Goal: Task Accomplishment & Management: Manage account settings

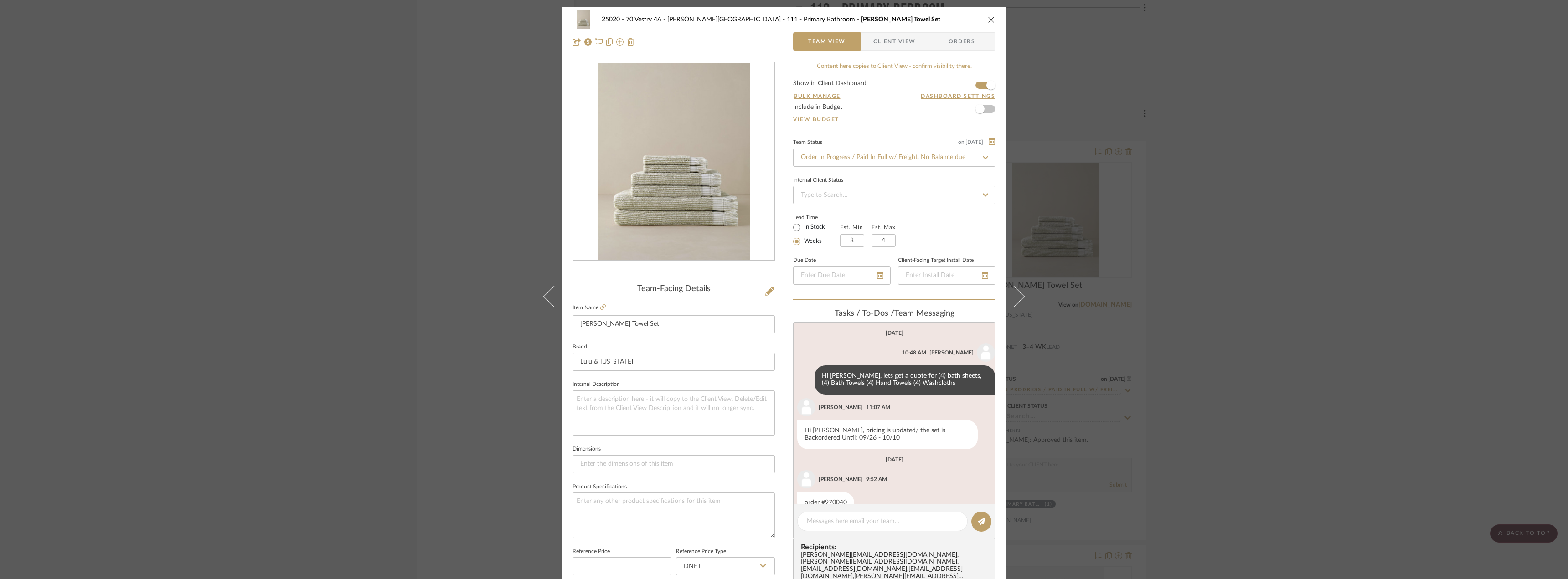
click at [408, 175] on div "25020 - 70 Vestry 4A - [PERSON_NAME] 111 - Primary Bathroom [PERSON_NAME] Towel…" at bounding box center [784, 289] width 1568 height 579
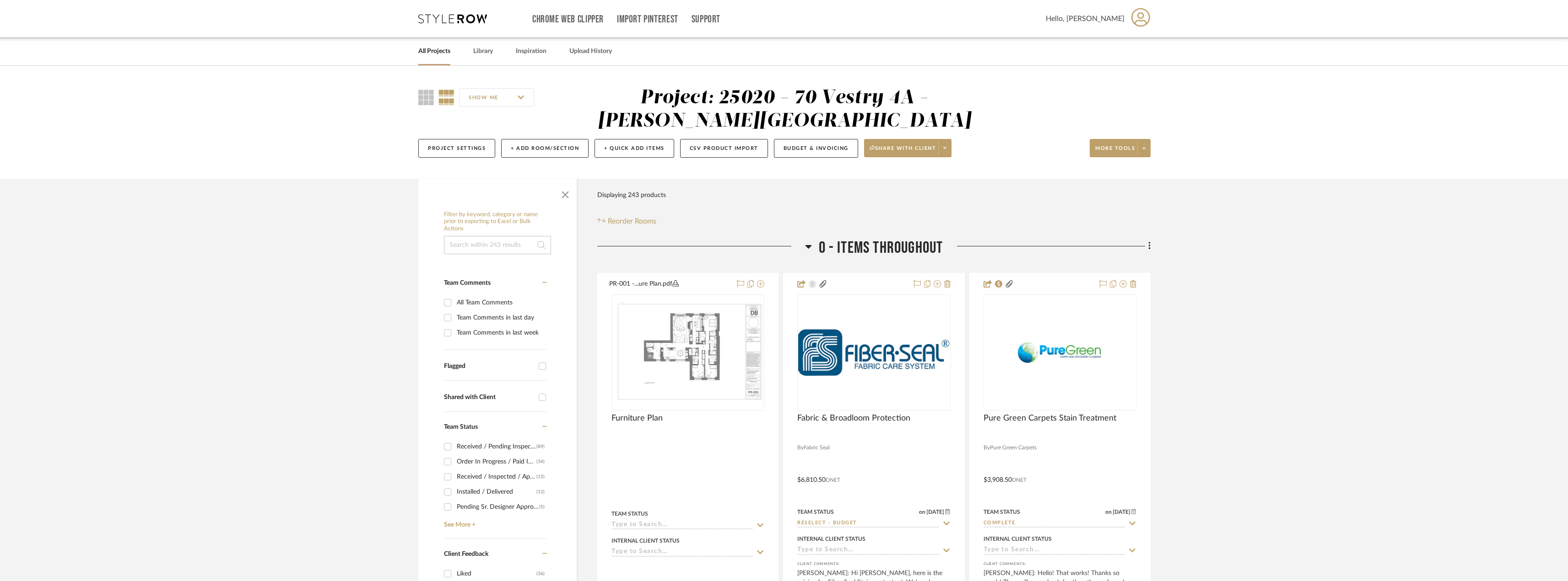
click at [432, 48] on link "All Projects" at bounding box center [434, 52] width 32 height 13
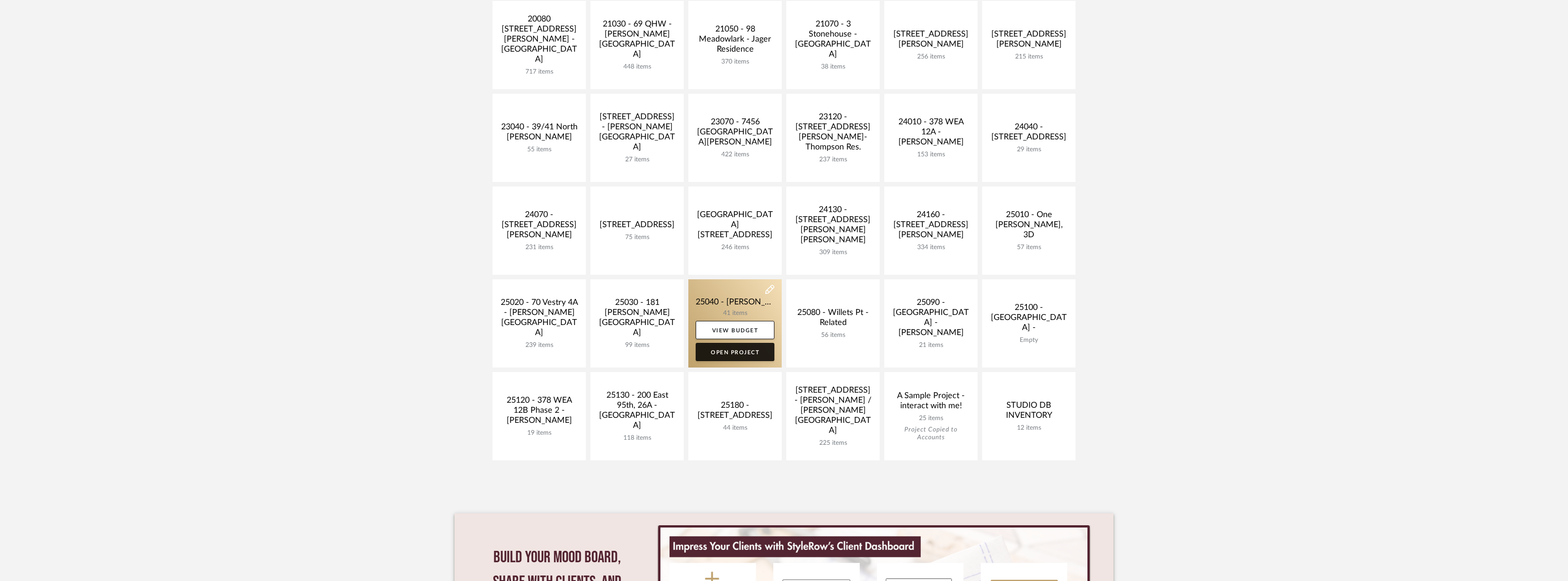
scroll to position [229, 0]
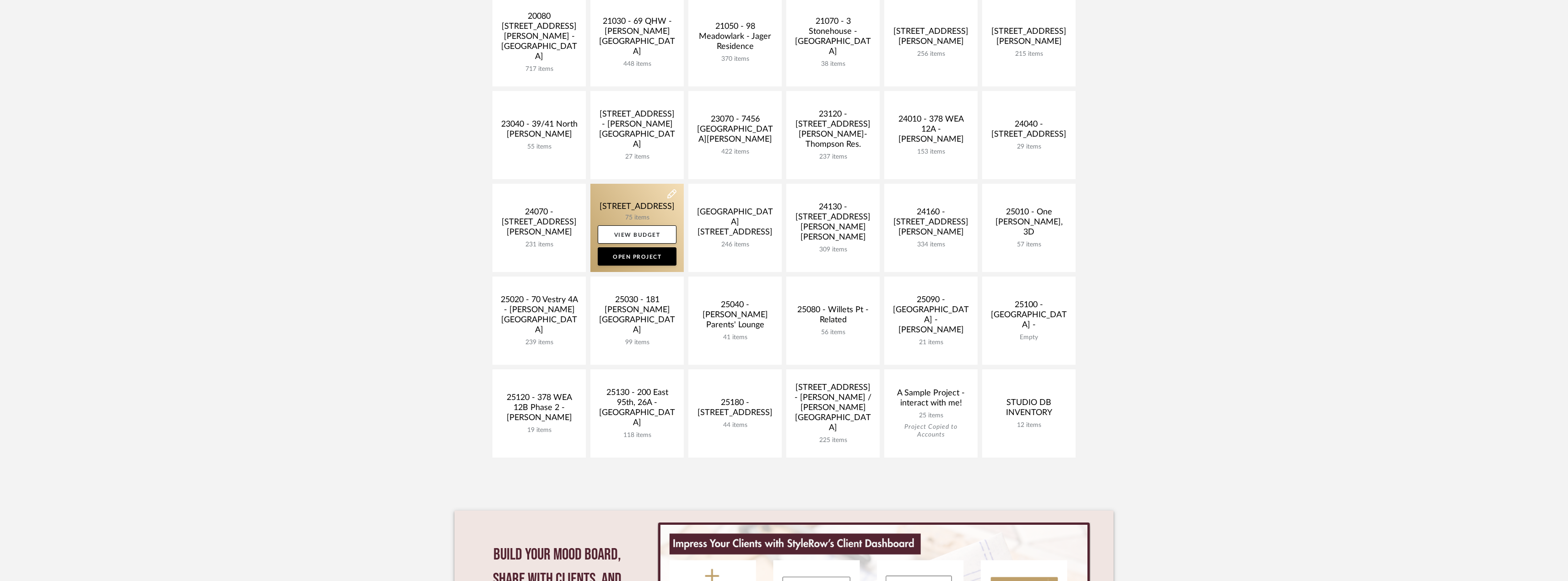
click at [631, 190] on link at bounding box center [637, 228] width 94 height 89
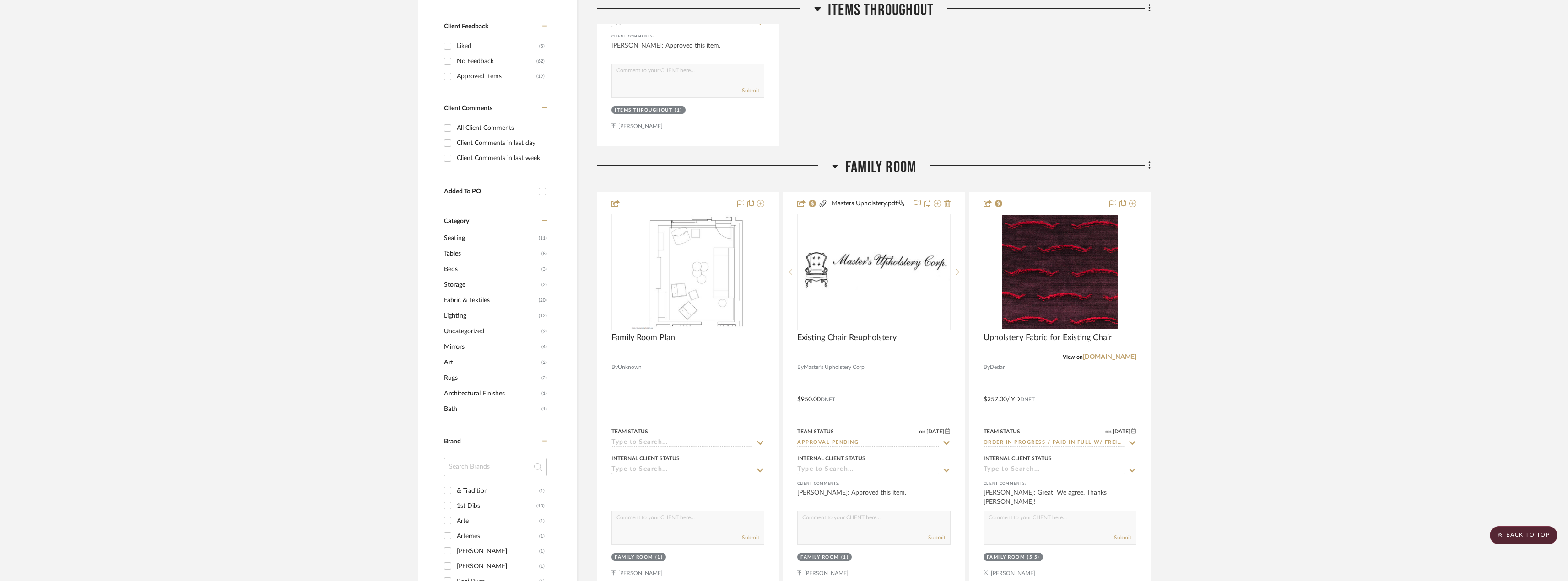
scroll to position [503, 0]
click at [466, 302] on span "Fabric & Textiles" at bounding box center [490, 301] width 92 height 16
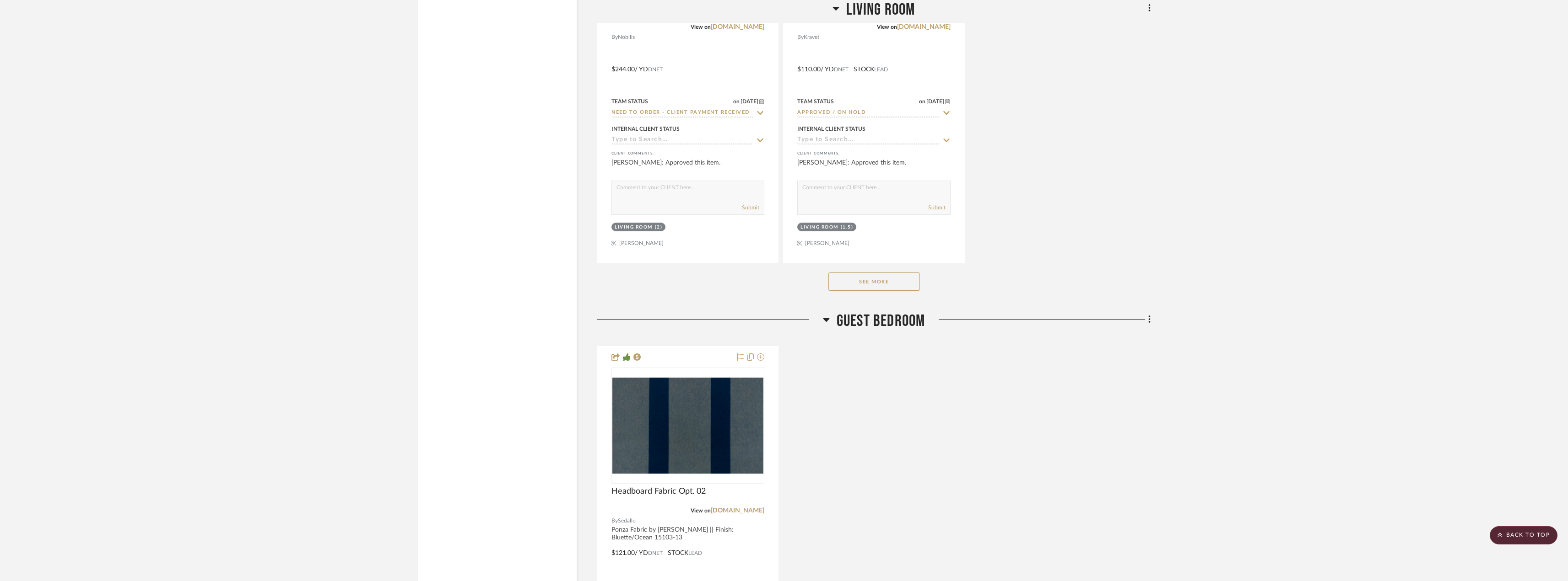
scroll to position [2698, 0]
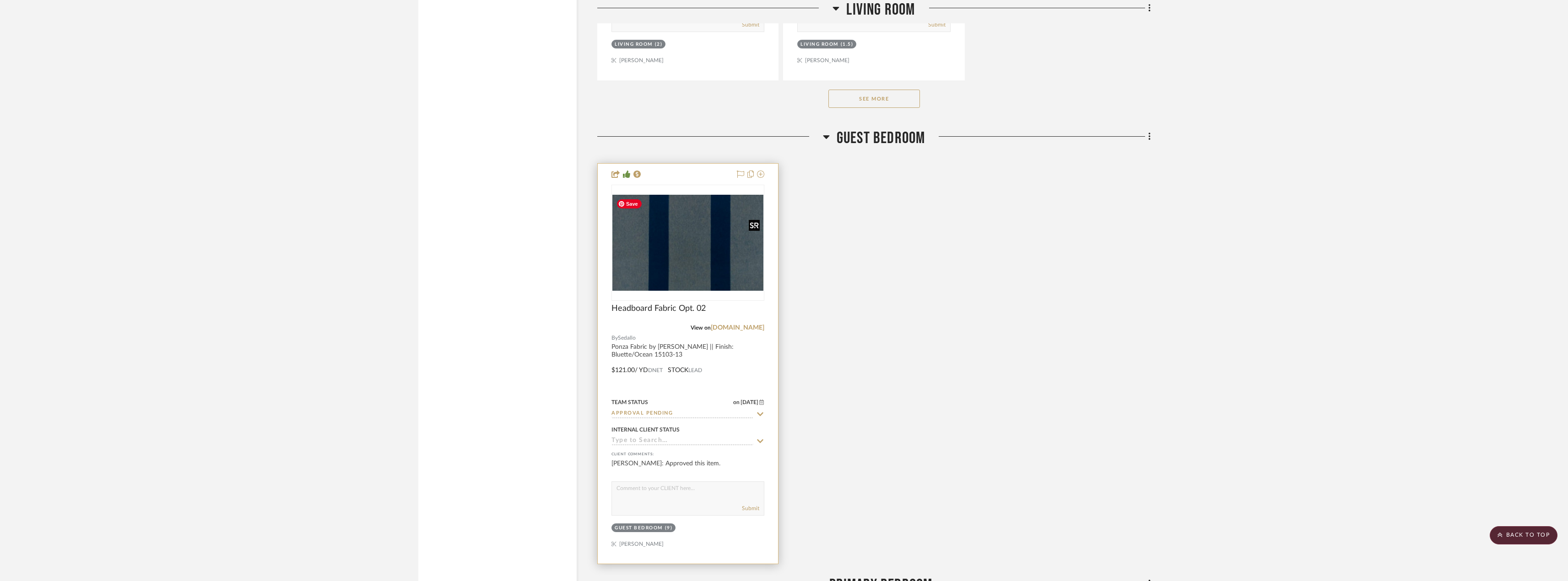
click at [723, 281] on img "0" at bounding box center [688, 242] width 151 height 96
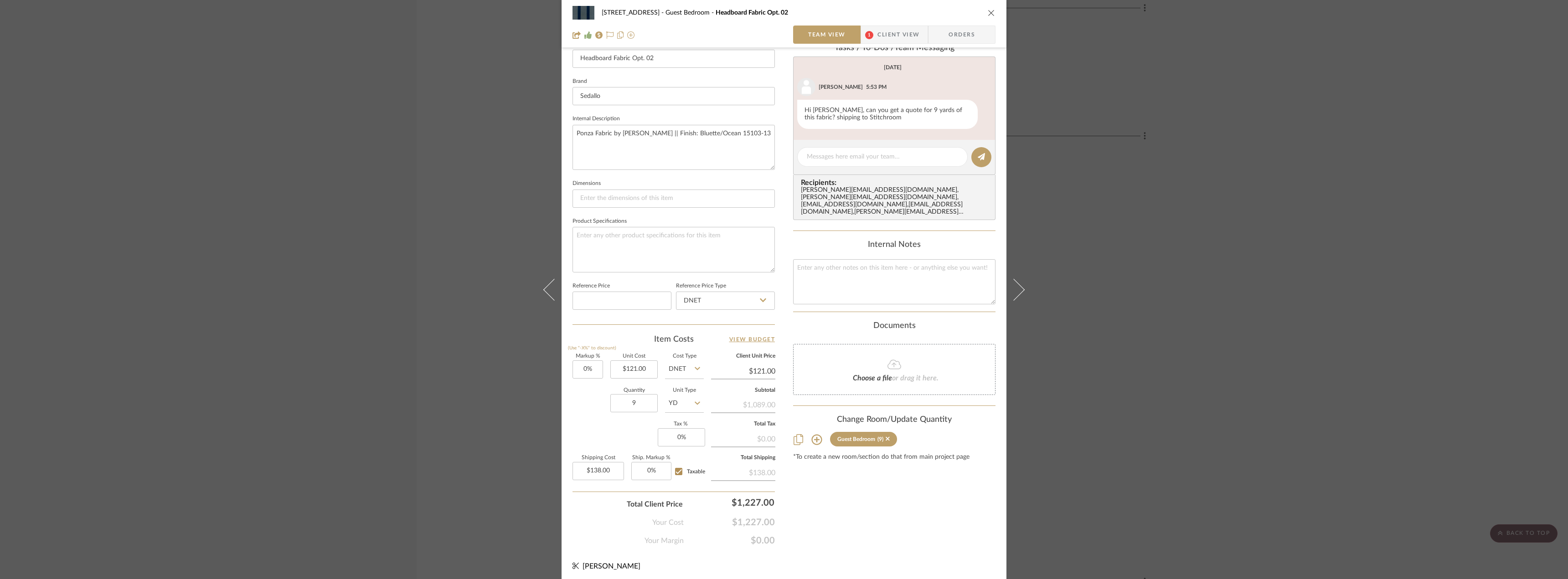
scroll to position [269, 0]
drag, startPoint x: 1199, startPoint y: 391, endPoint x: 1063, endPoint y: 353, distance: 141.2
click at [1198, 391] on div "24080 - [STREET_ADDRESS] Guest Bedroom Headboard Fabric Opt. 02 Team View 1 Cli…" at bounding box center [784, 289] width 1568 height 579
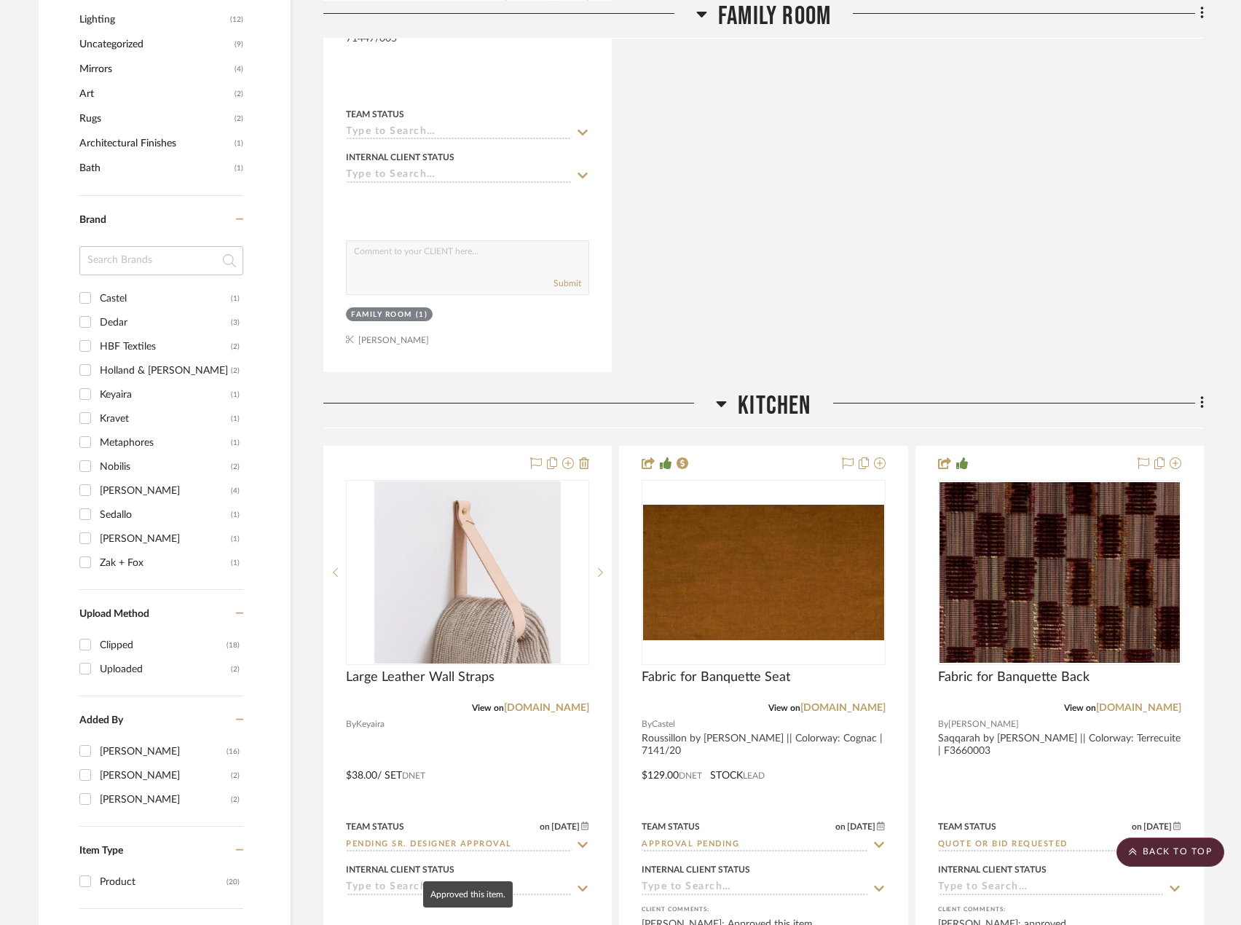
scroll to position [1602, 0]
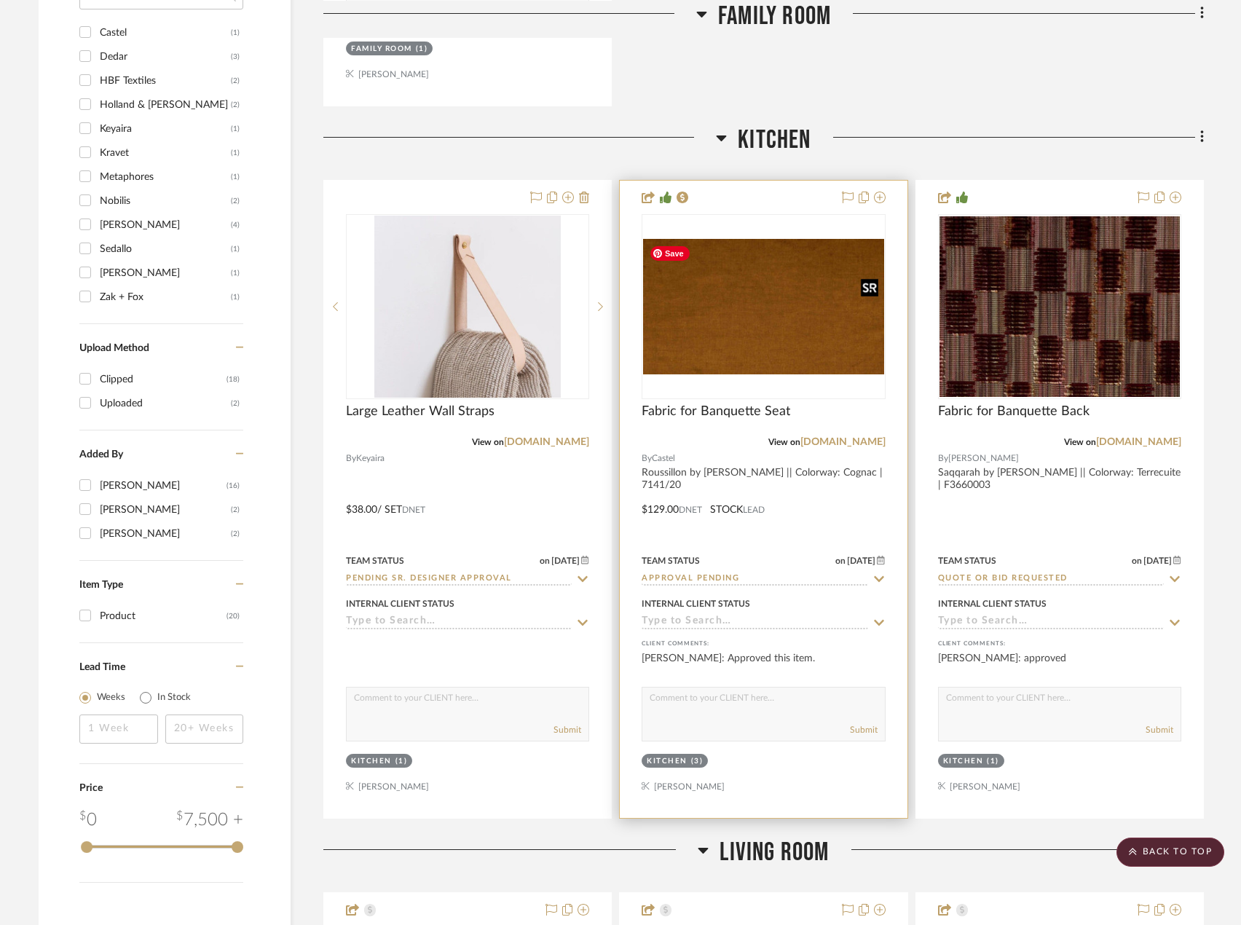
click at [735, 350] on img "0" at bounding box center [763, 306] width 240 height 135
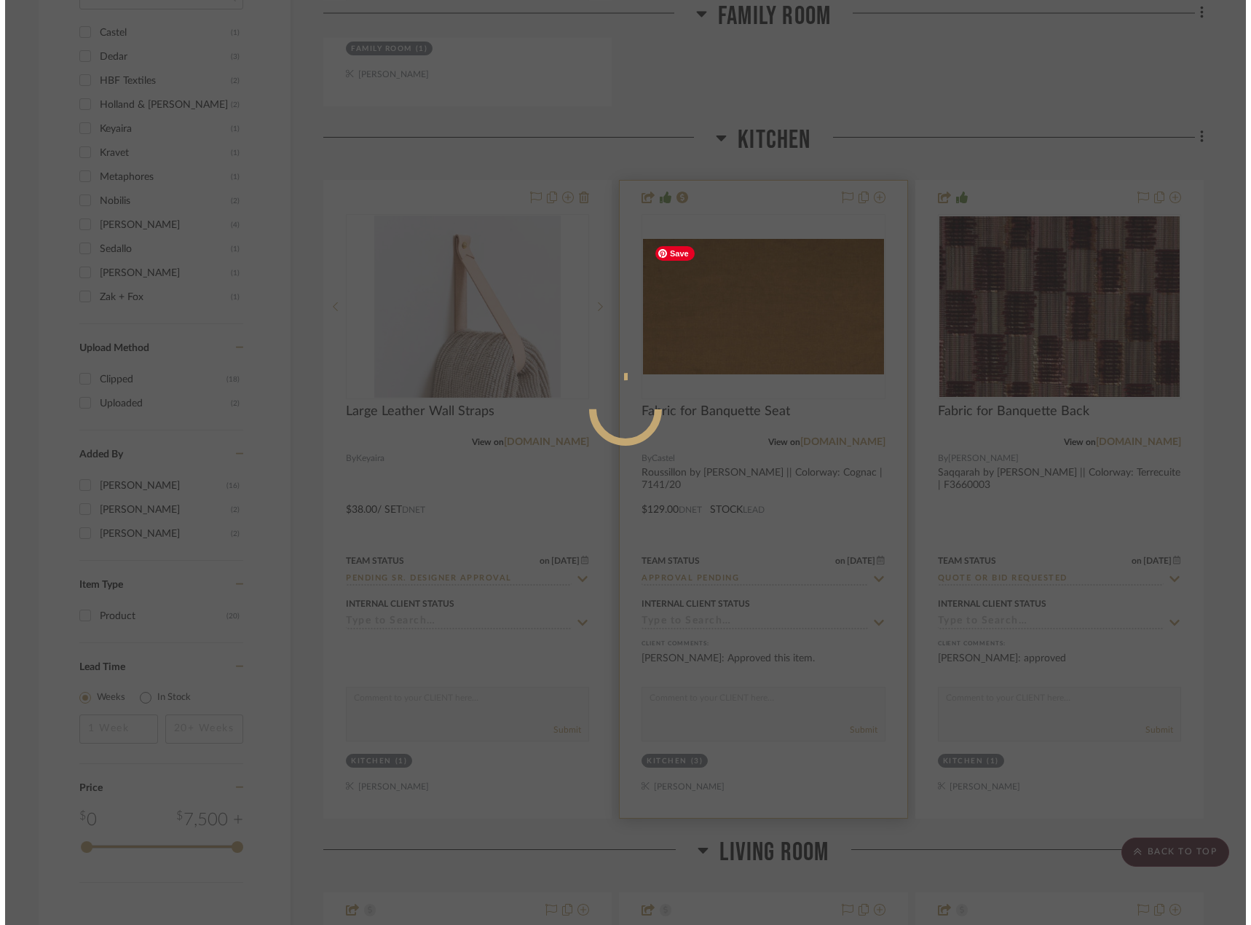
scroll to position [0, 0]
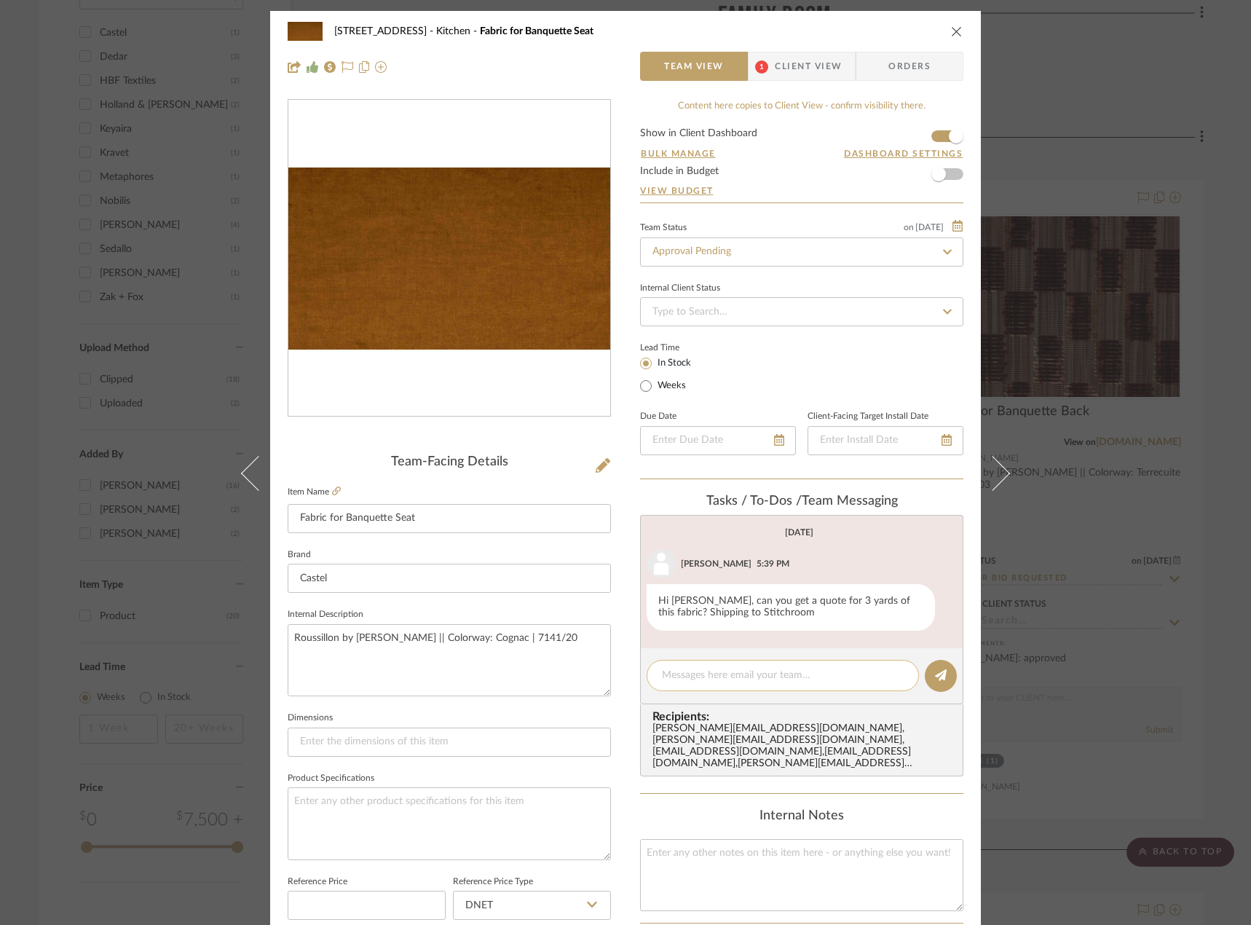
click at [740, 688] on div at bounding box center [783, 675] width 272 height 31
click at [743, 681] on textarea at bounding box center [783, 675] width 242 height 15
type textarea "u"
type textarea "quote renewal requested"
click at [928, 676] on button at bounding box center [941, 676] width 32 height 32
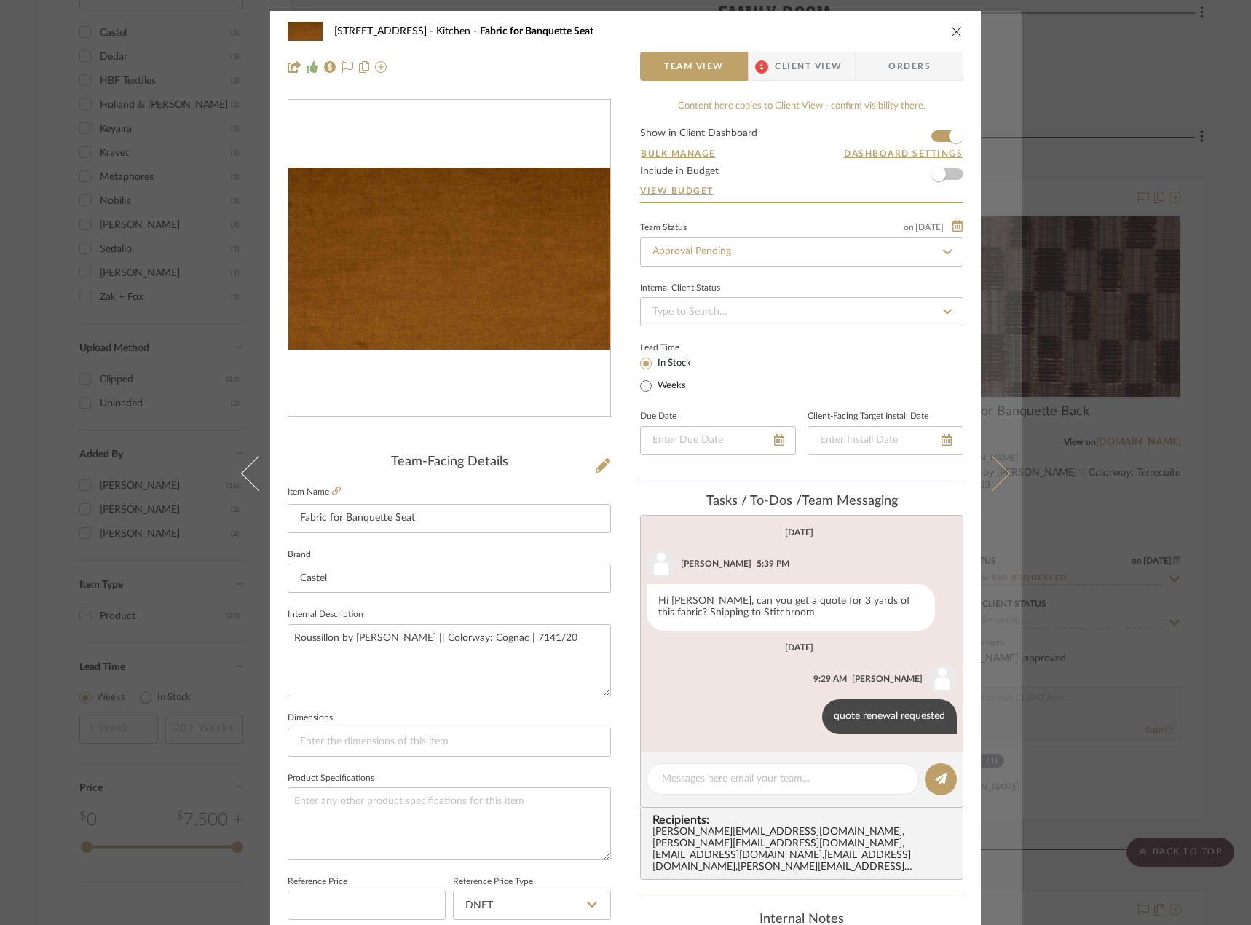
click at [1008, 146] on button at bounding box center [1001, 473] width 41 height 925
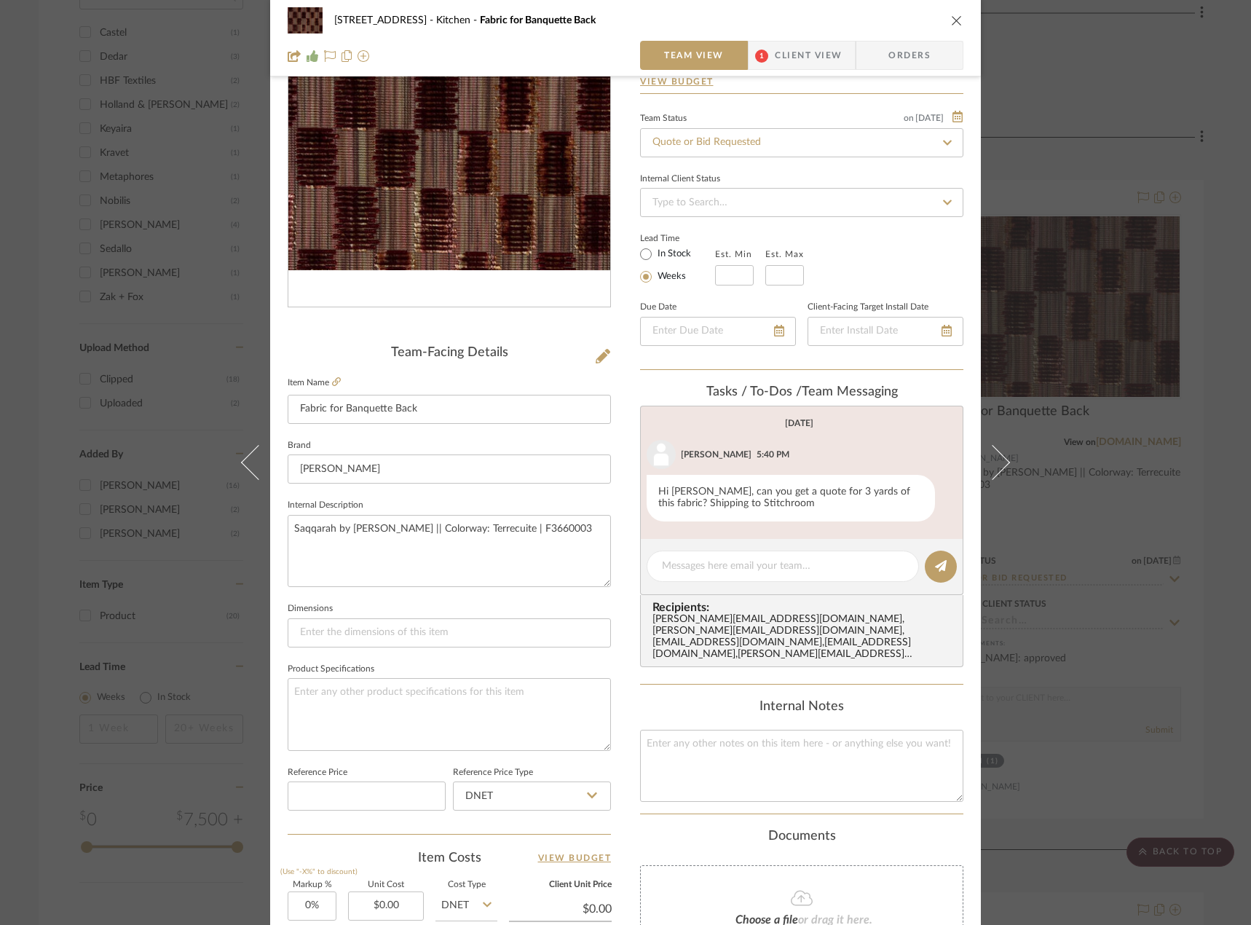
scroll to position [218, 0]
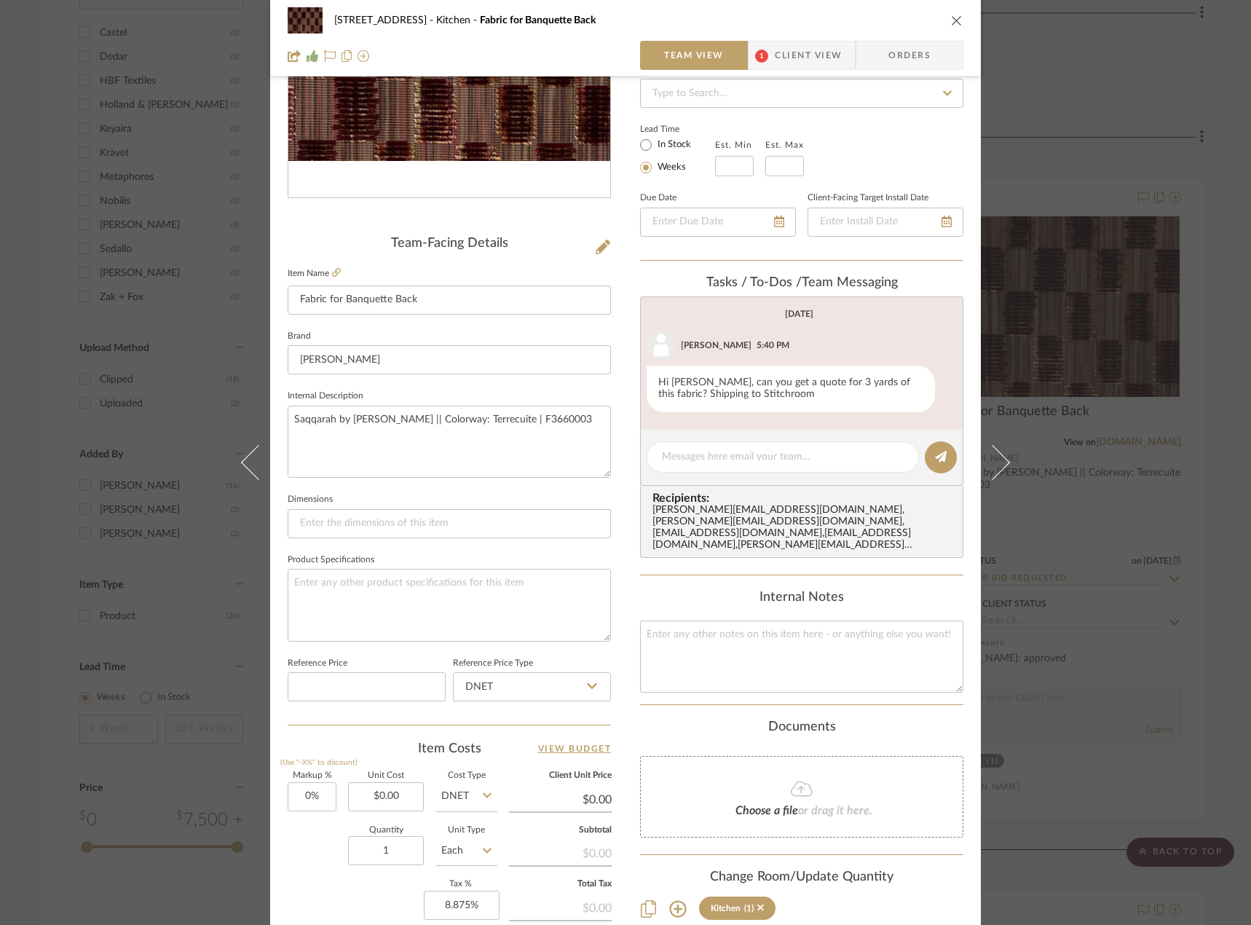
click at [1094, 117] on div "24080 - [STREET_ADDRESS] Kitchen Fabric for Banquette Back Team View 1 Client V…" at bounding box center [625, 462] width 1251 height 925
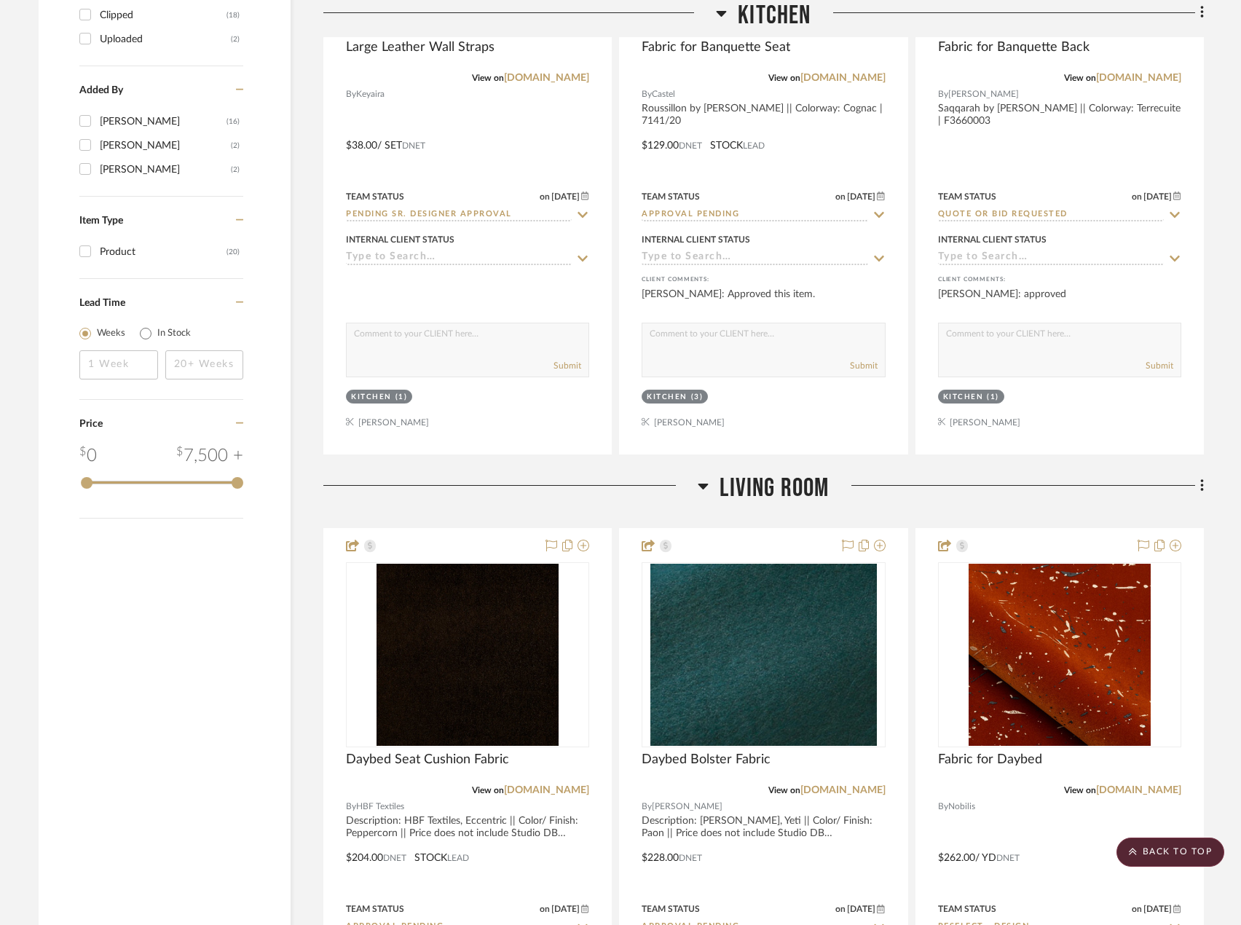
scroll to position [2476, 0]
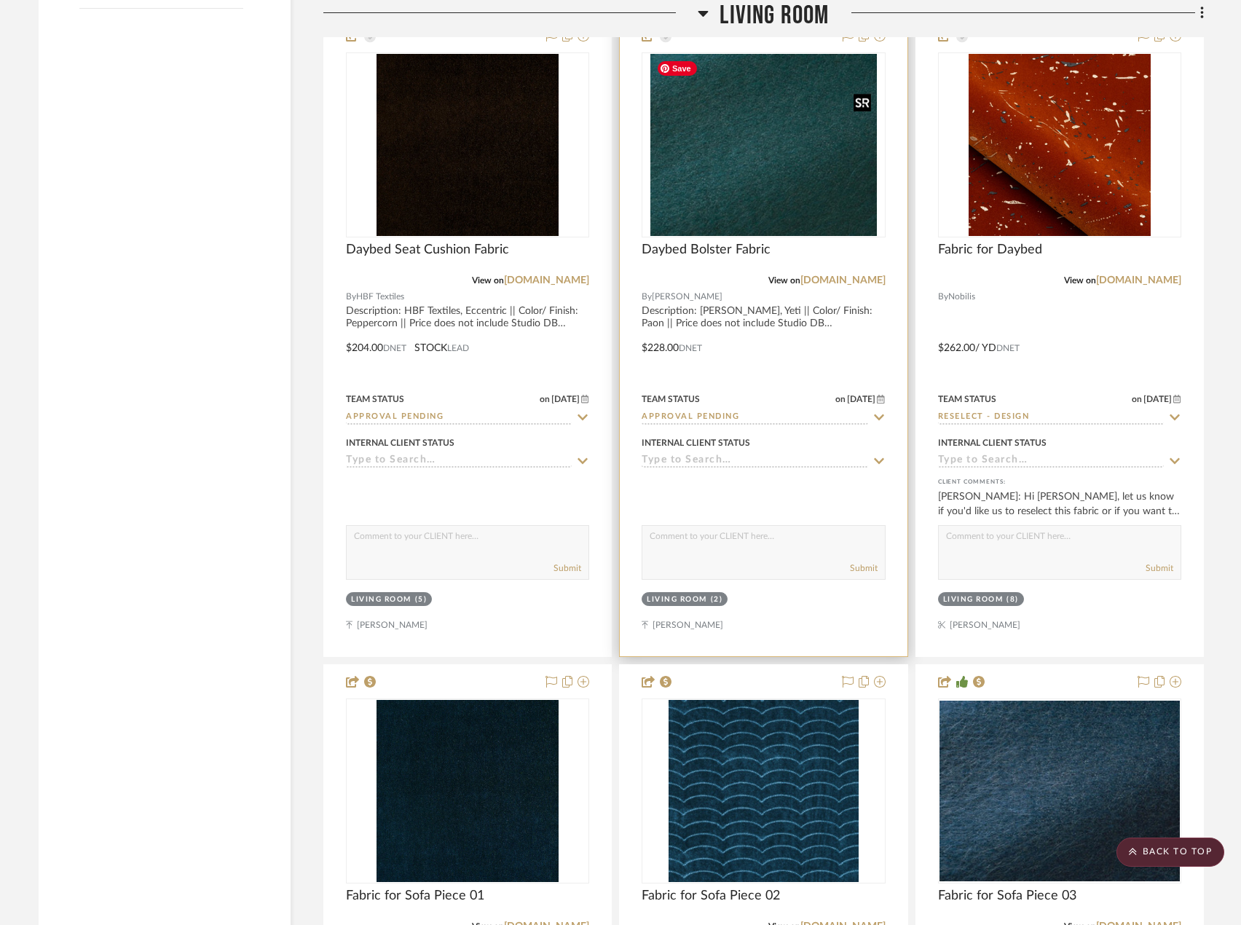
click at [729, 183] on img "0" at bounding box center [763, 145] width 226 height 182
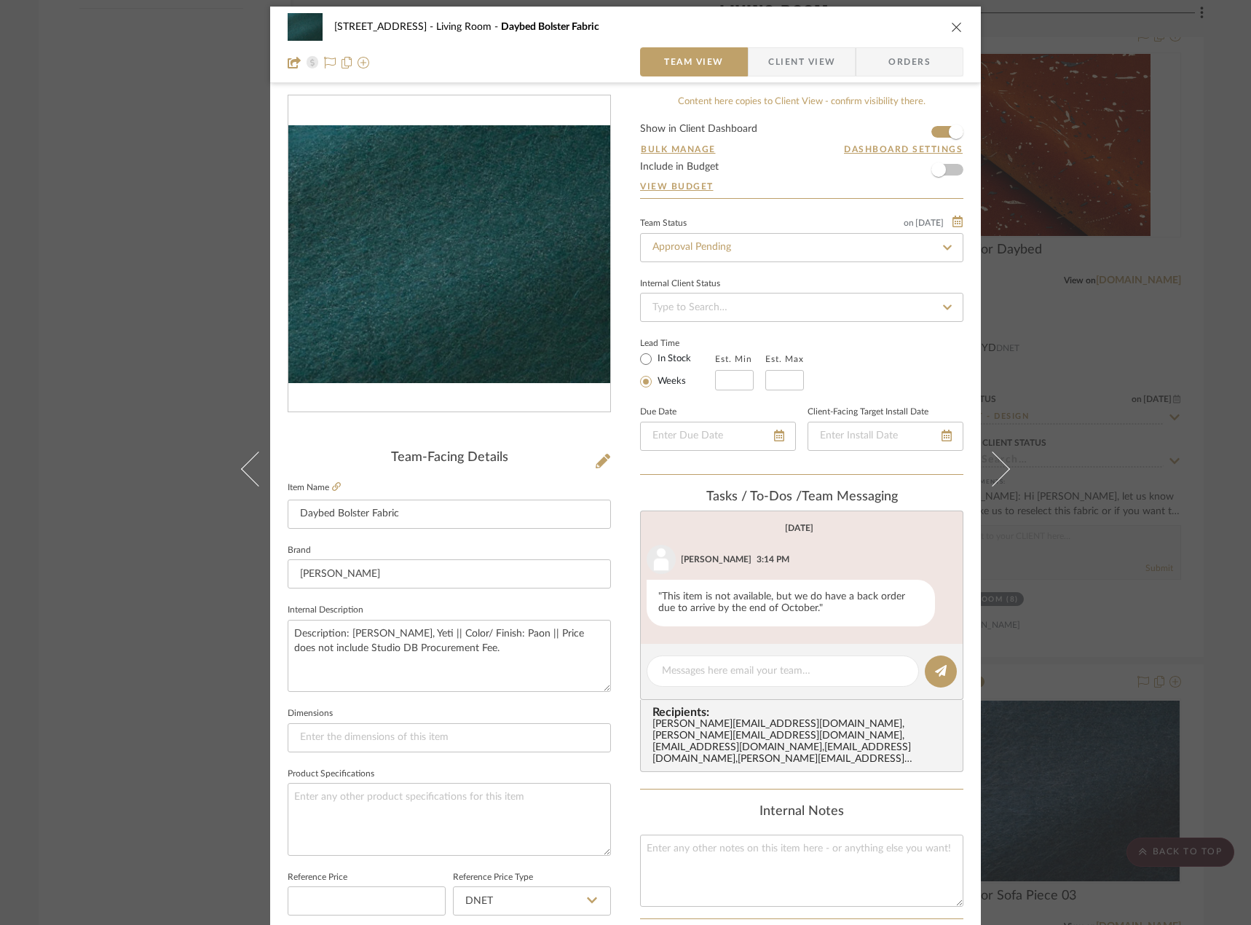
scroll to position [0, 0]
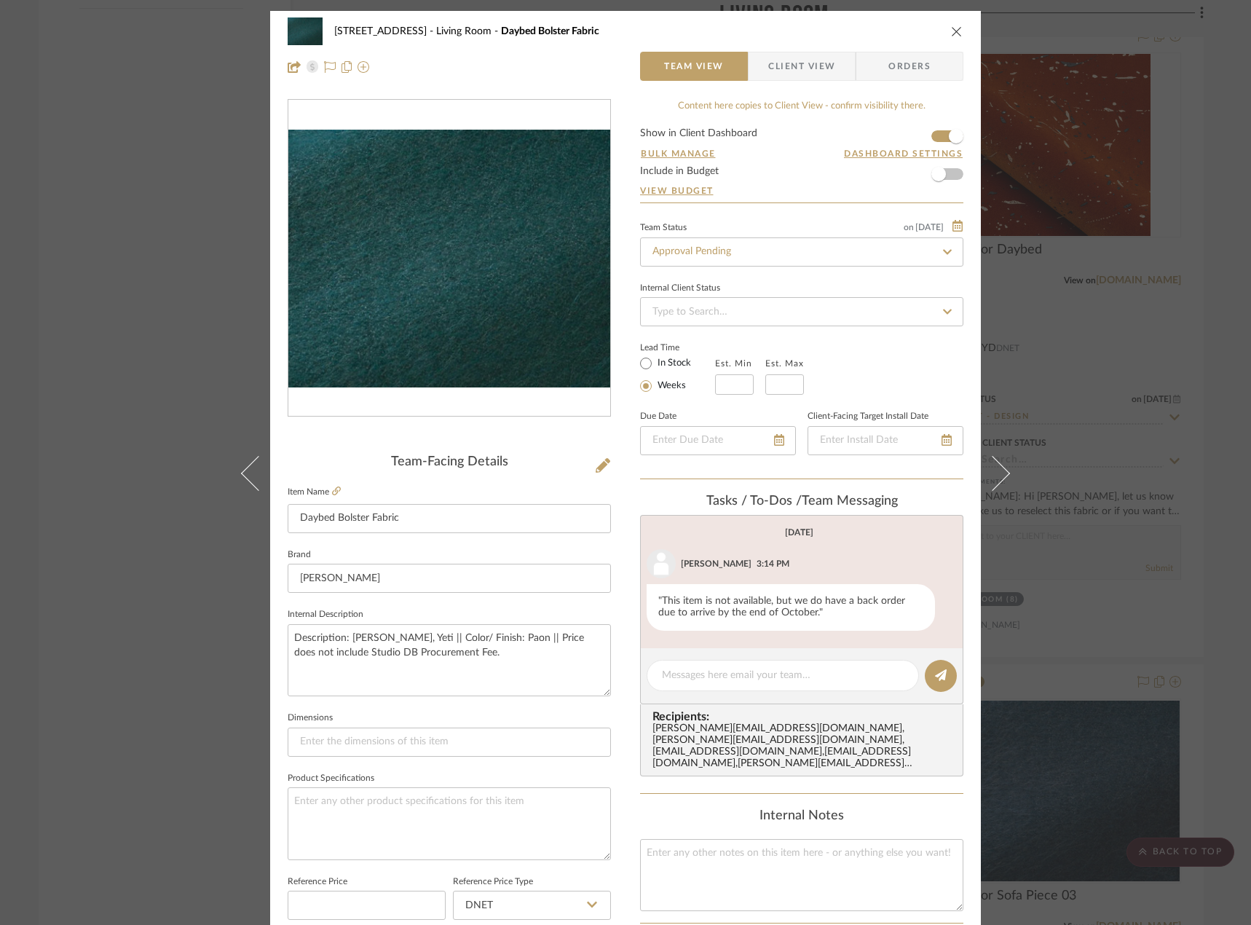
drag, startPoint x: 75, startPoint y: 220, endPoint x: 309, endPoint y: 296, distance: 246.4
click at [75, 221] on div "24080 - [STREET_ADDRESS] Living Room Daybed Bolster Fabric Team View Client Vie…" at bounding box center [625, 462] width 1251 height 925
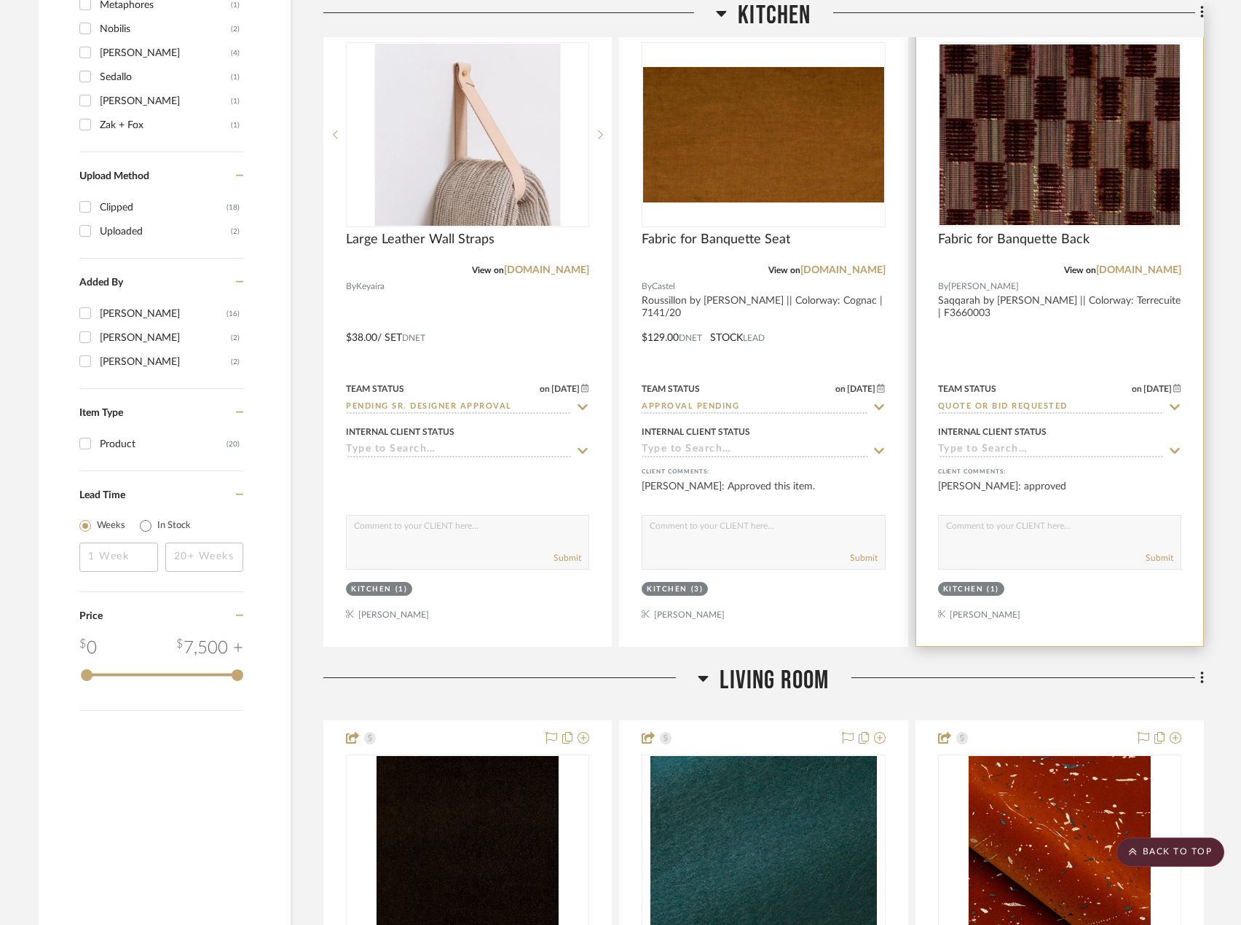
scroll to position [1675, 0]
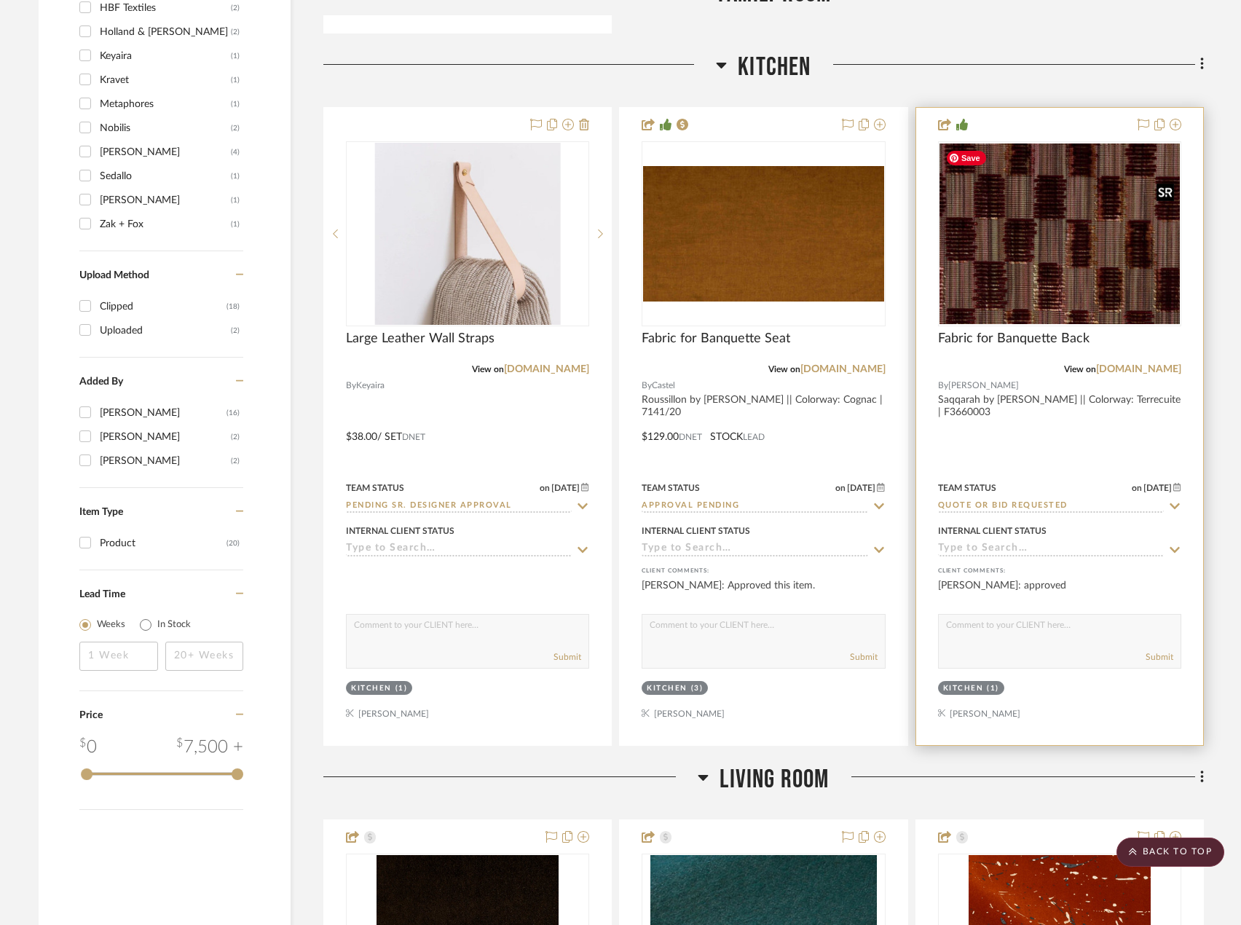
click at [1089, 275] on img "0" at bounding box center [1059, 233] width 240 height 181
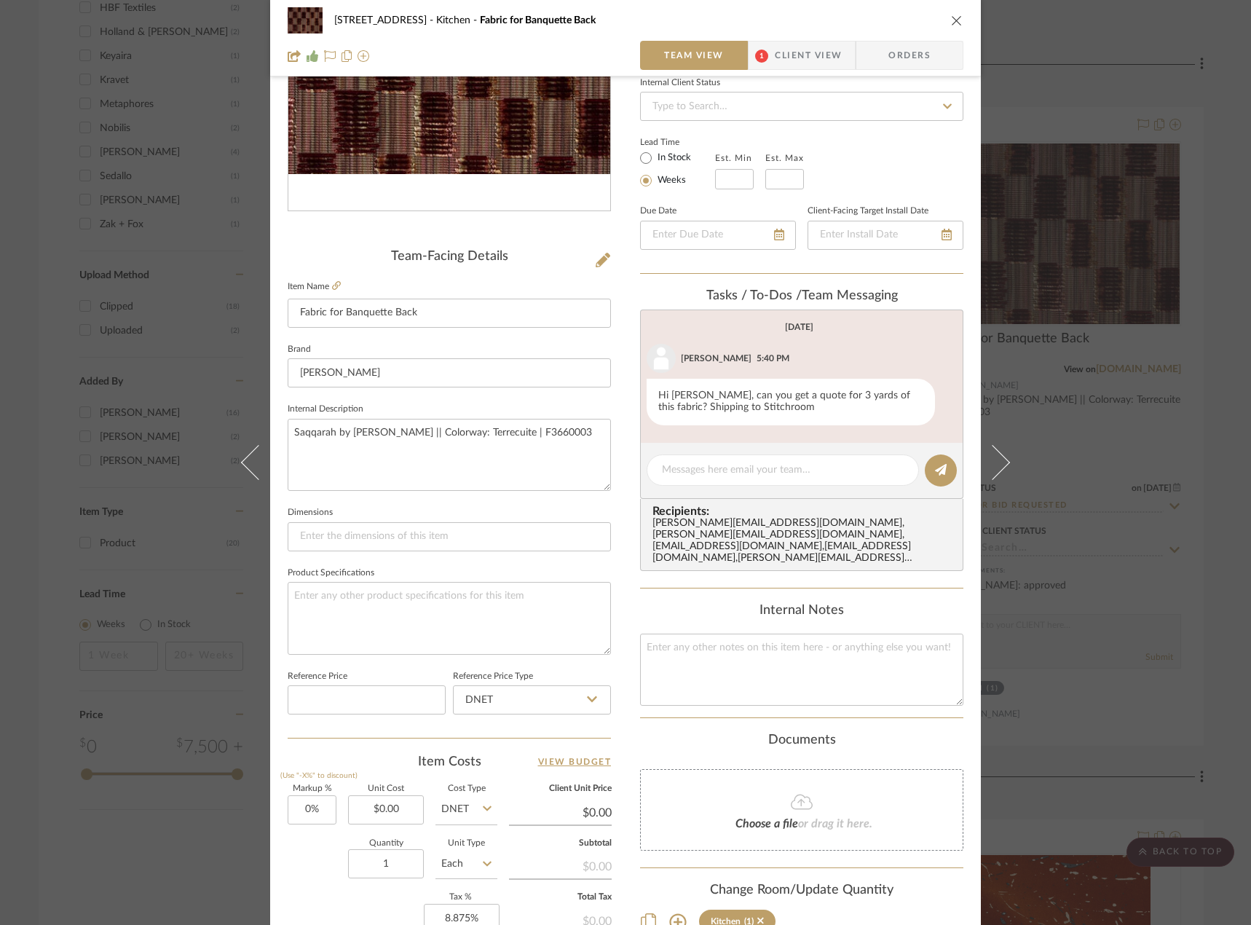
scroll to position [0, 0]
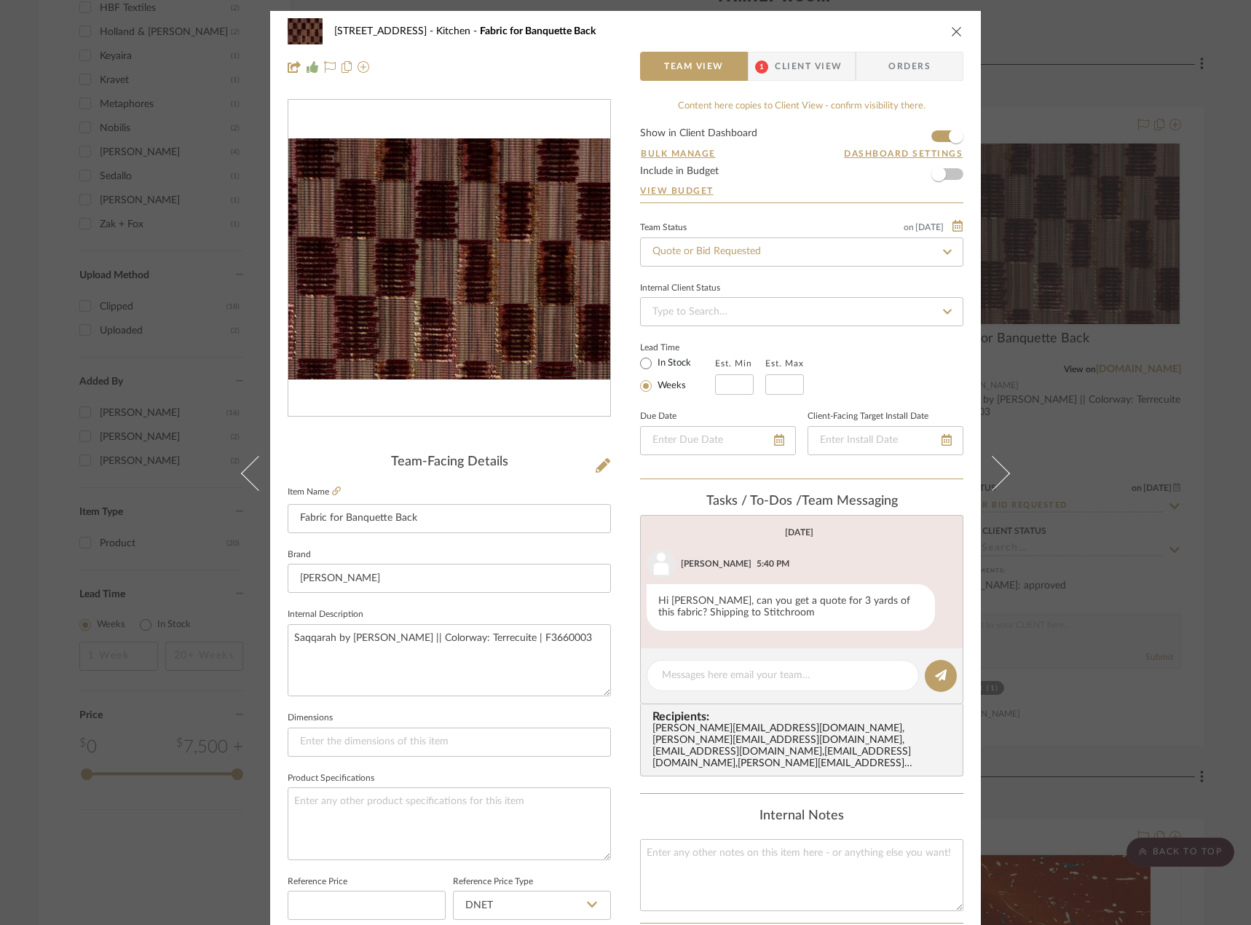
click at [794, 58] on span "Client View" at bounding box center [808, 66] width 67 height 29
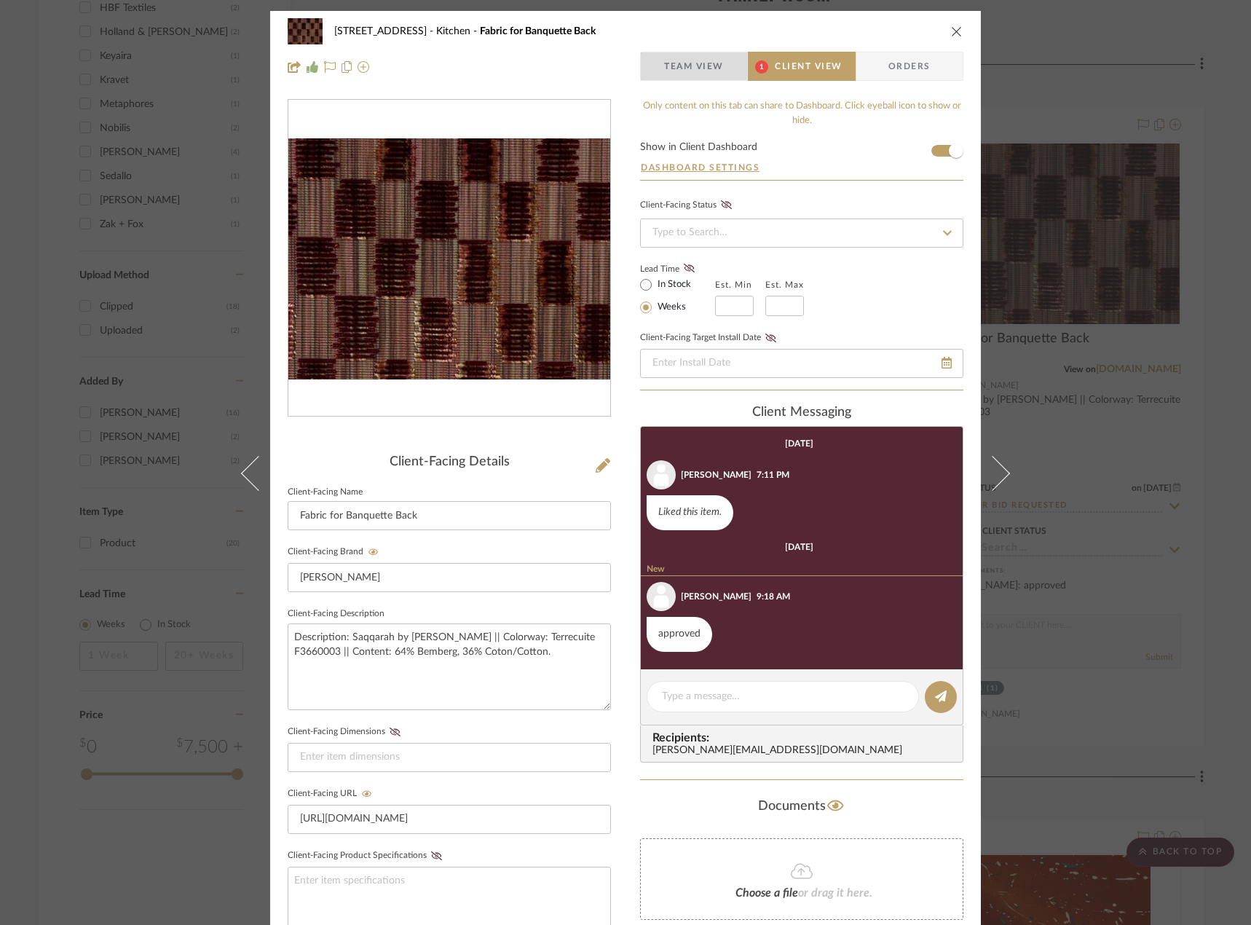
click at [697, 55] on span "Team View" at bounding box center [694, 66] width 60 height 29
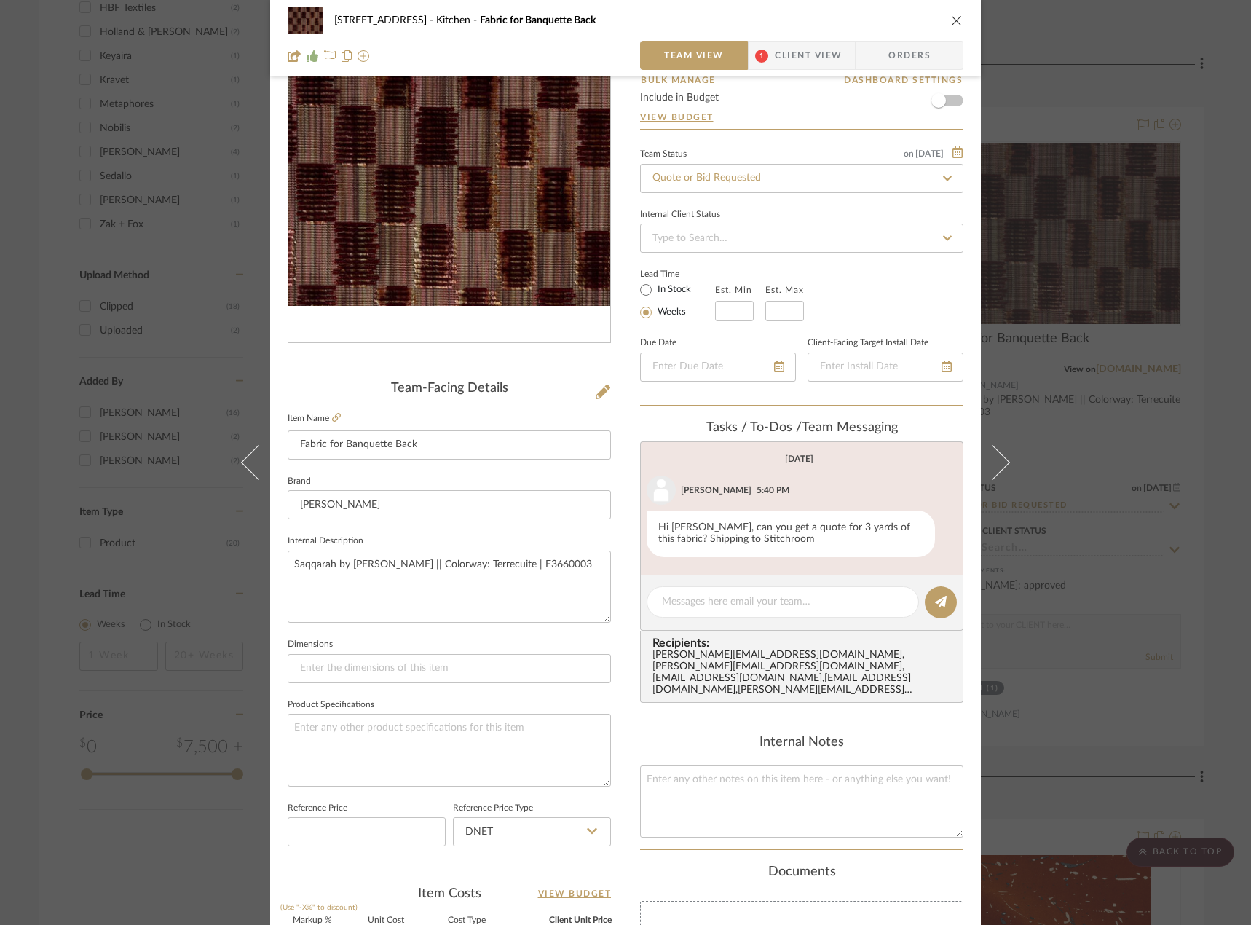
scroll to position [364, 0]
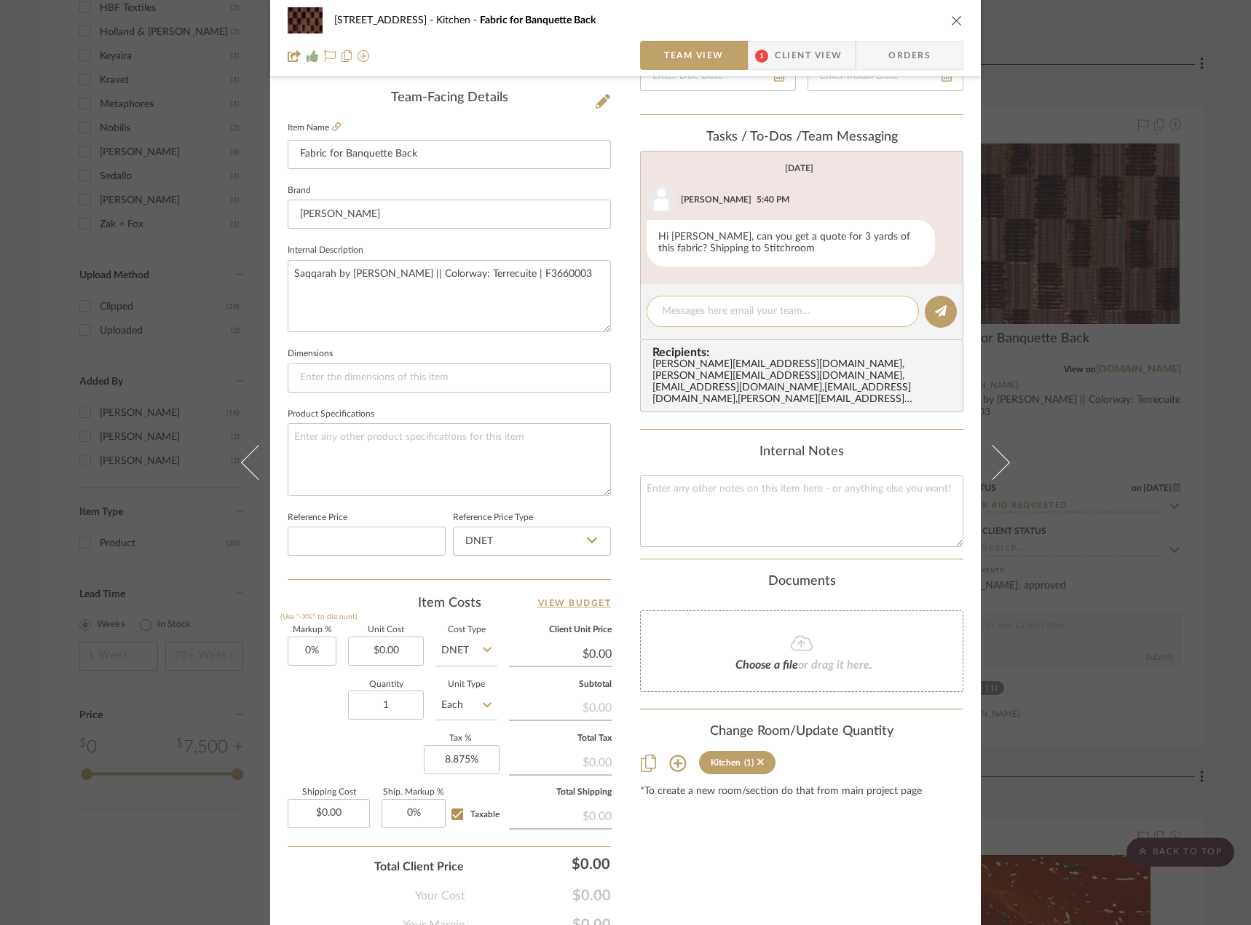
click at [743, 311] on textarea at bounding box center [783, 311] width 242 height 15
click at [749, 309] on textarea "quote renewal requeted" at bounding box center [783, 311] width 242 height 15
type textarea "quote renewal requested"
click at [934, 319] on button at bounding box center [941, 312] width 32 height 32
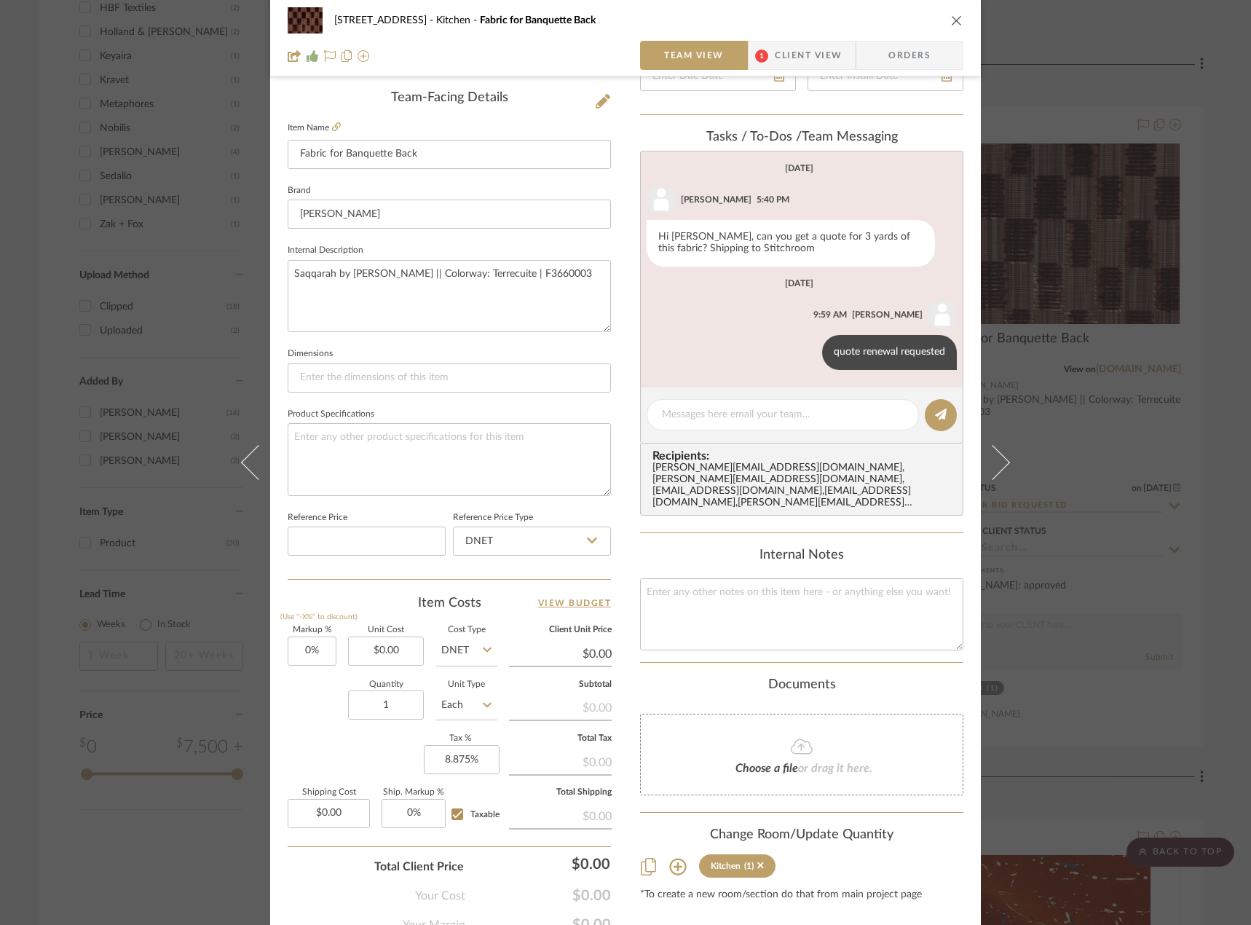
click at [1108, 77] on div "24080 - [STREET_ADDRESS] Kitchen Fabric for Banquette Back Team View 1 Client V…" at bounding box center [625, 462] width 1251 height 925
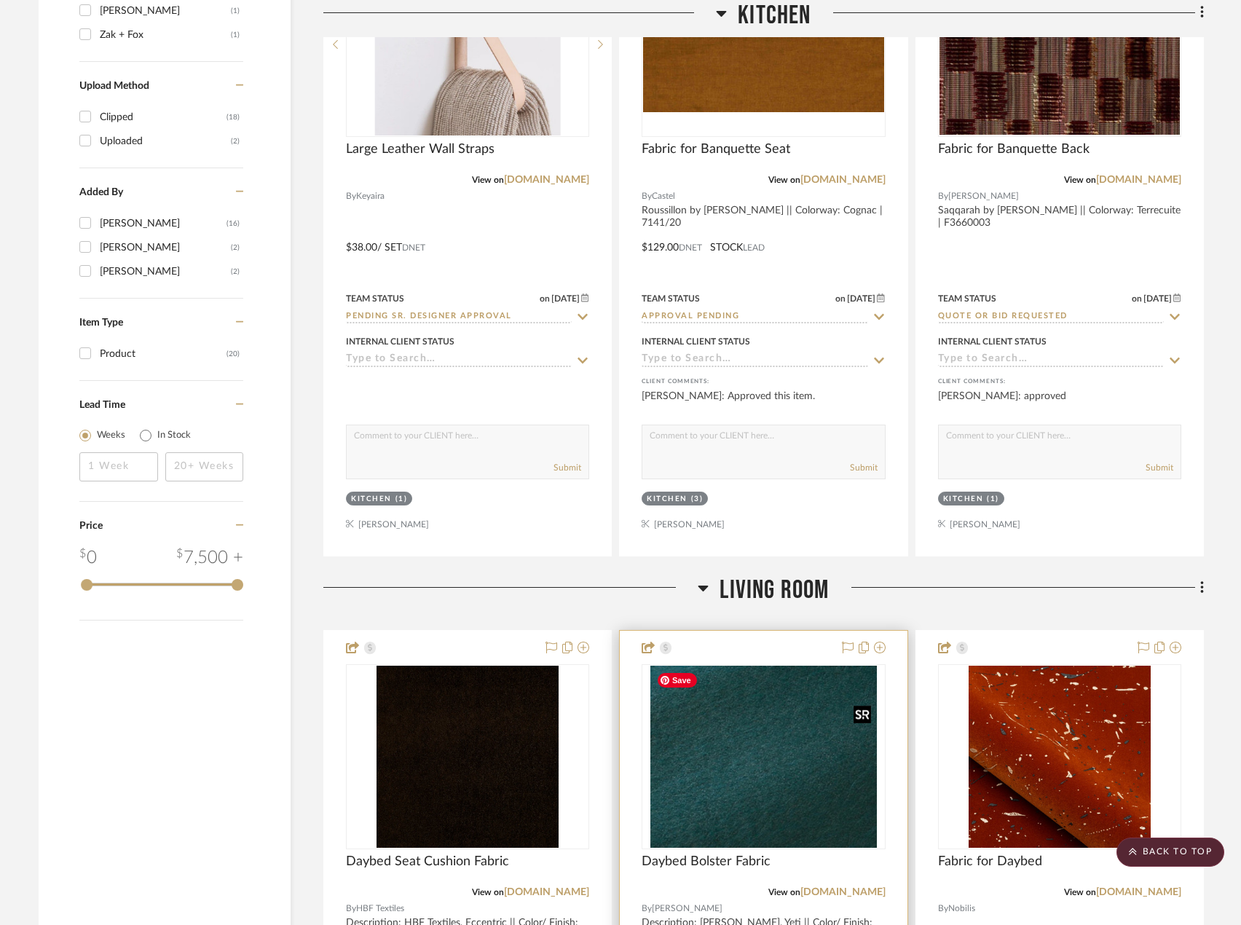
scroll to position [2184, 0]
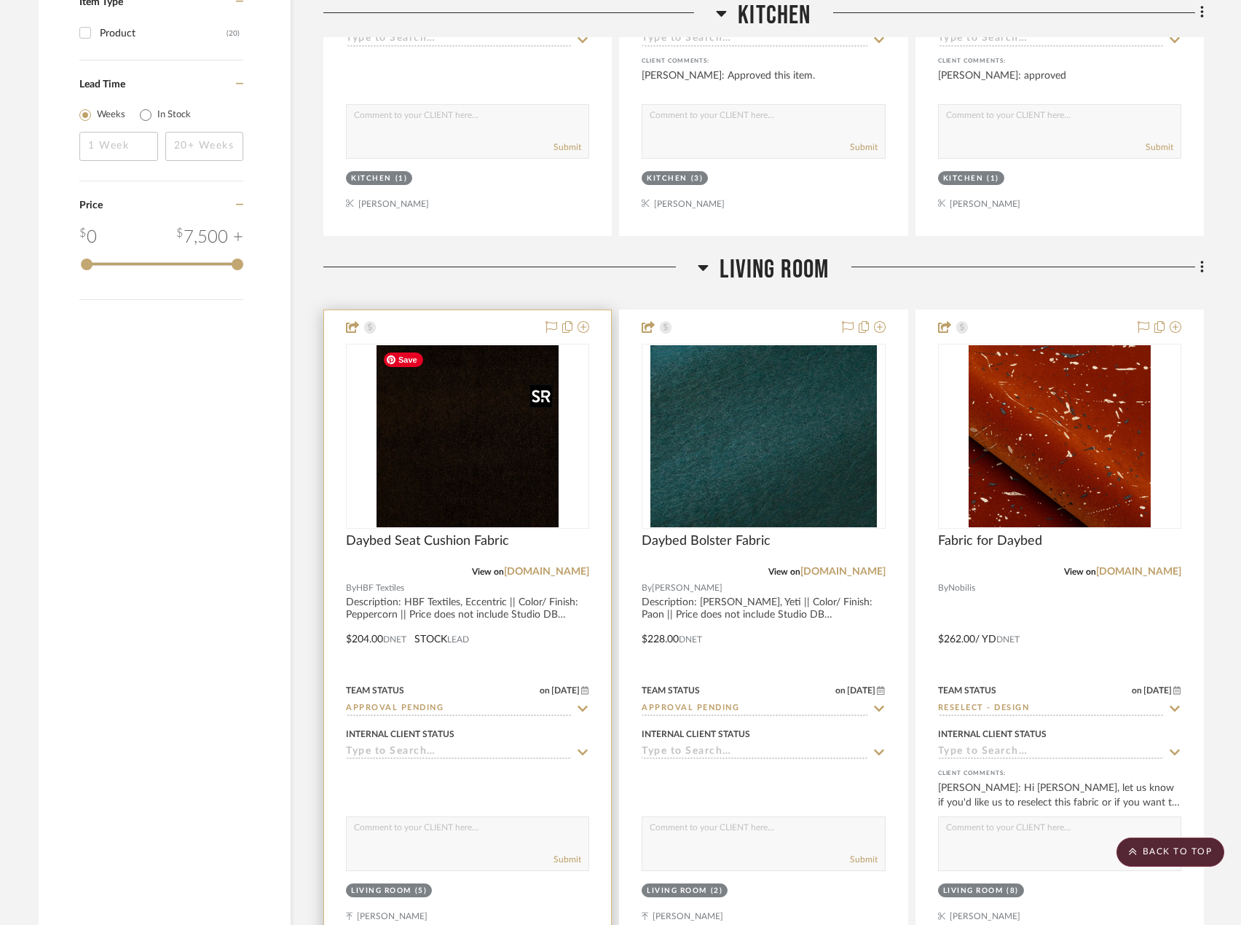
click at [454, 465] on img "0" at bounding box center [467, 436] width 182 height 182
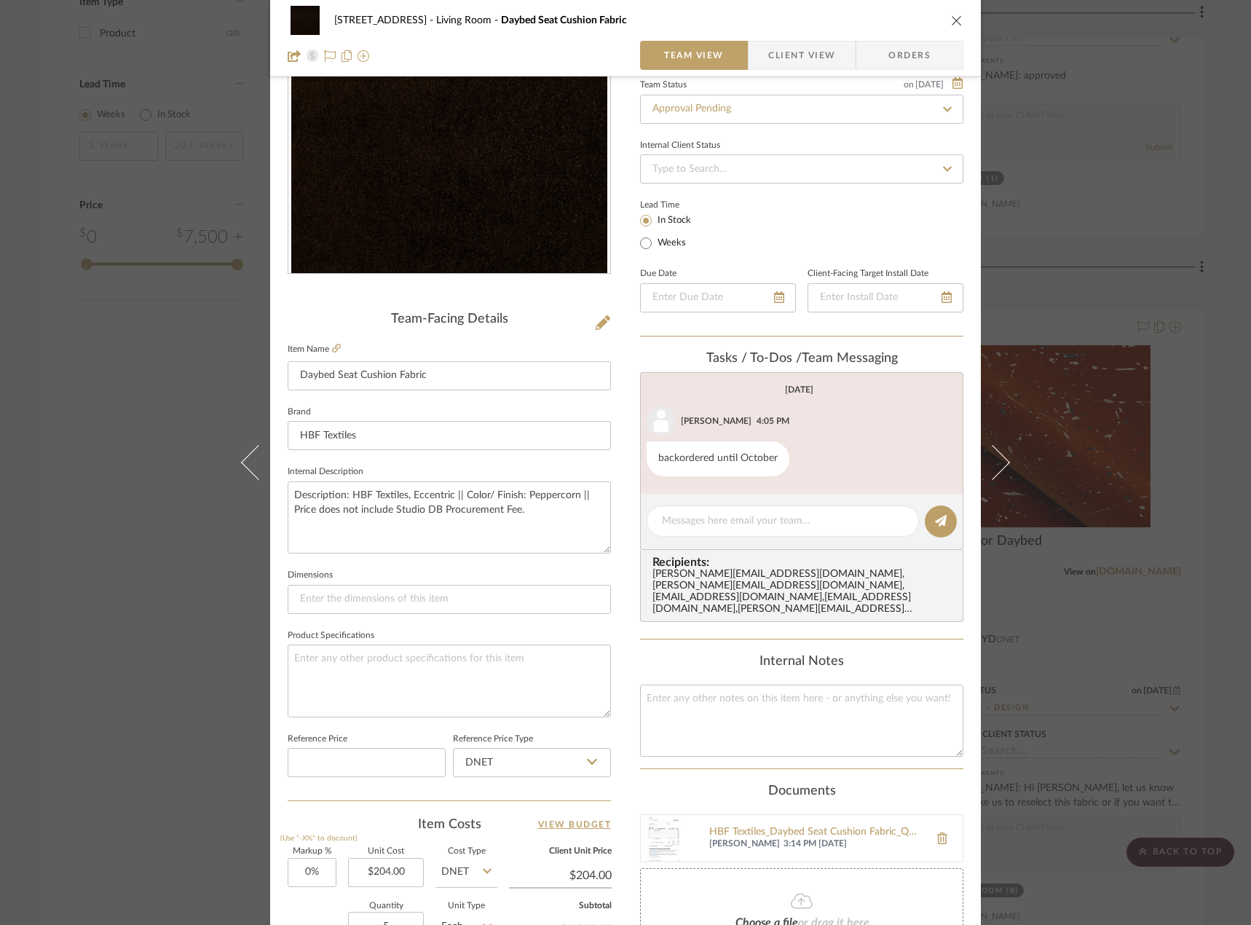
scroll to position [0, 0]
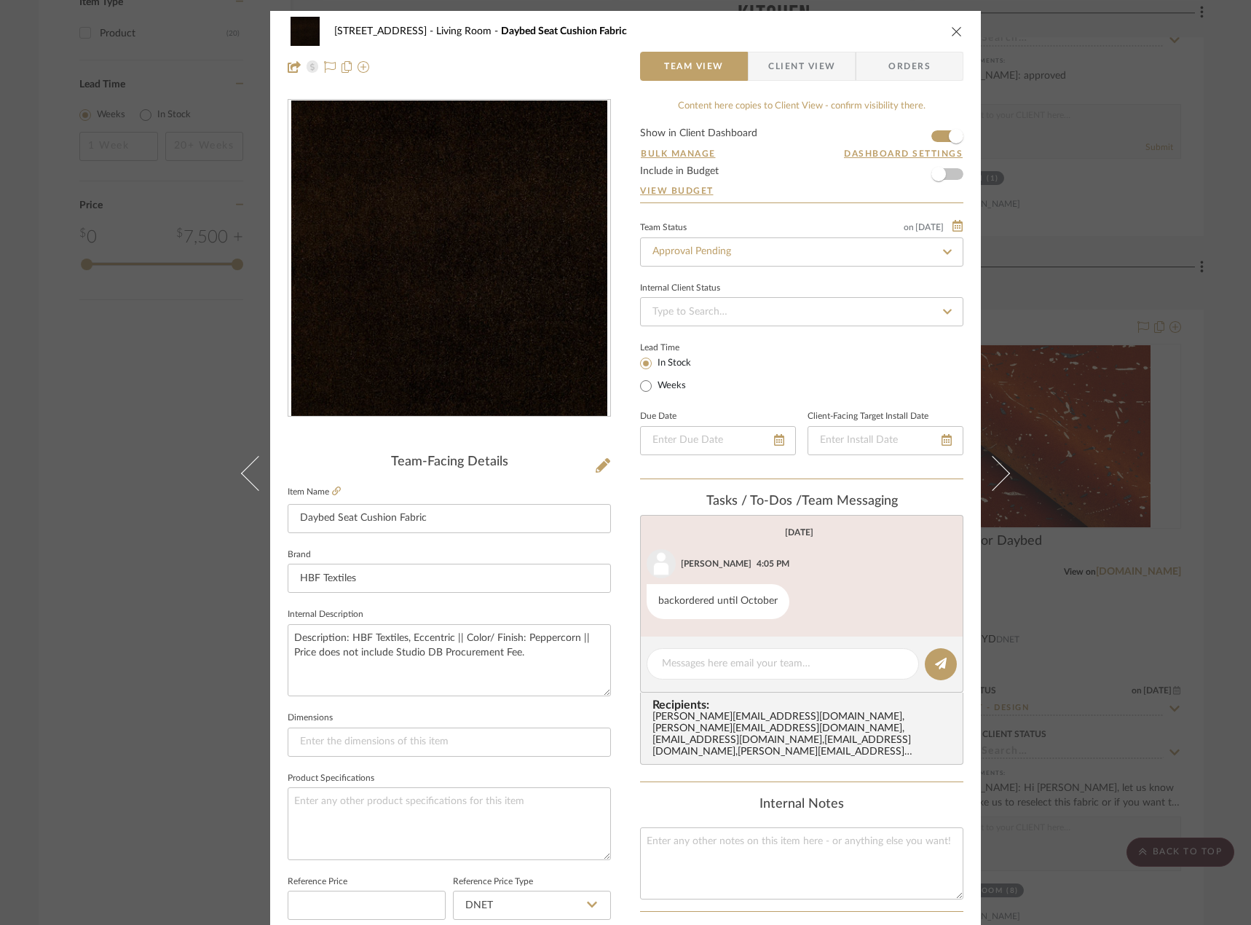
drag, startPoint x: 1107, startPoint y: 281, endPoint x: 1088, endPoint y: 293, distance: 22.6
click at [1107, 281] on div "24080 - [STREET_ADDRESS] Living Room Daybed Seat Cushion Fabric Team View Clien…" at bounding box center [625, 462] width 1251 height 925
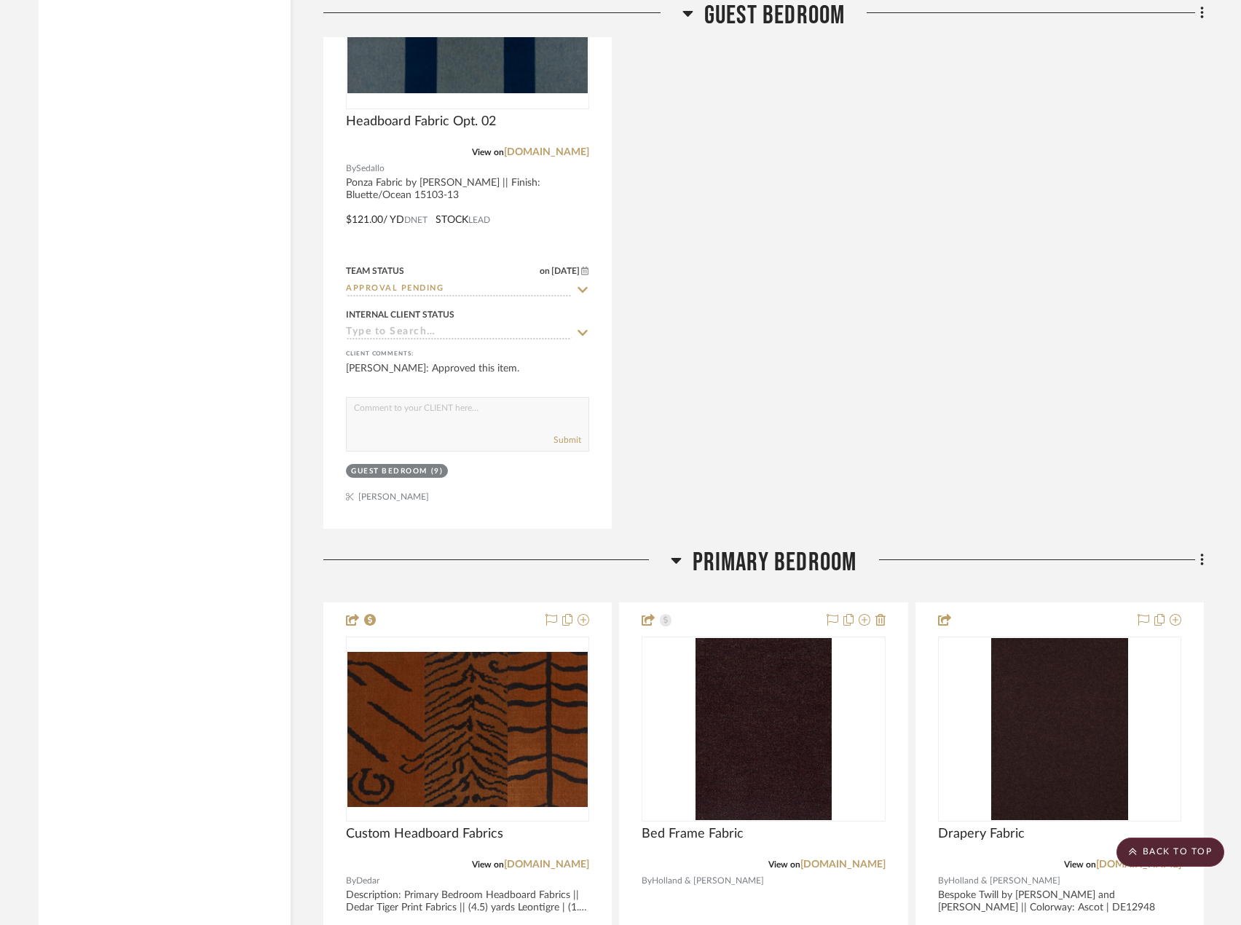
scroll to position [4878, 0]
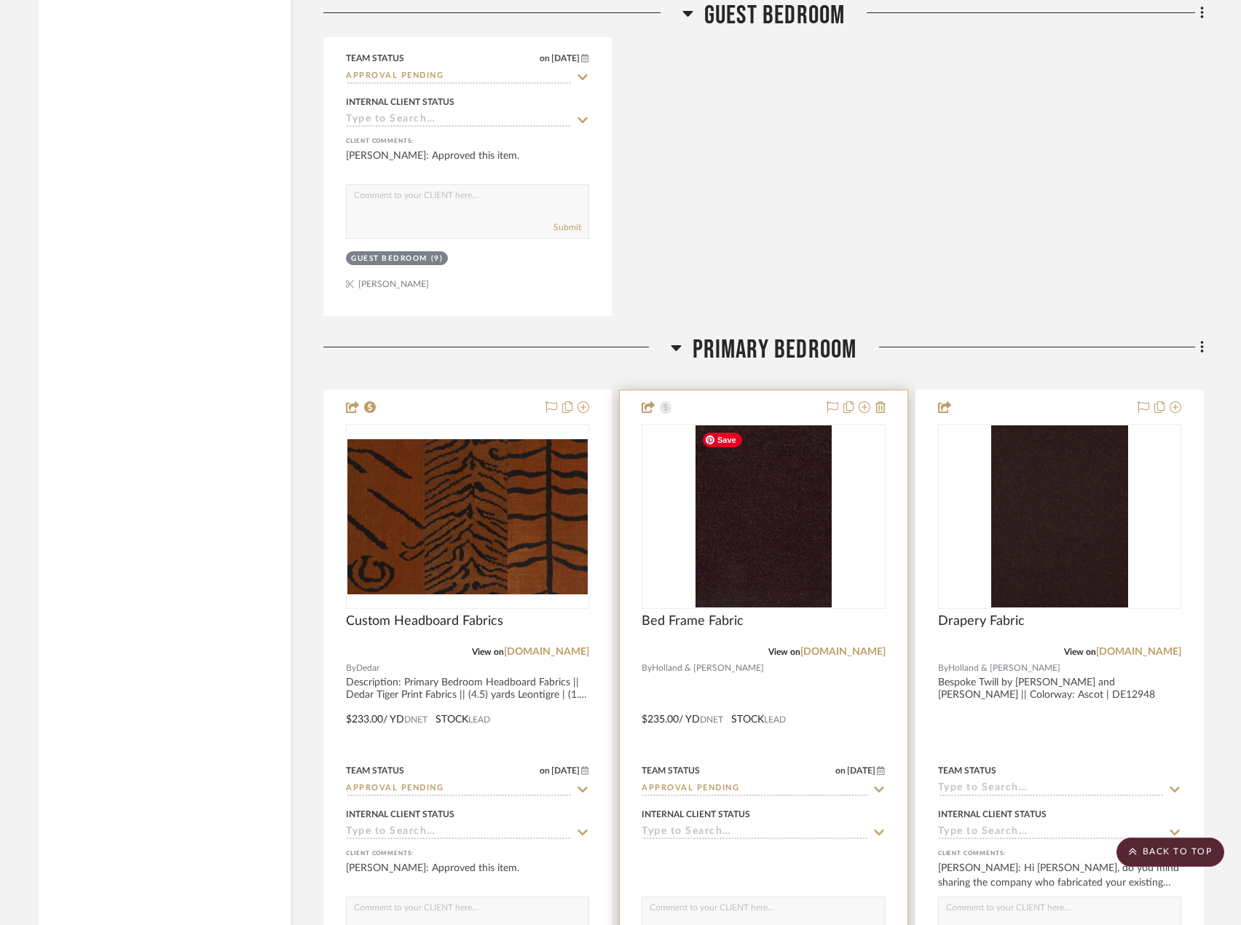
click at [758, 557] on img "0" at bounding box center [763, 516] width 137 height 182
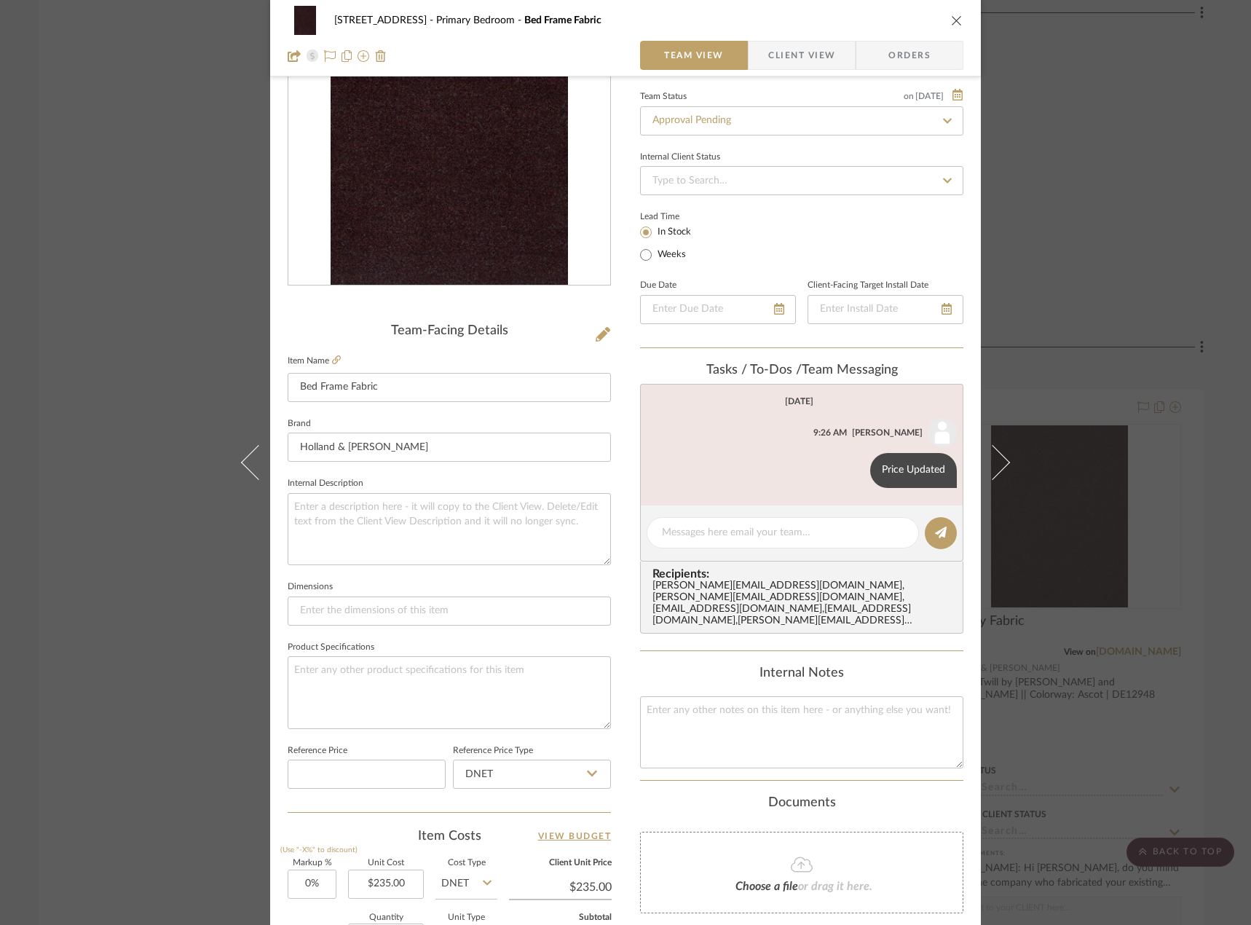
scroll to position [0, 0]
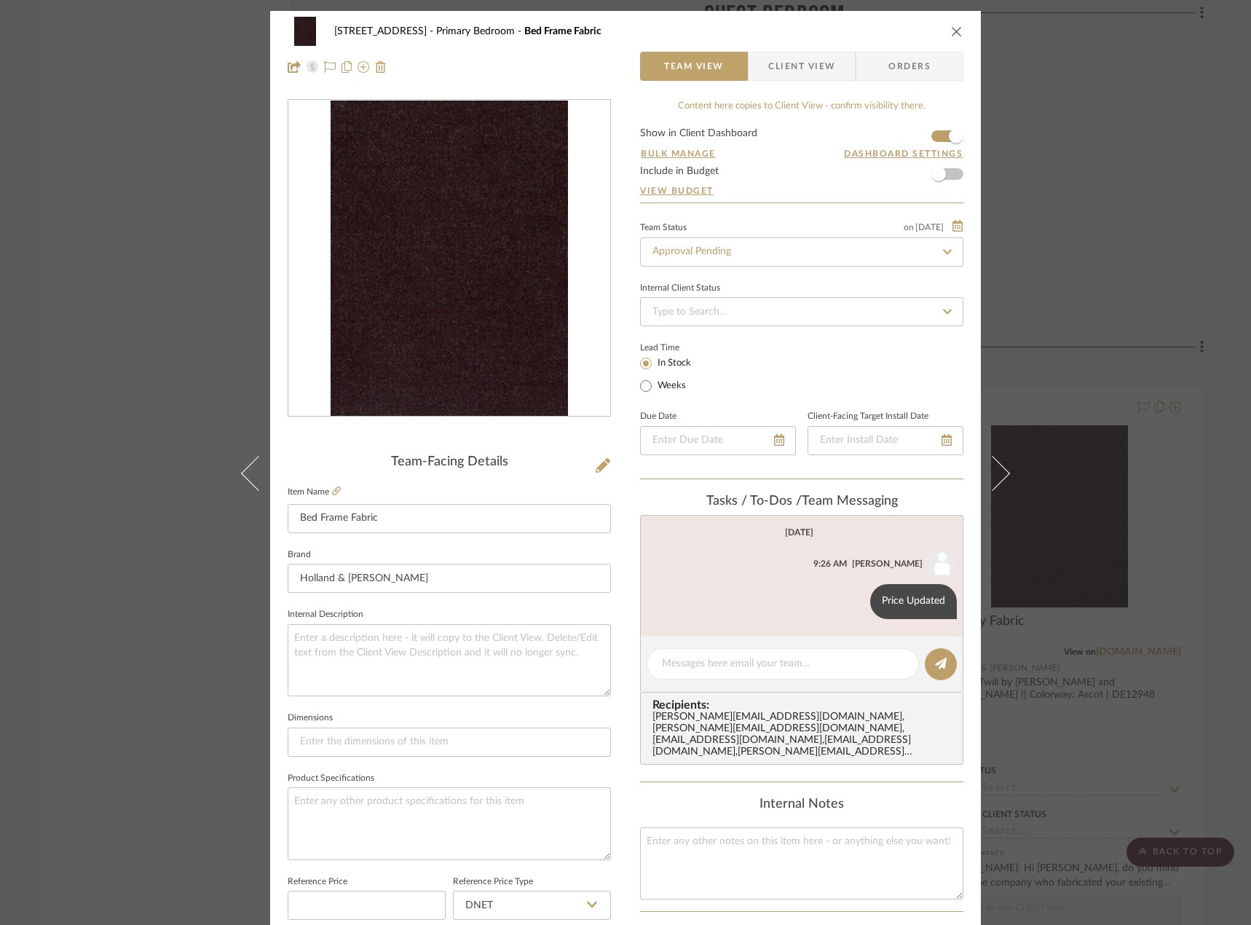
click at [1047, 325] on div "24080 - [STREET_ADDRESS] Primary Bedroom Bed Frame Fabric Team View Client View…" at bounding box center [625, 462] width 1251 height 925
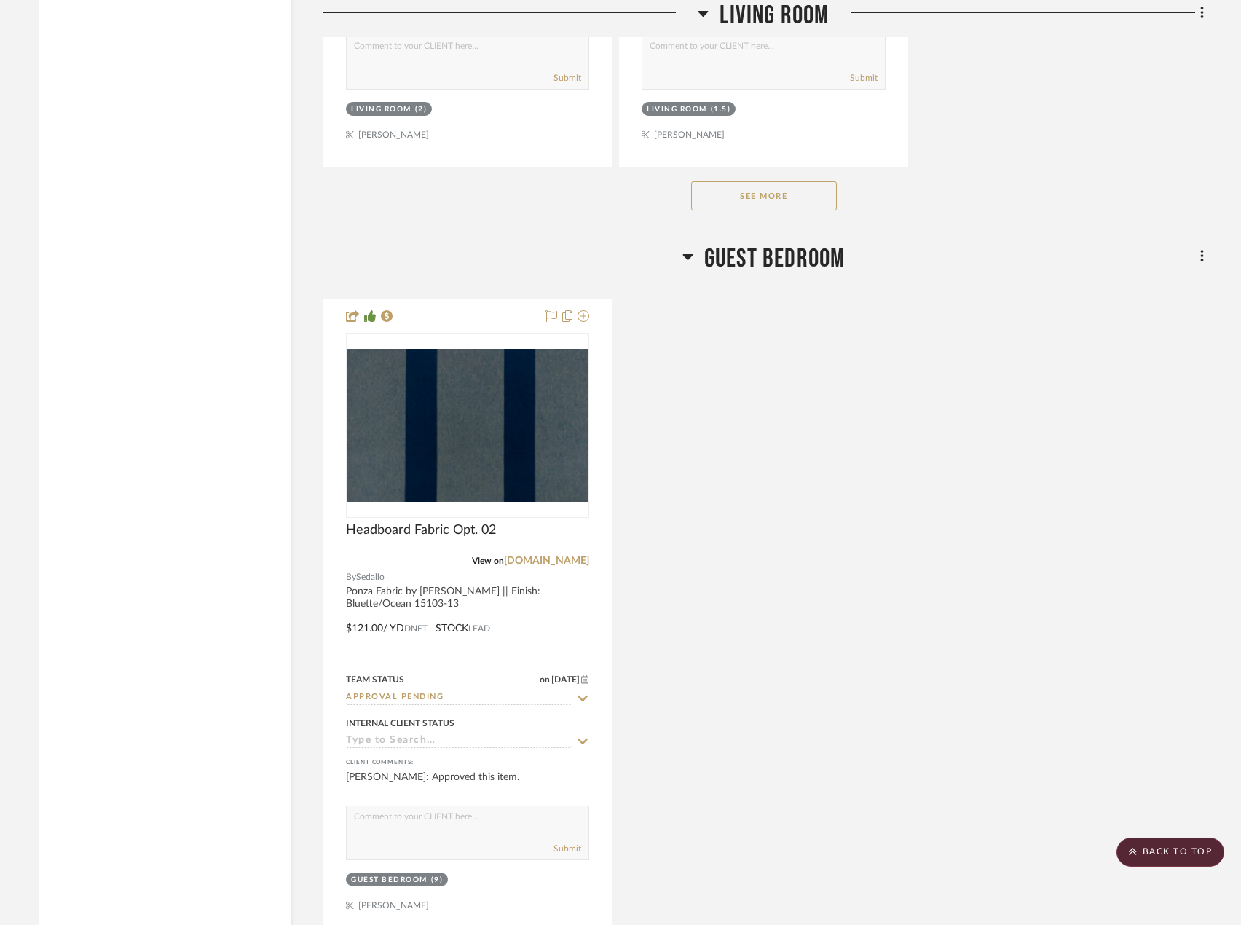
scroll to position [4223, 0]
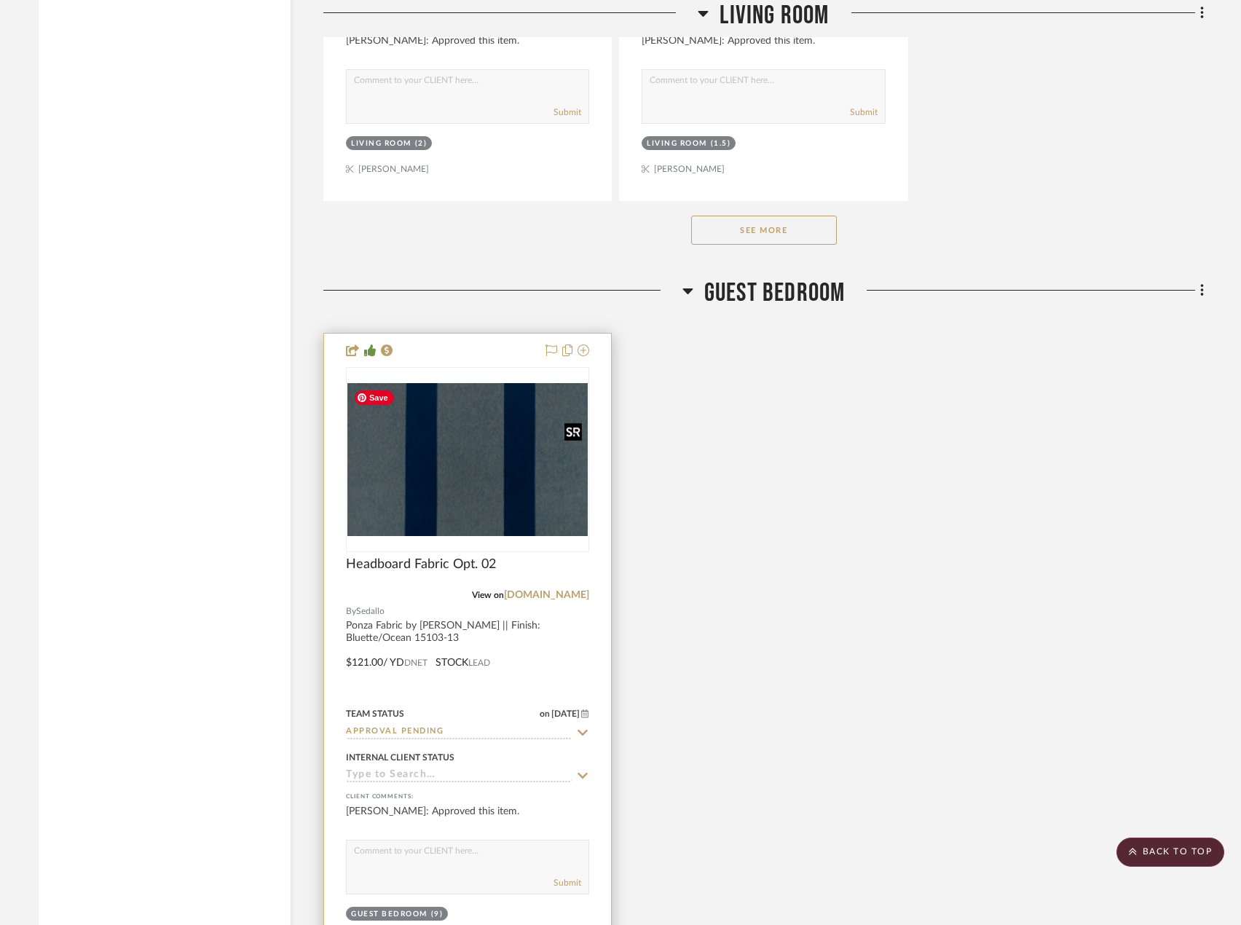
click at [412, 480] on img "0" at bounding box center [467, 459] width 240 height 153
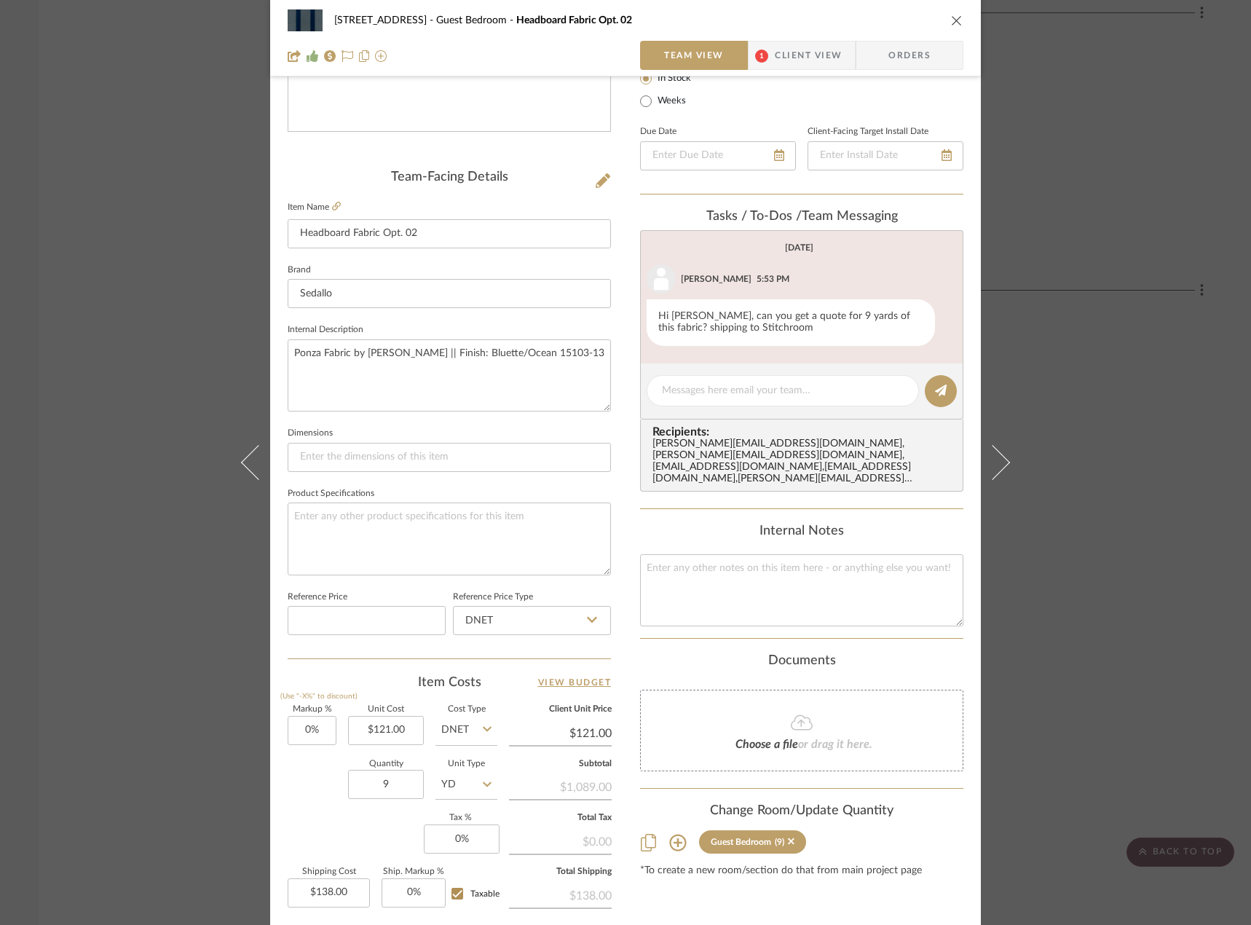
scroll to position [291, 0]
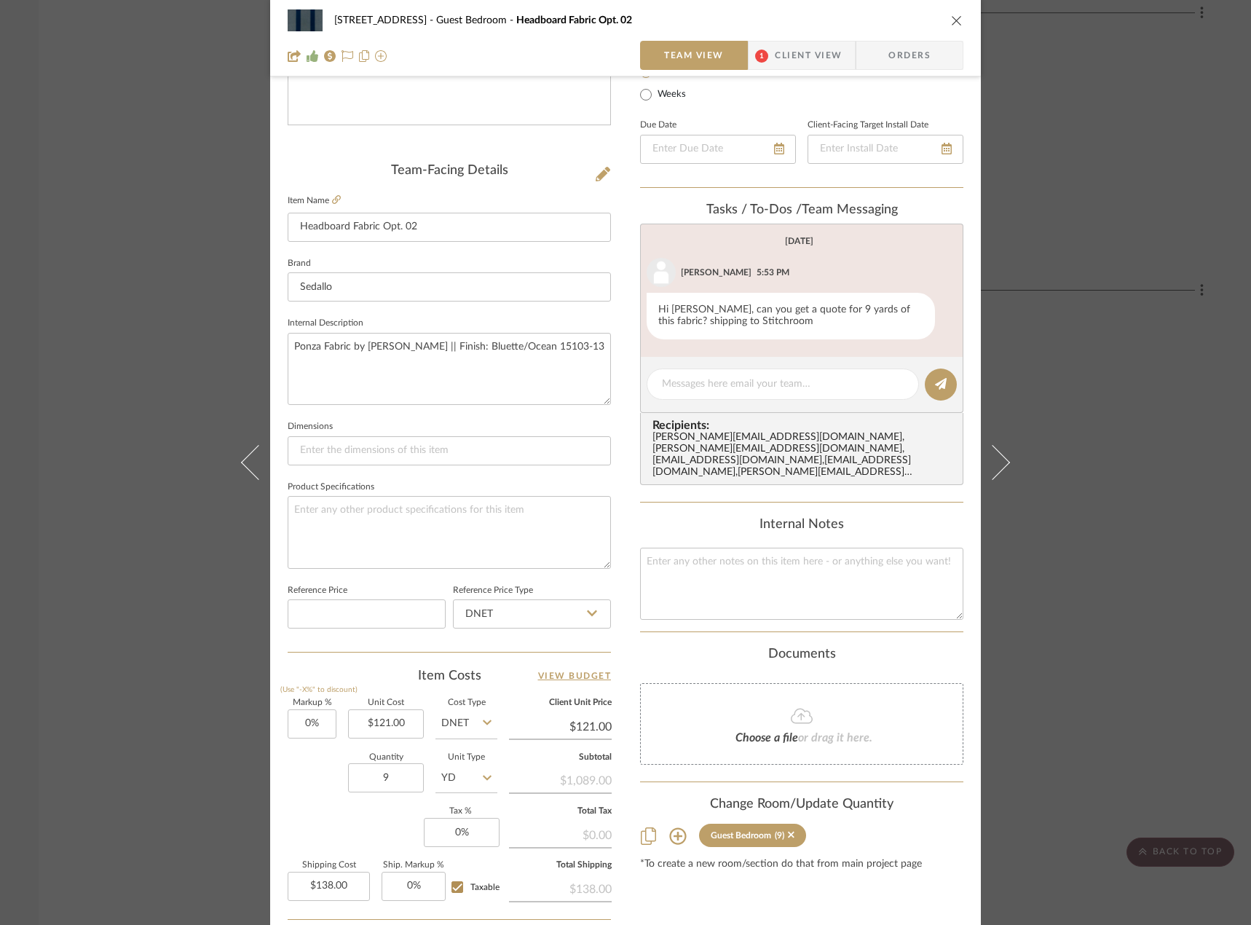
click at [1172, 323] on div "24080 - [STREET_ADDRESS] Guest Bedroom Headboard Fabric Opt. 02 Team View 1 Cli…" at bounding box center [625, 462] width 1251 height 925
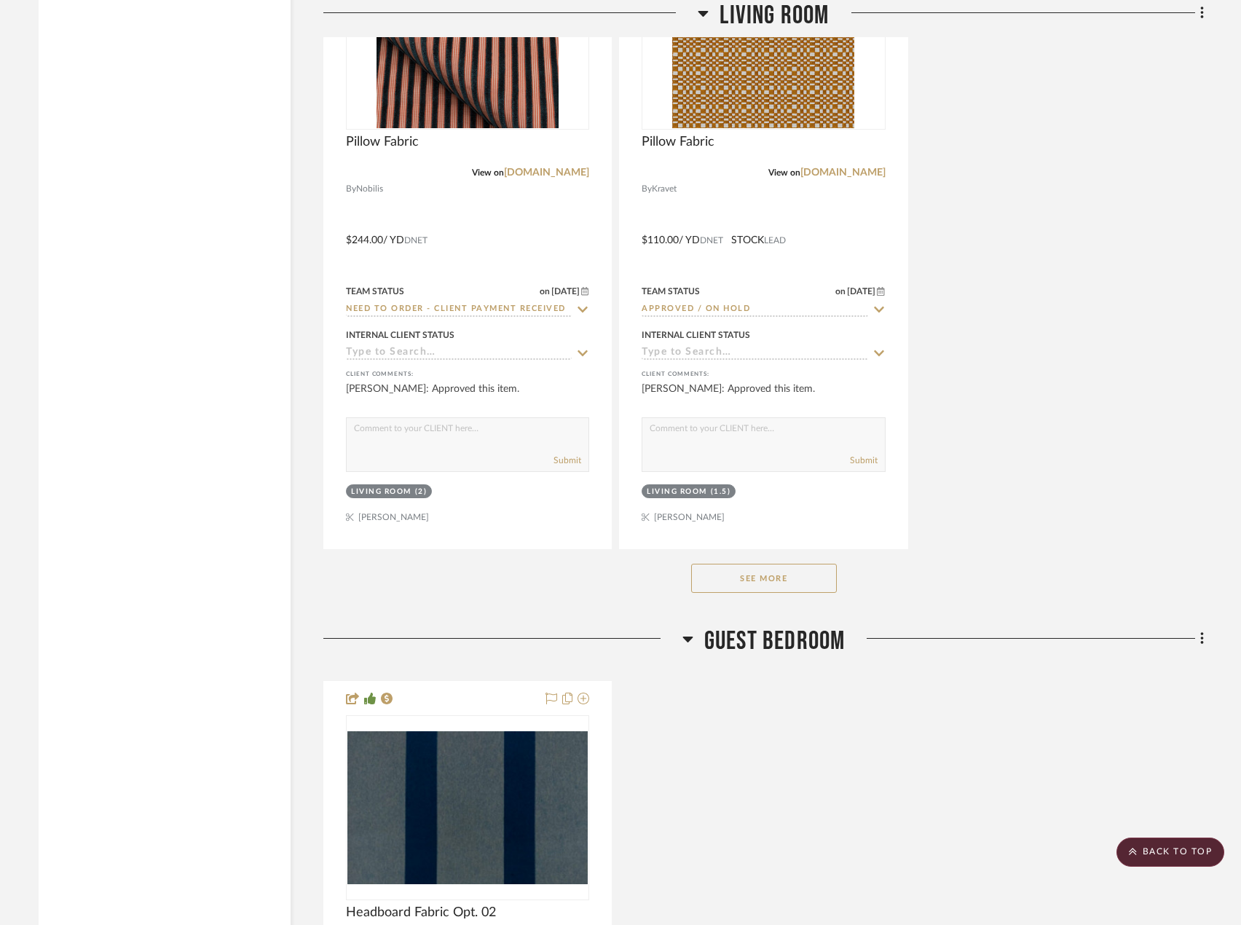
scroll to position [4078, 0]
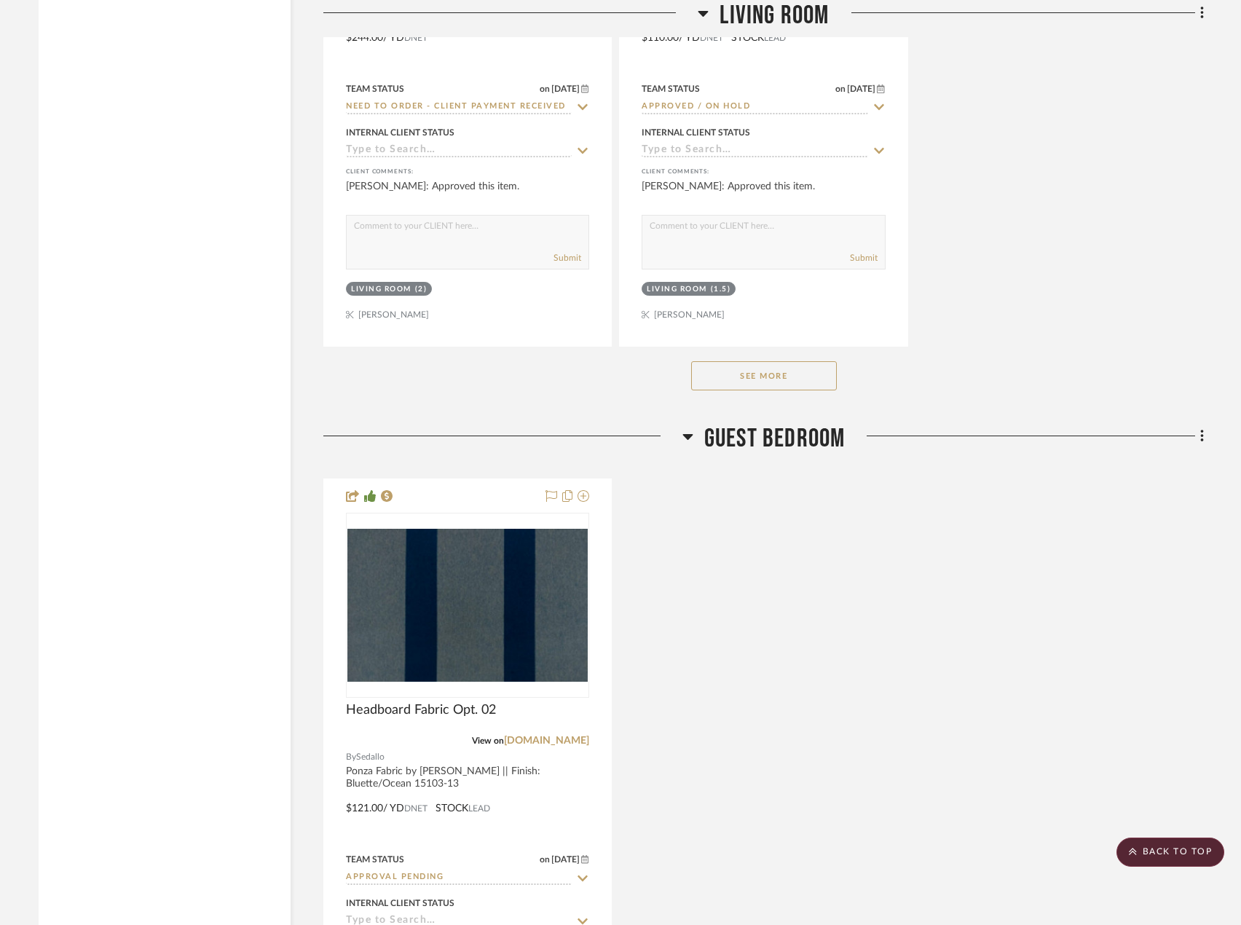
click at [1105, 481] on div "Headboard Fabric Opt. 02 View on [DOMAIN_NAME] By [PERSON_NAME] Fabric by [PERS…" at bounding box center [763, 797] width 880 height 639
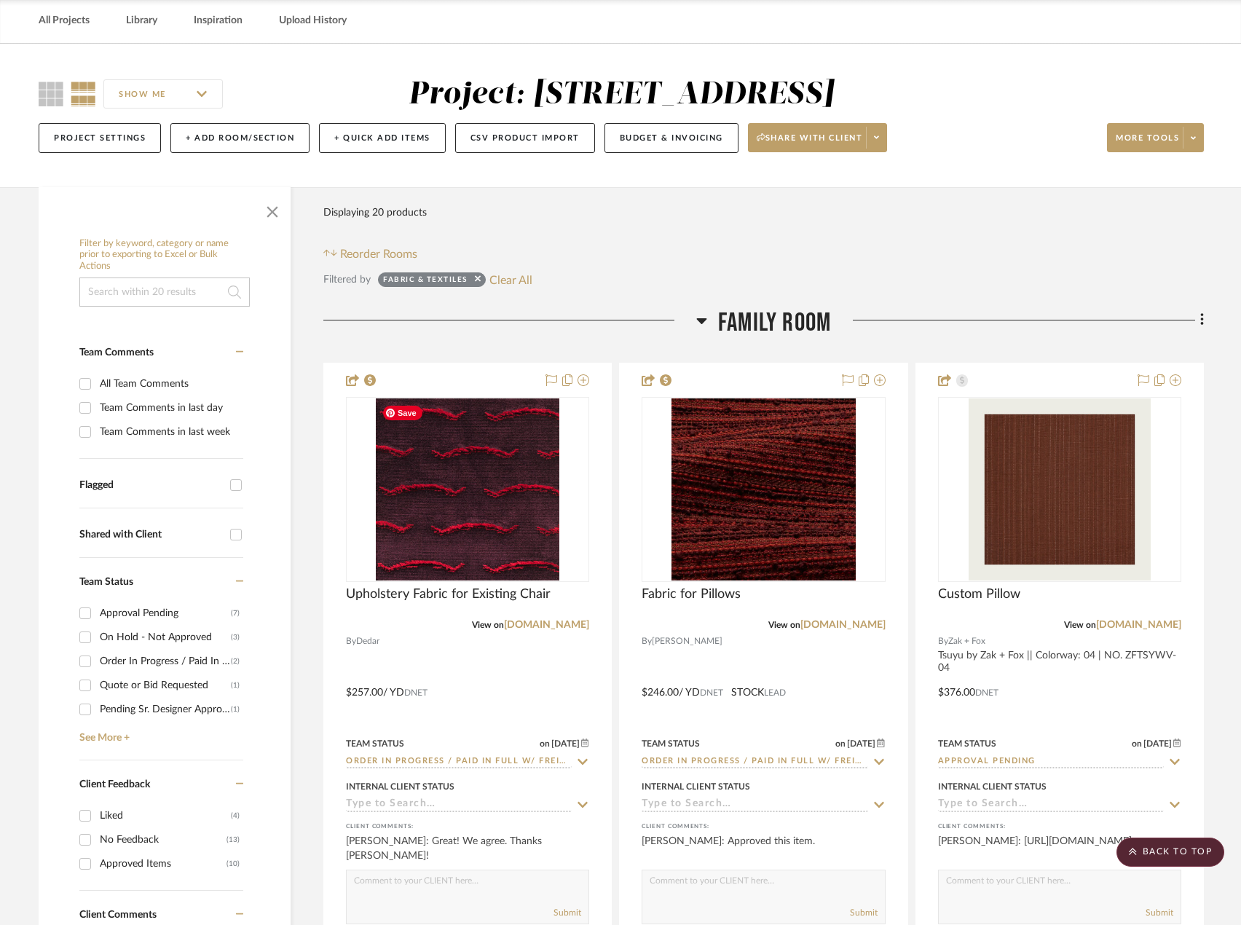
scroll to position [0, 0]
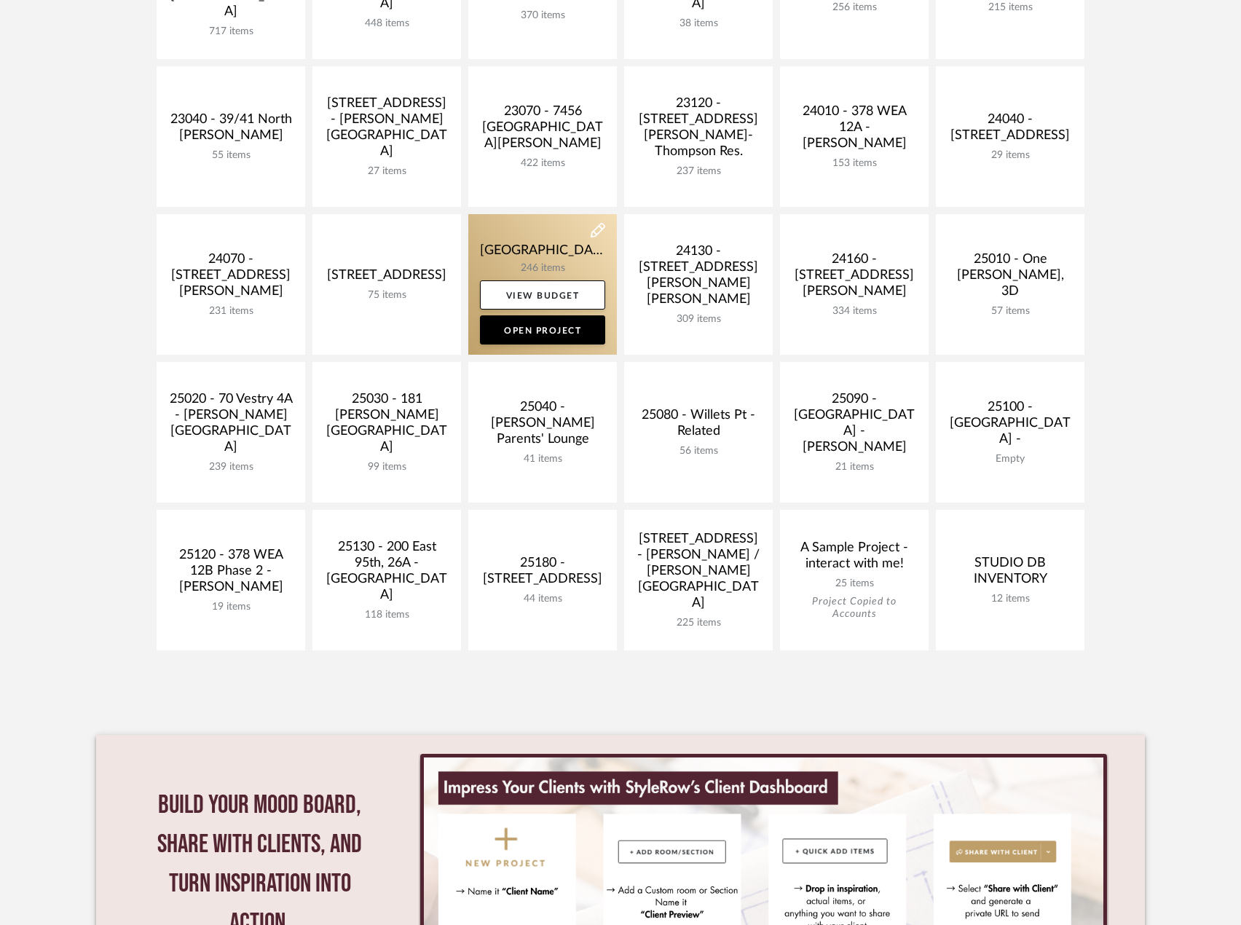
scroll to position [364, 0]
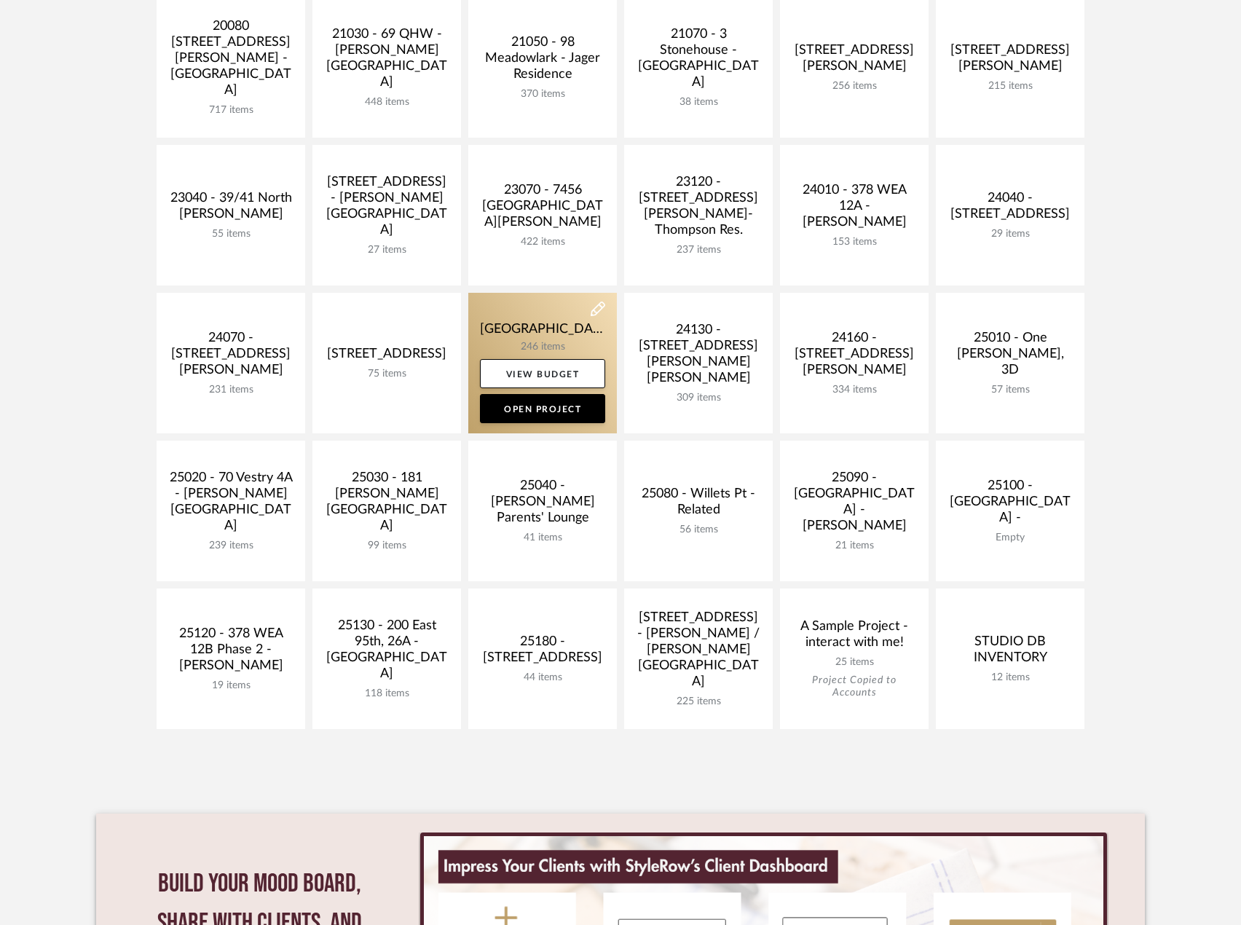
click at [535, 328] on link at bounding box center [542, 363] width 149 height 141
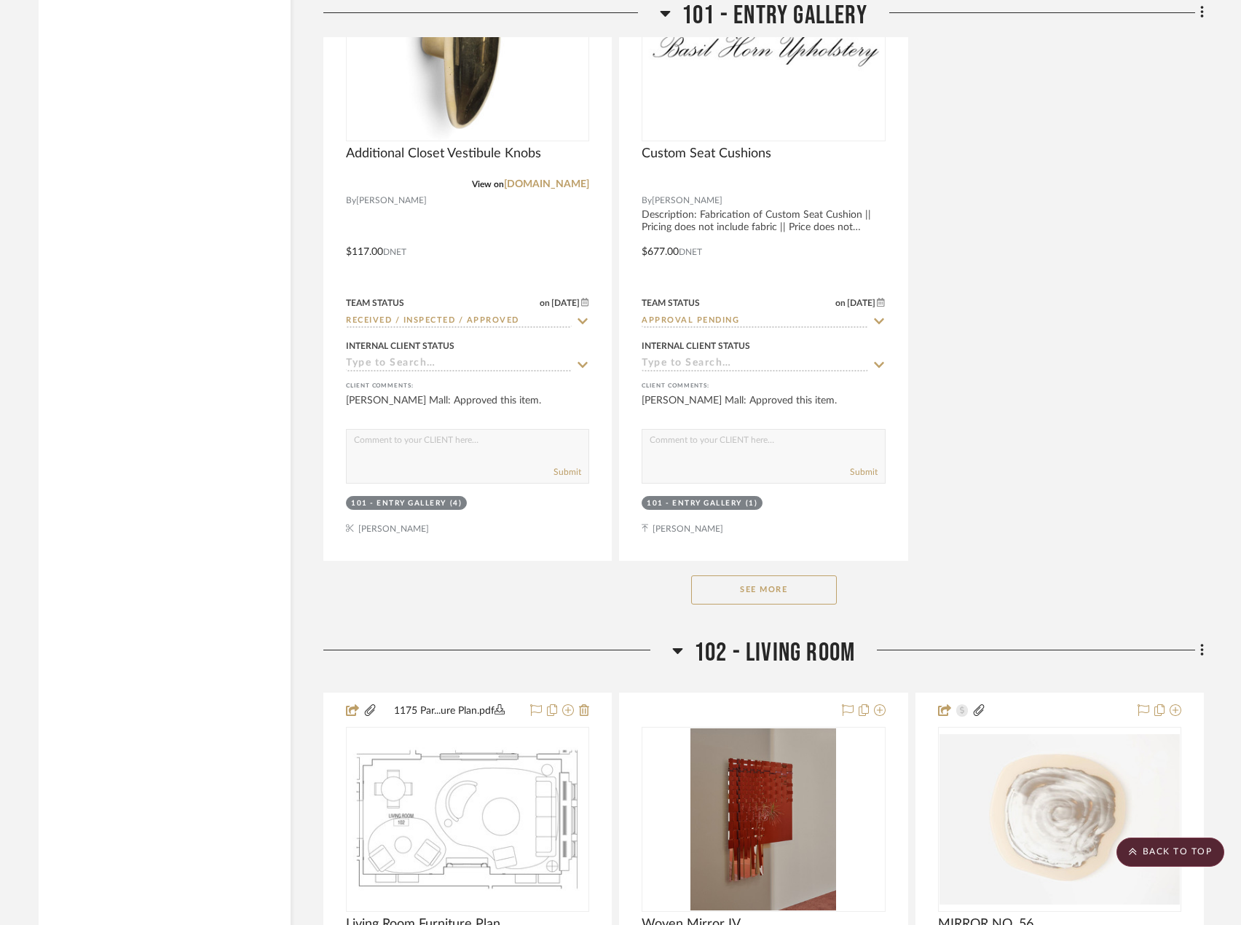
scroll to position [4266, 0]
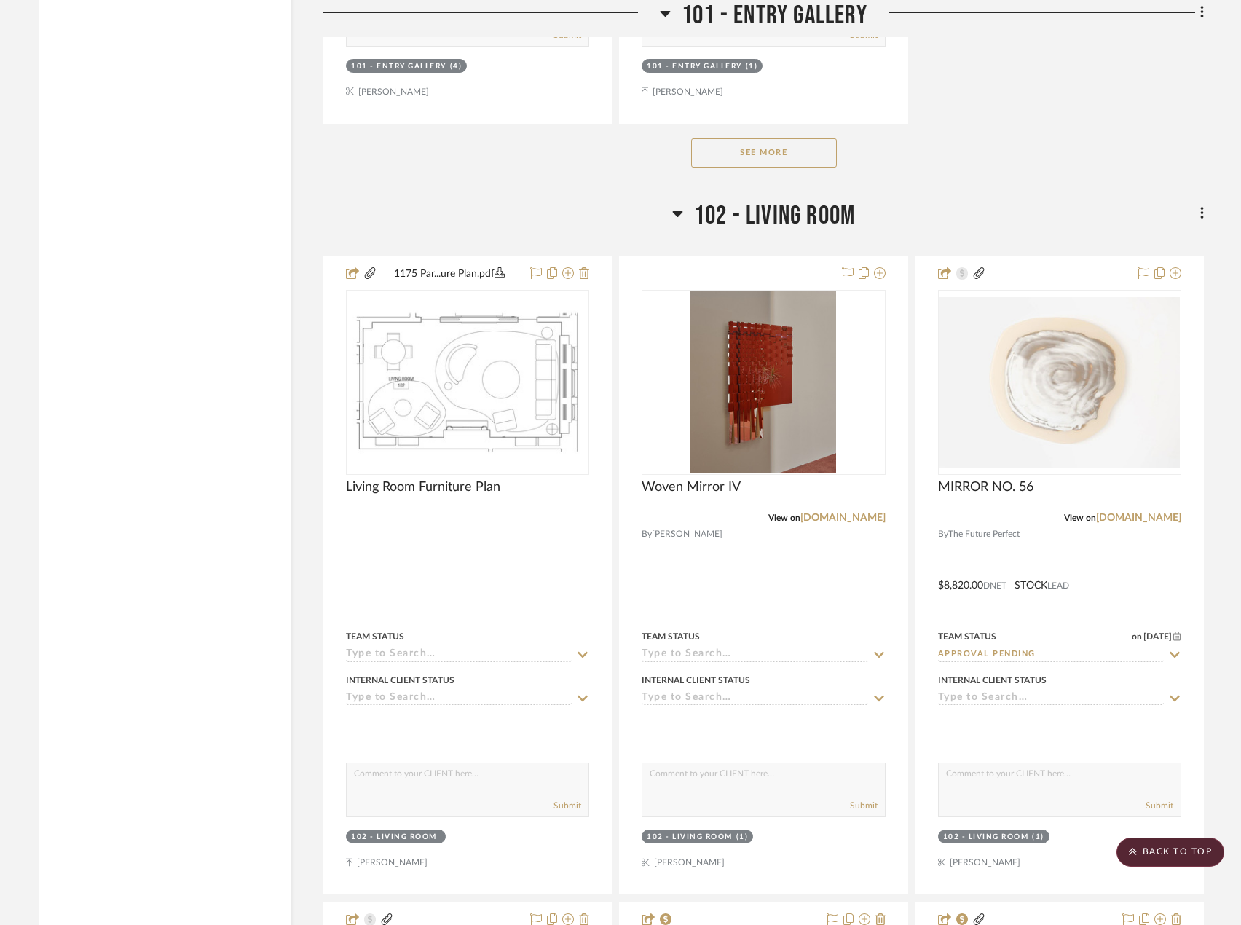
click at [743, 155] on button "See More" at bounding box center [764, 152] width 146 height 29
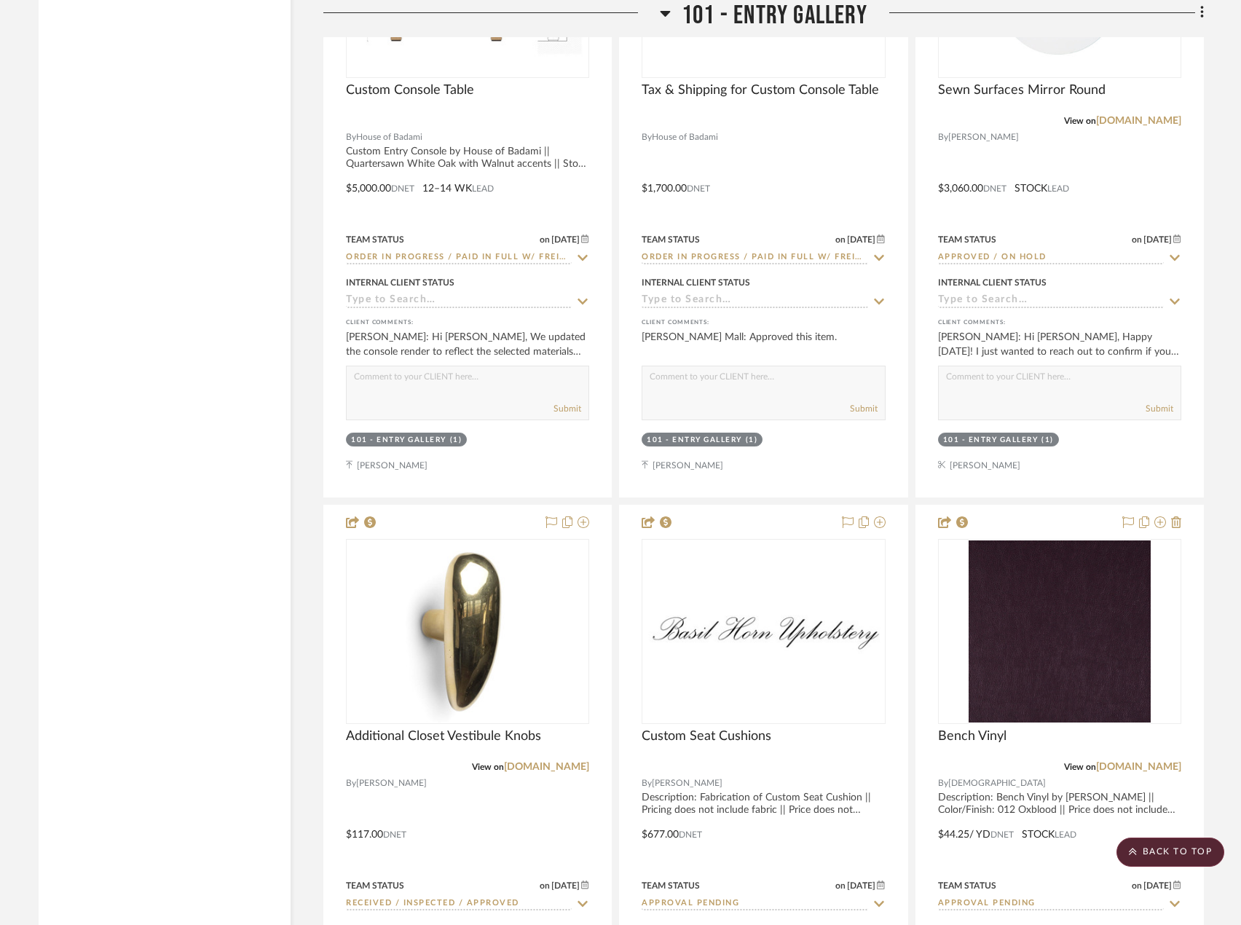
scroll to position [3611, 0]
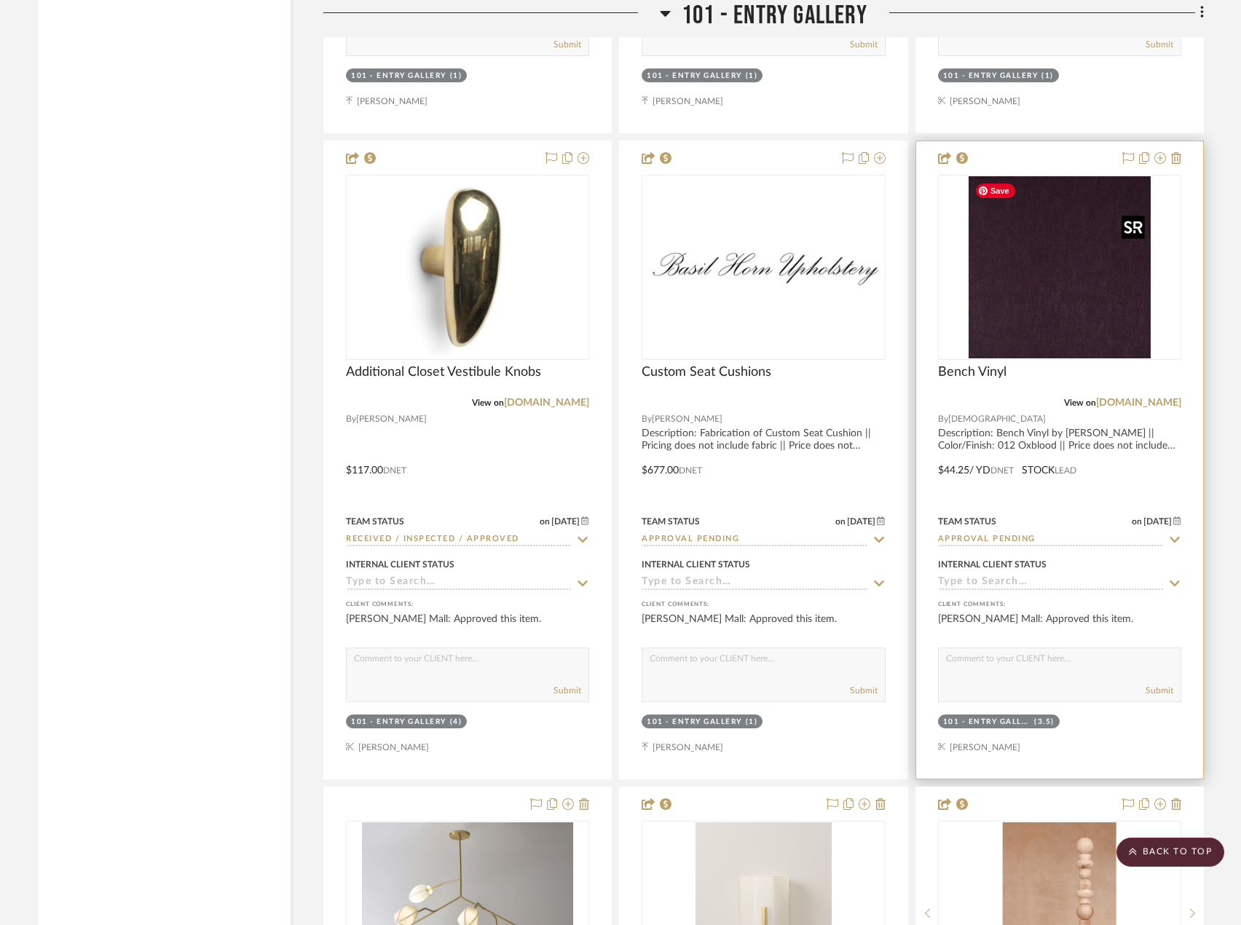
click at [1024, 244] on img "0" at bounding box center [1059, 267] width 182 height 182
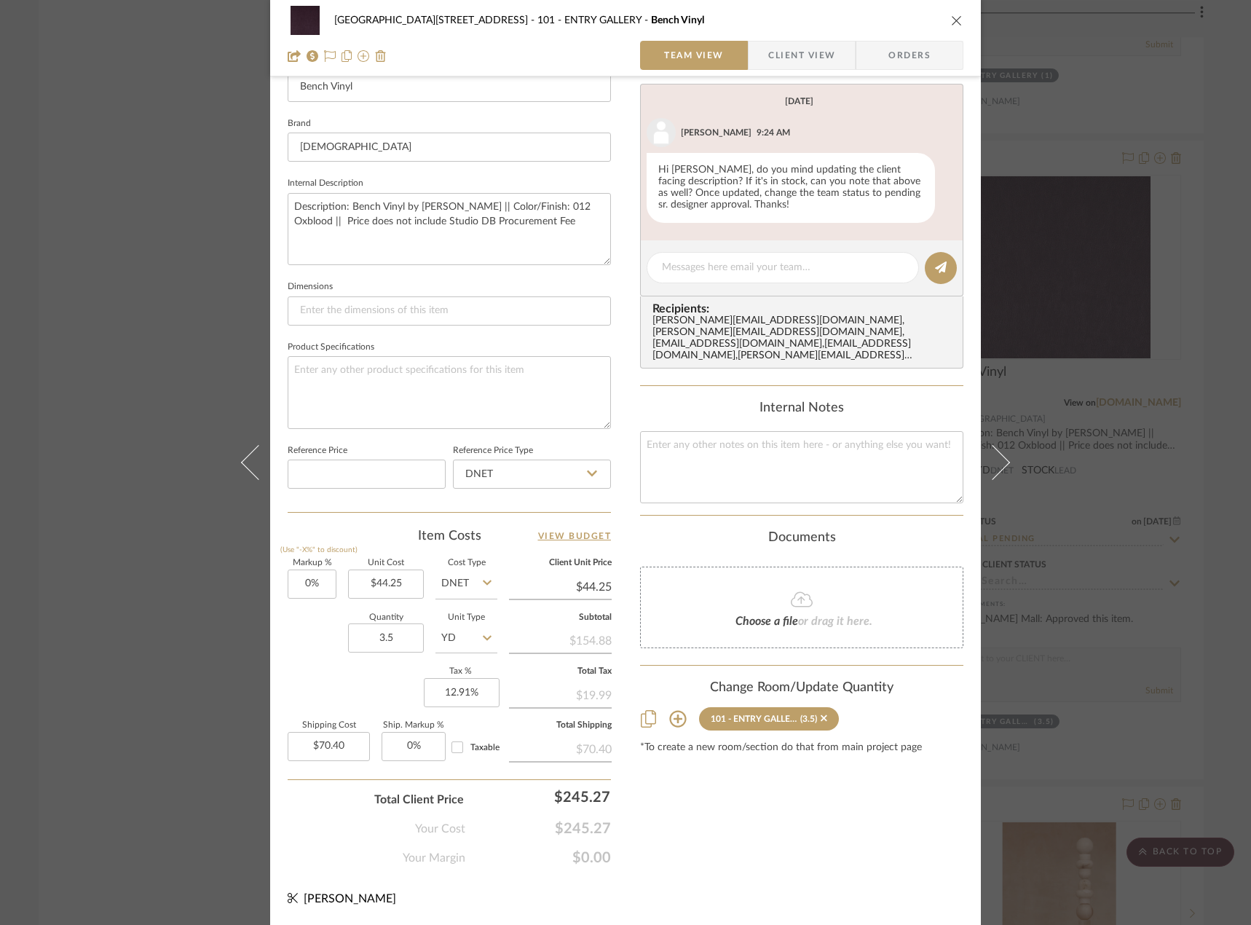
scroll to position [140, 0]
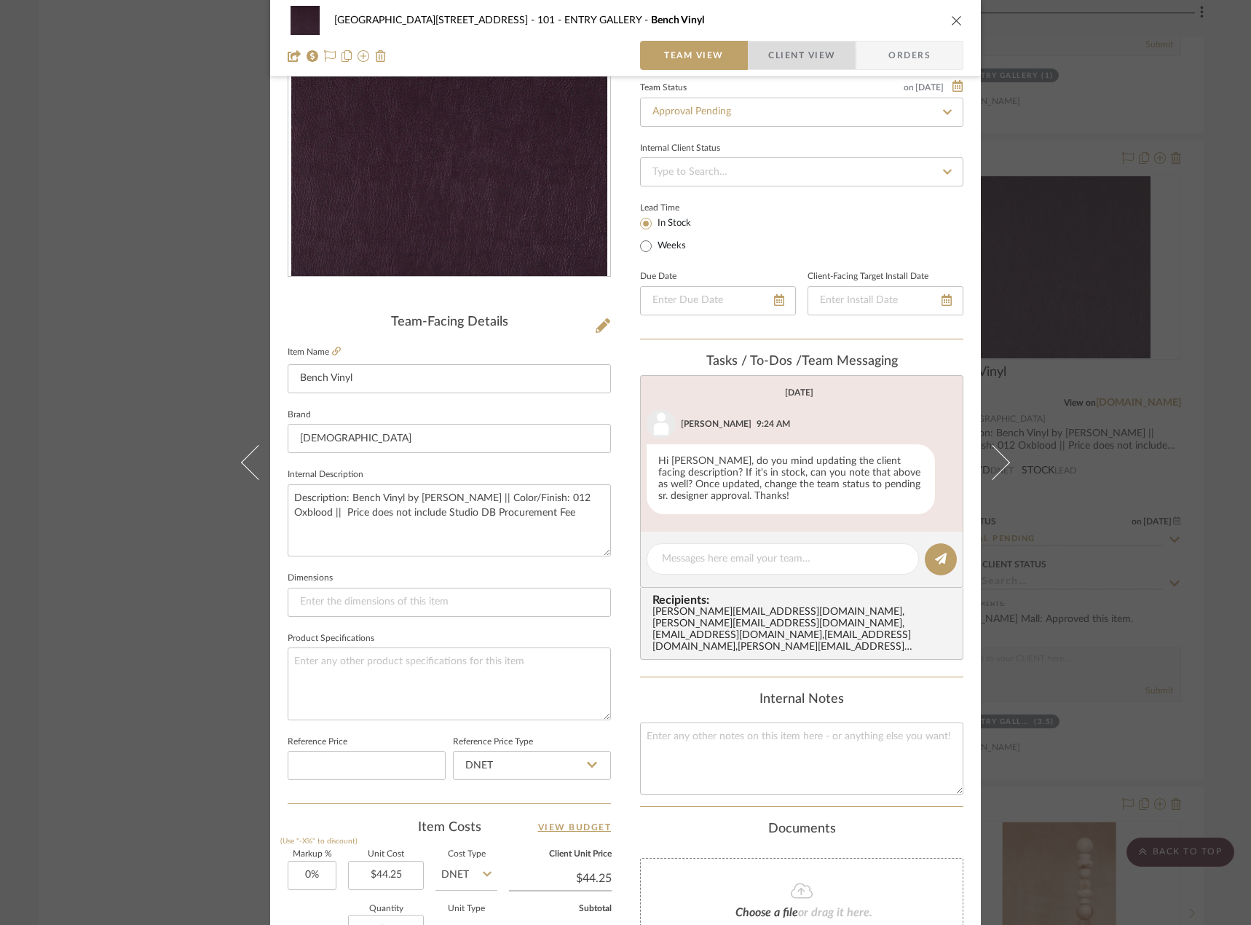
click at [774, 54] on span "Client View" at bounding box center [801, 55] width 67 height 29
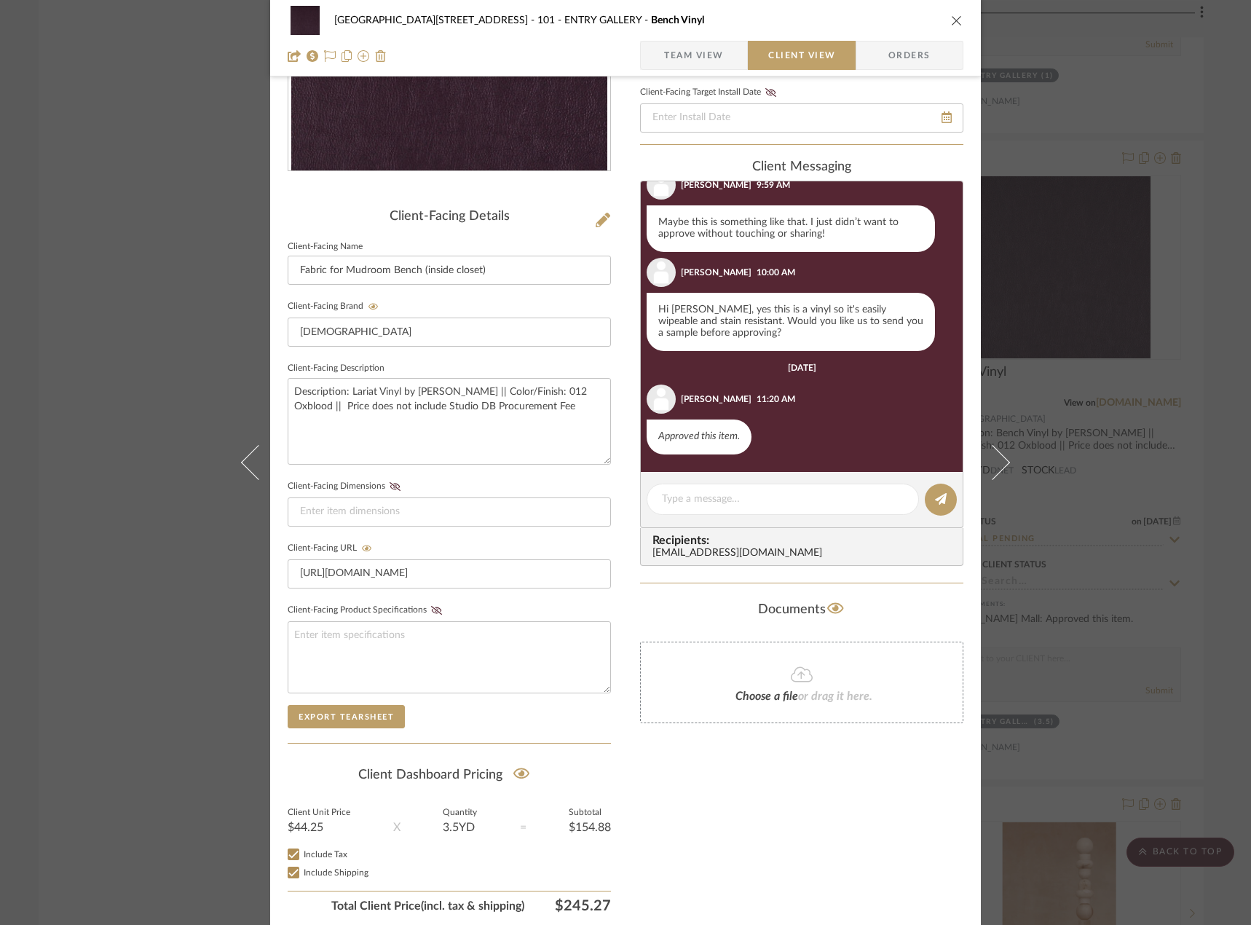
scroll to position [226, 0]
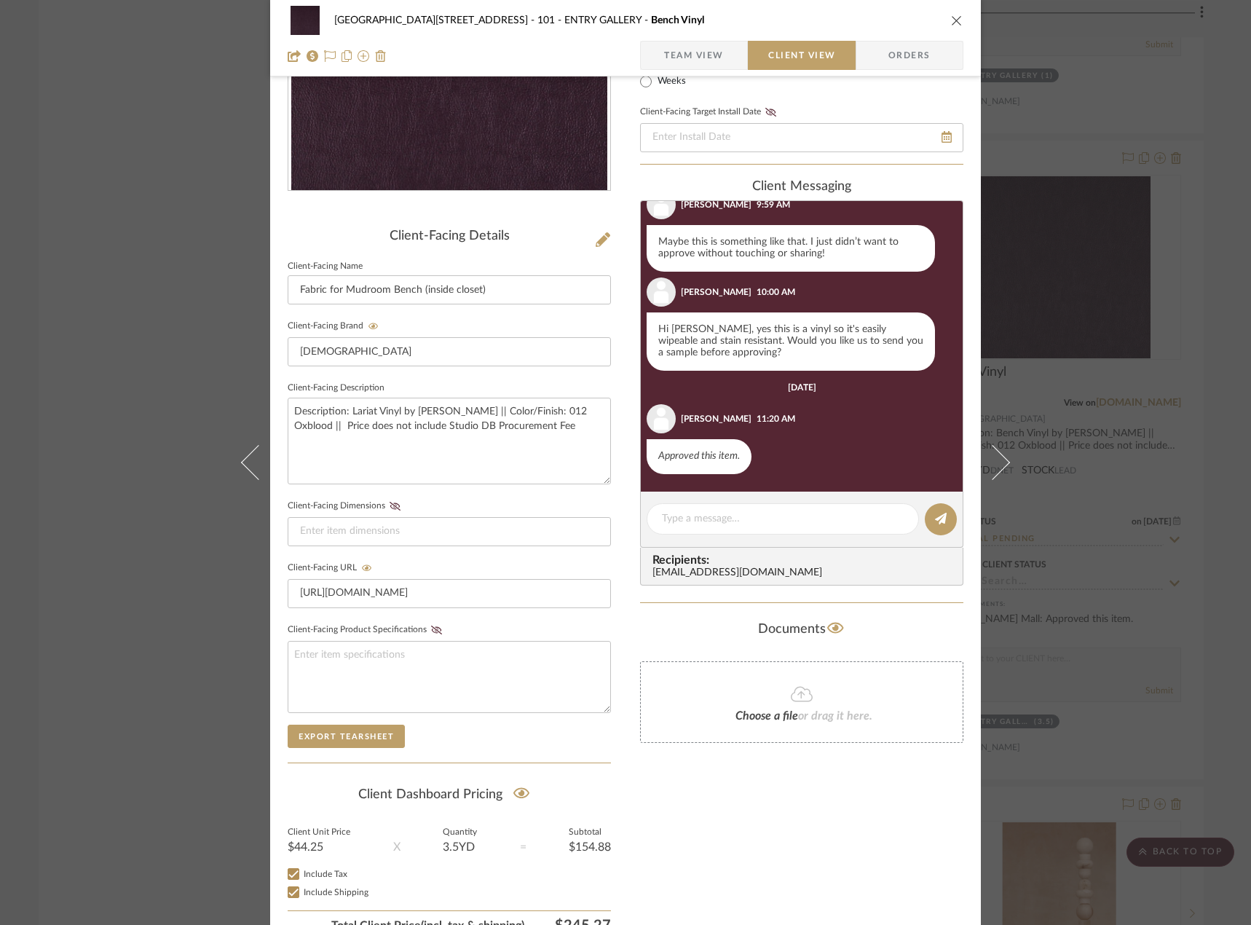
click at [686, 55] on span "Team View" at bounding box center [694, 55] width 60 height 29
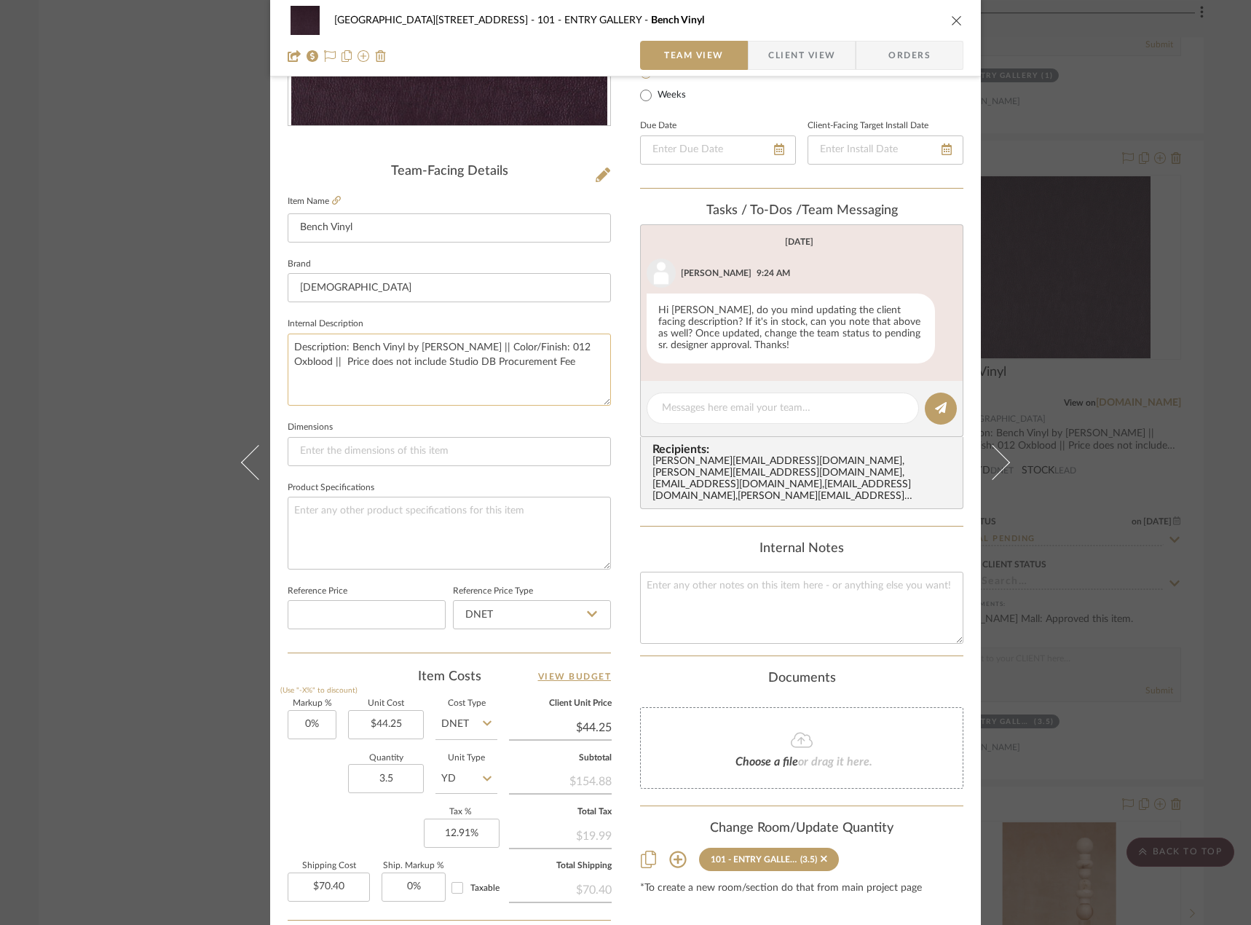
scroll to position [431, 0]
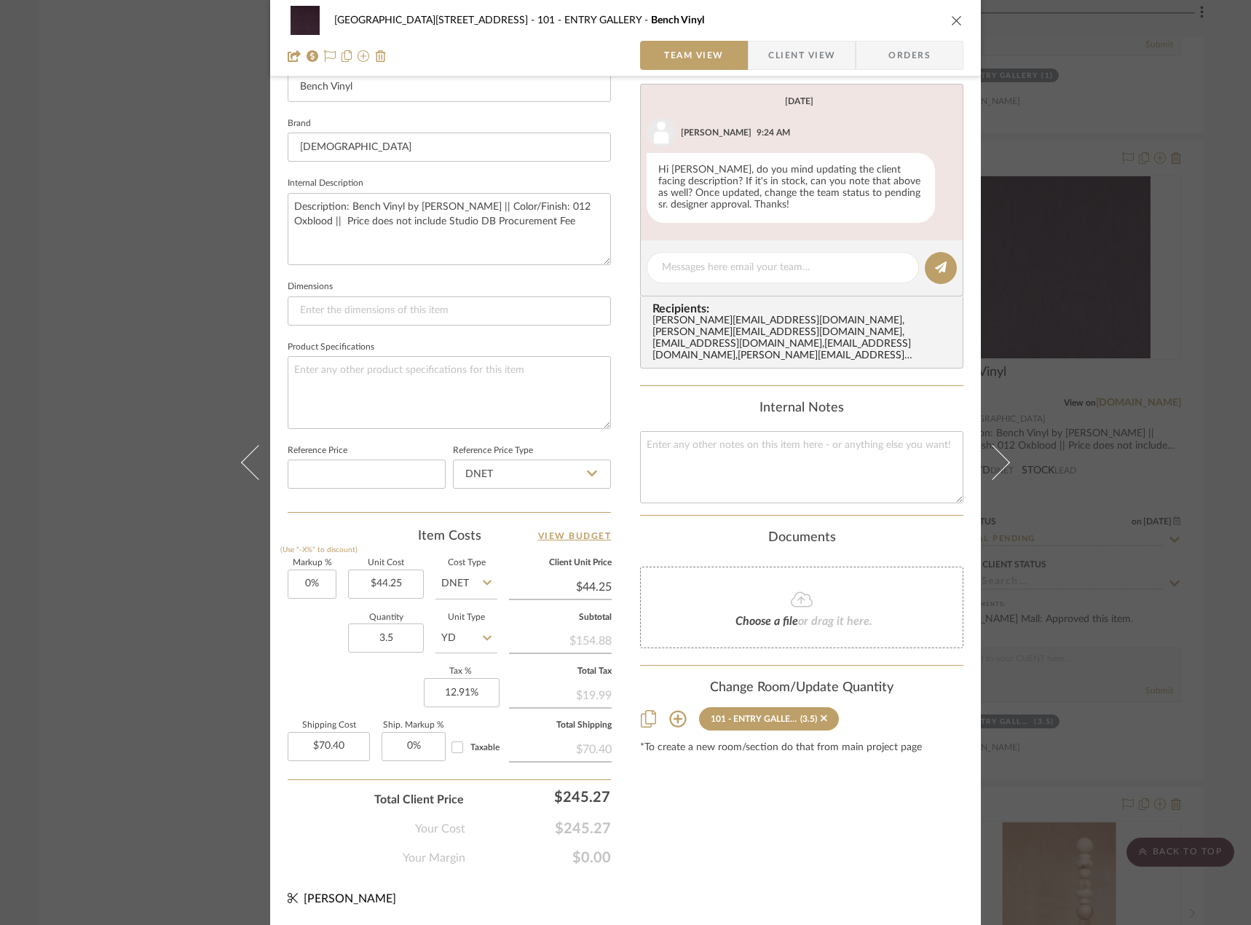
drag, startPoint x: 130, startPoint y: 169, endPoint x: 150, endPoint y: 165, distance: 20.0
click at [130, 169] on div "24100 - 1175 Park Avenue - Mall 101 - ENTRY GALLERY Bench Vinyl Team View Clien…" at bounding box center [625, 462] width 1251 height 925
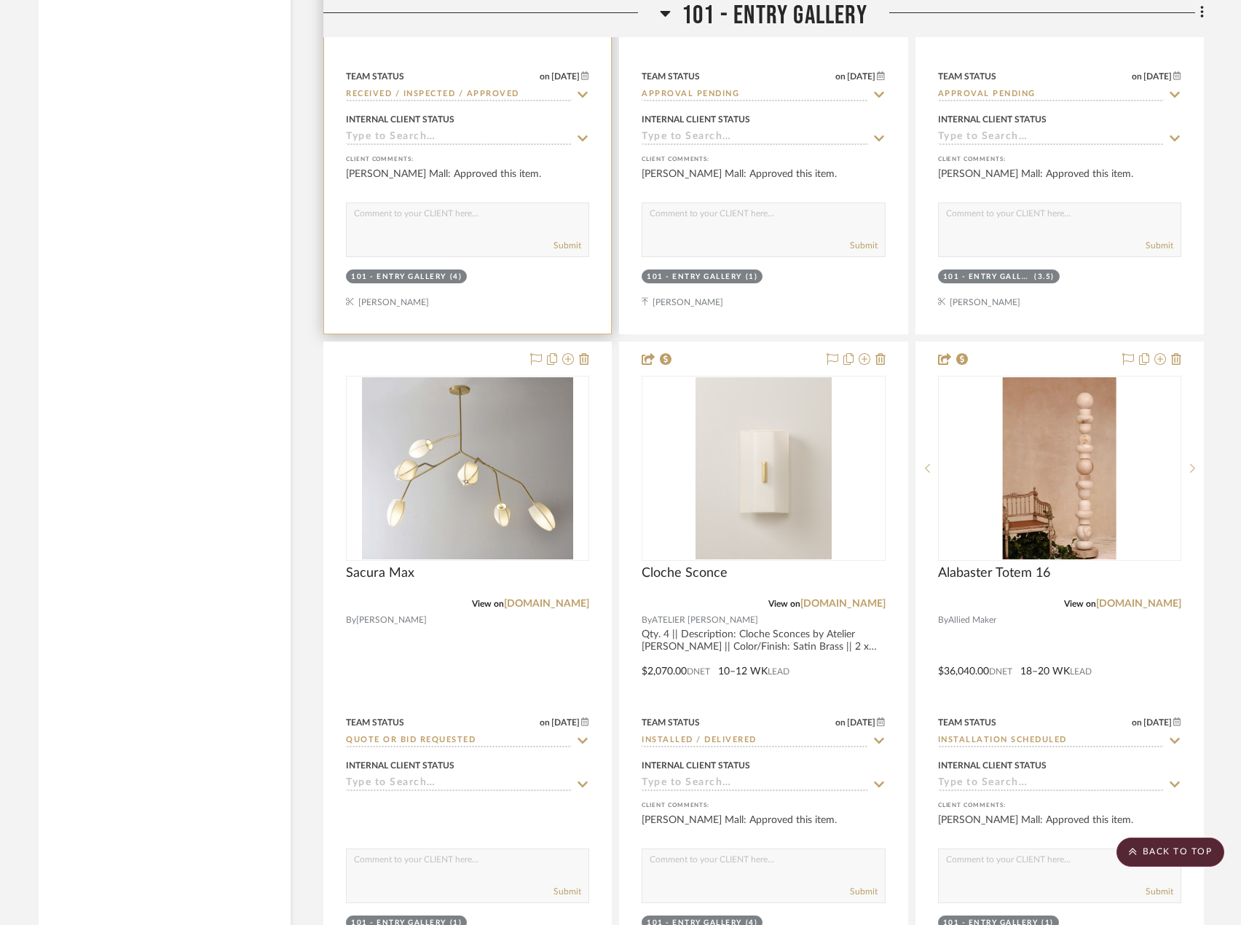
scroll to position [3902, 0]
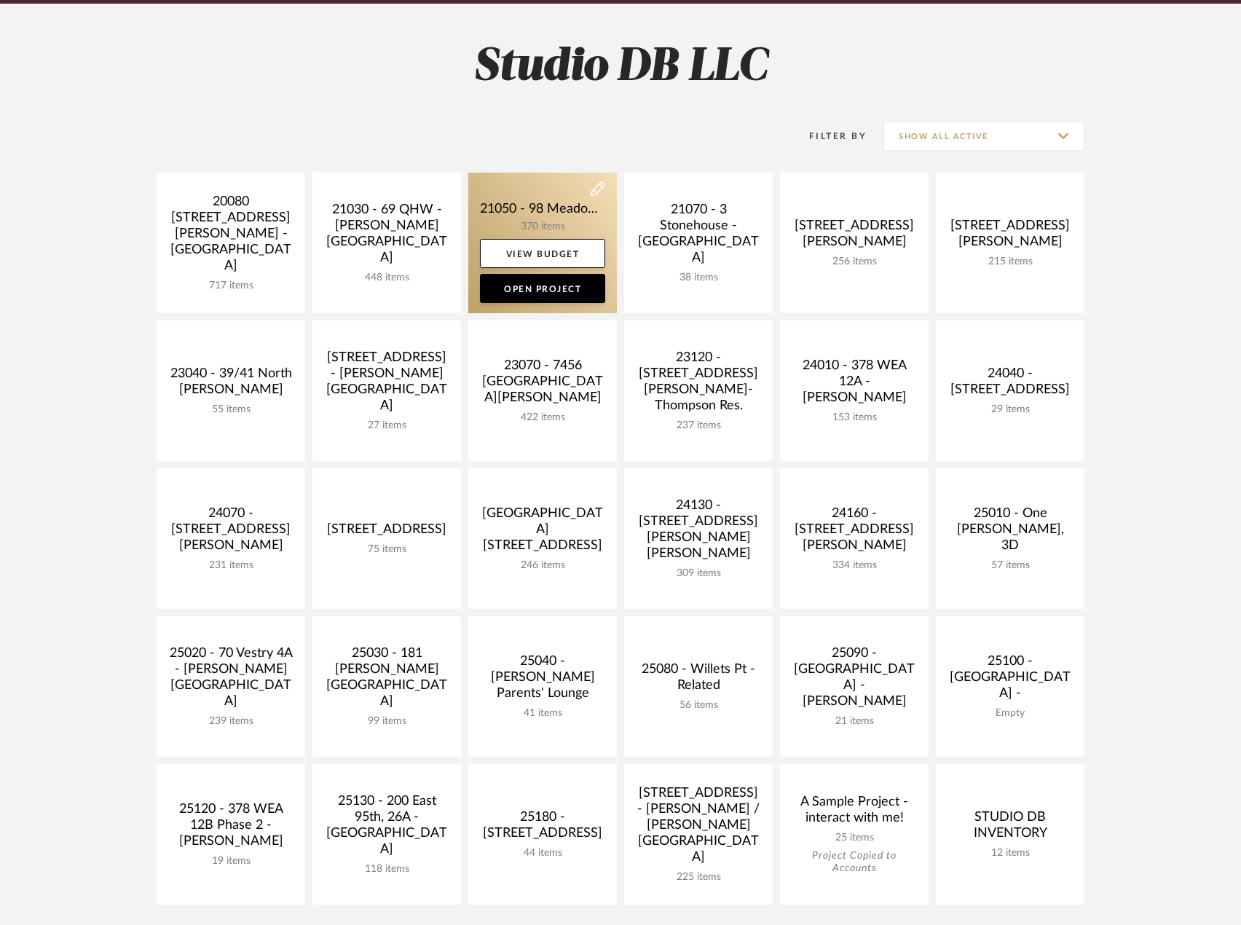
scroll to position [364, 0]
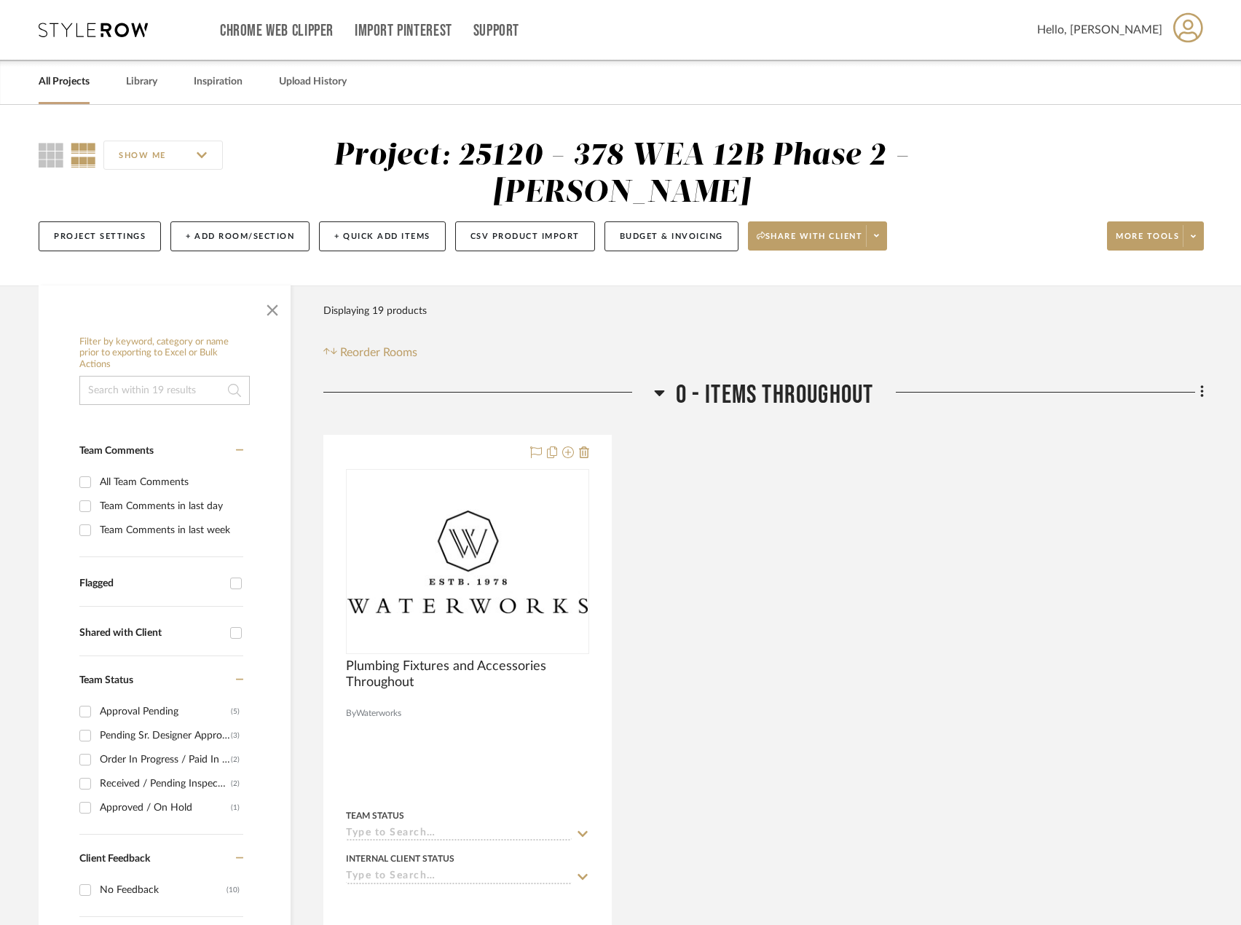
click at [61, 90] on link "All Projects" at bounding box center [64, 82] width 51 height 20
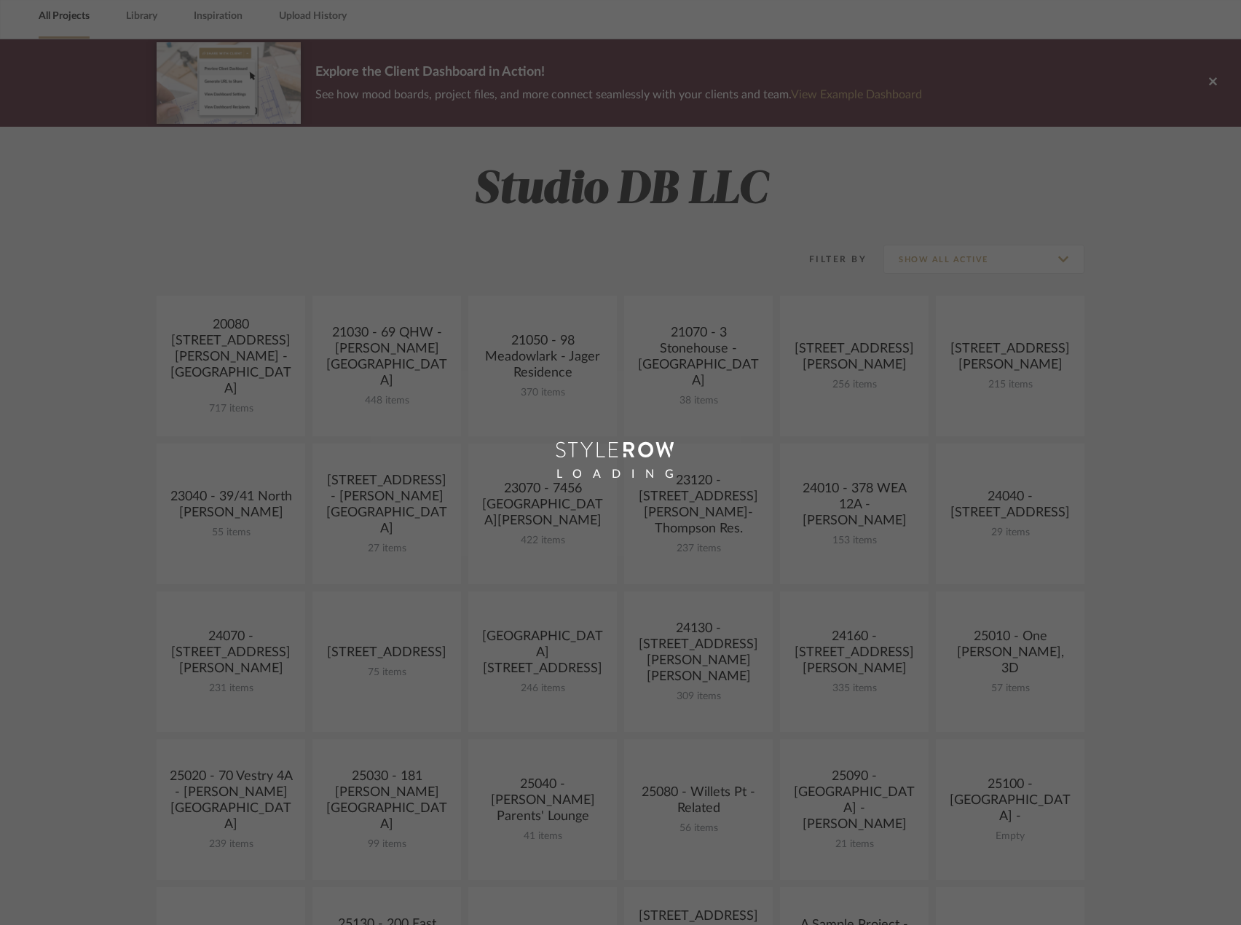
scroll to position [291, 0]
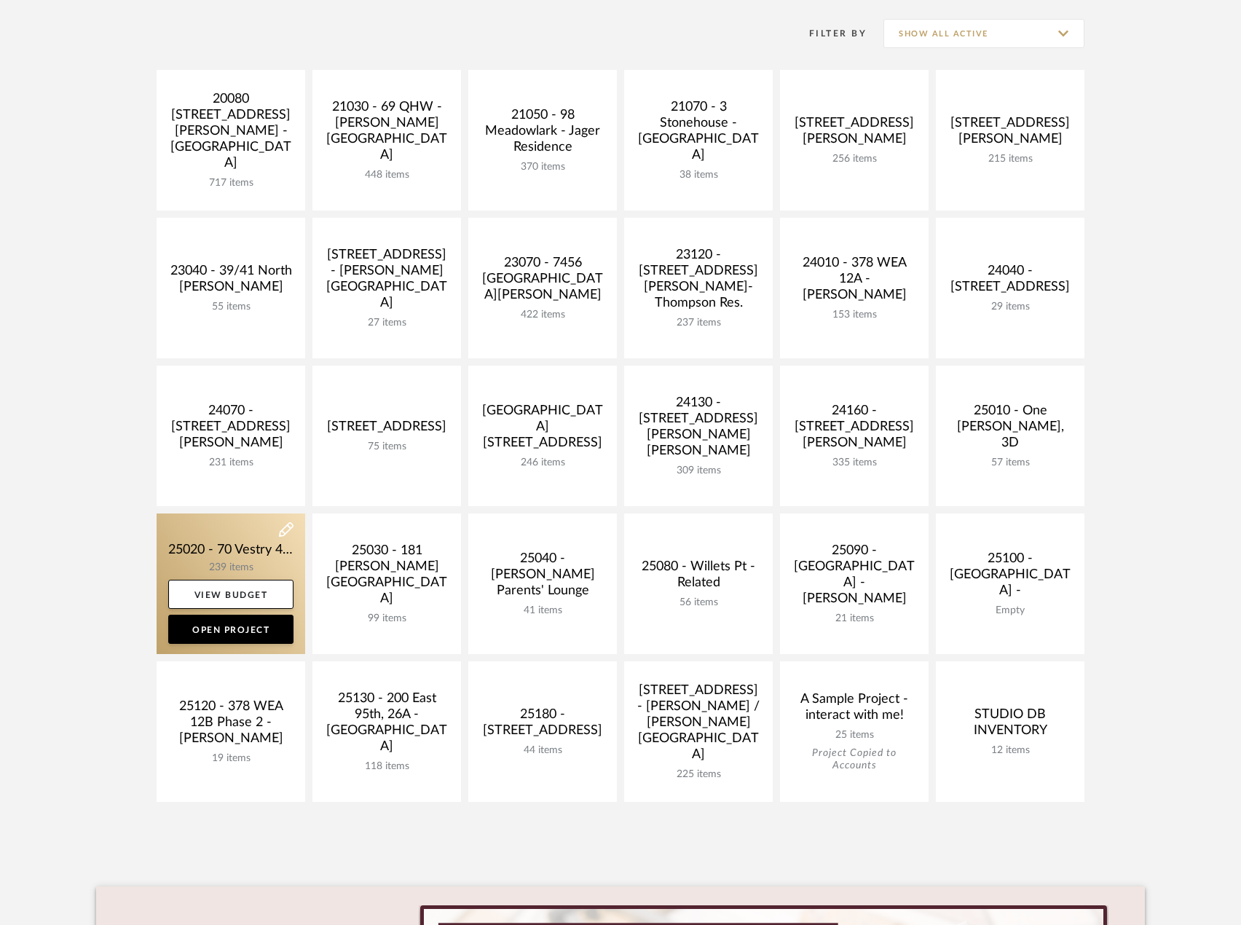
click at [264, 549] on link at bounding box center [231, 583] width 149 height 141
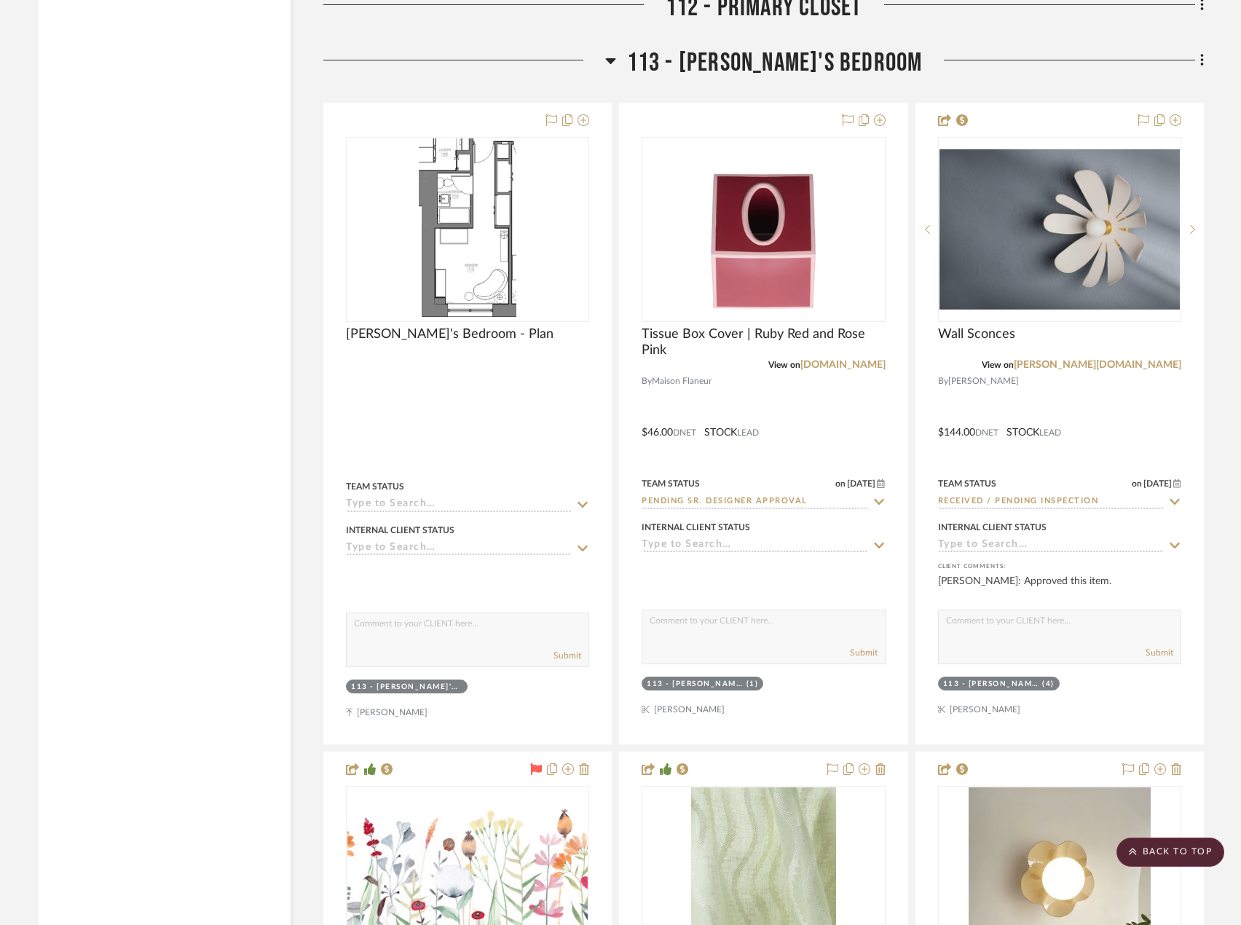
scroll to position [16583, 0]
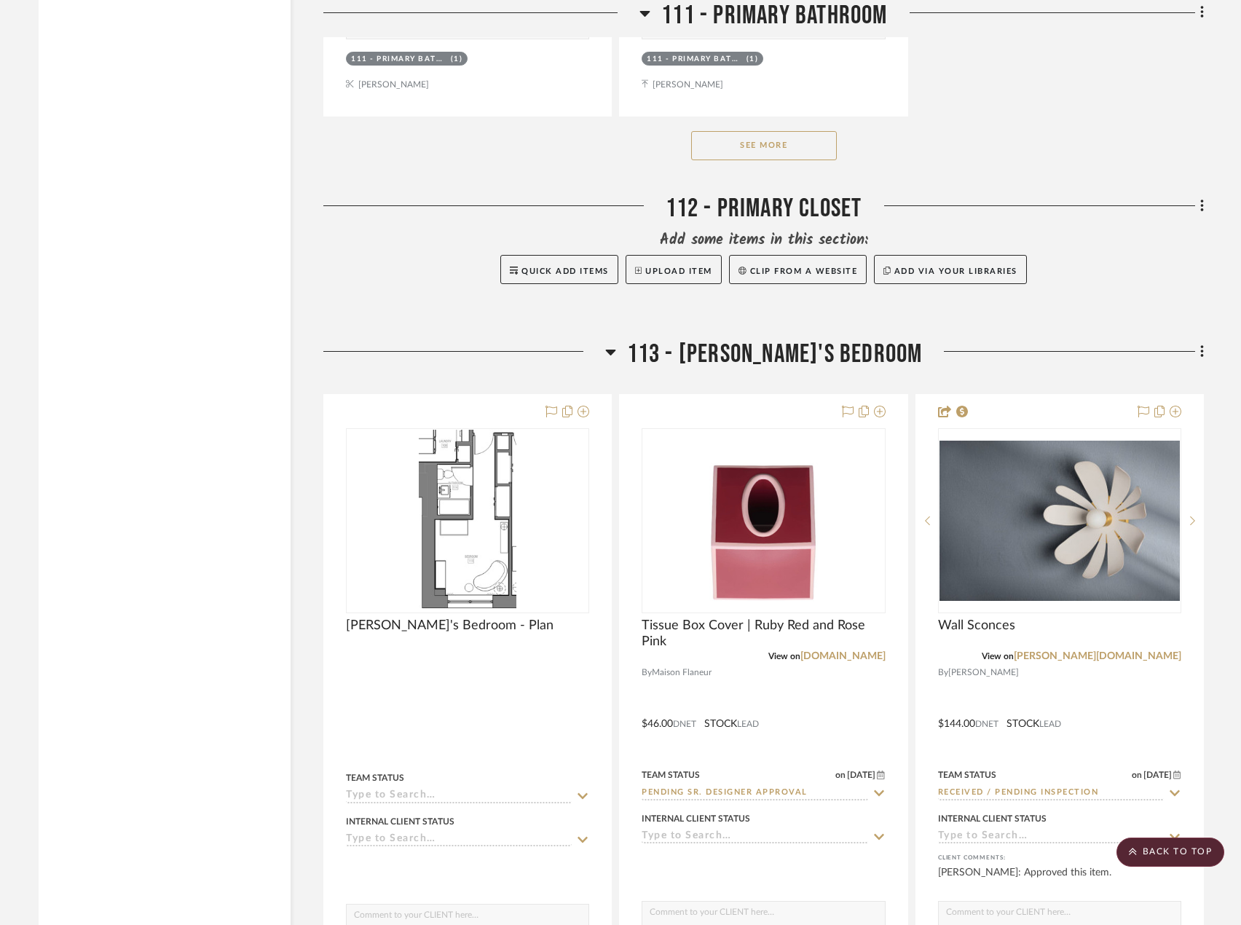
click at [805, 142] on button "See More" at bounding box center [764, 145] width 146 height 29
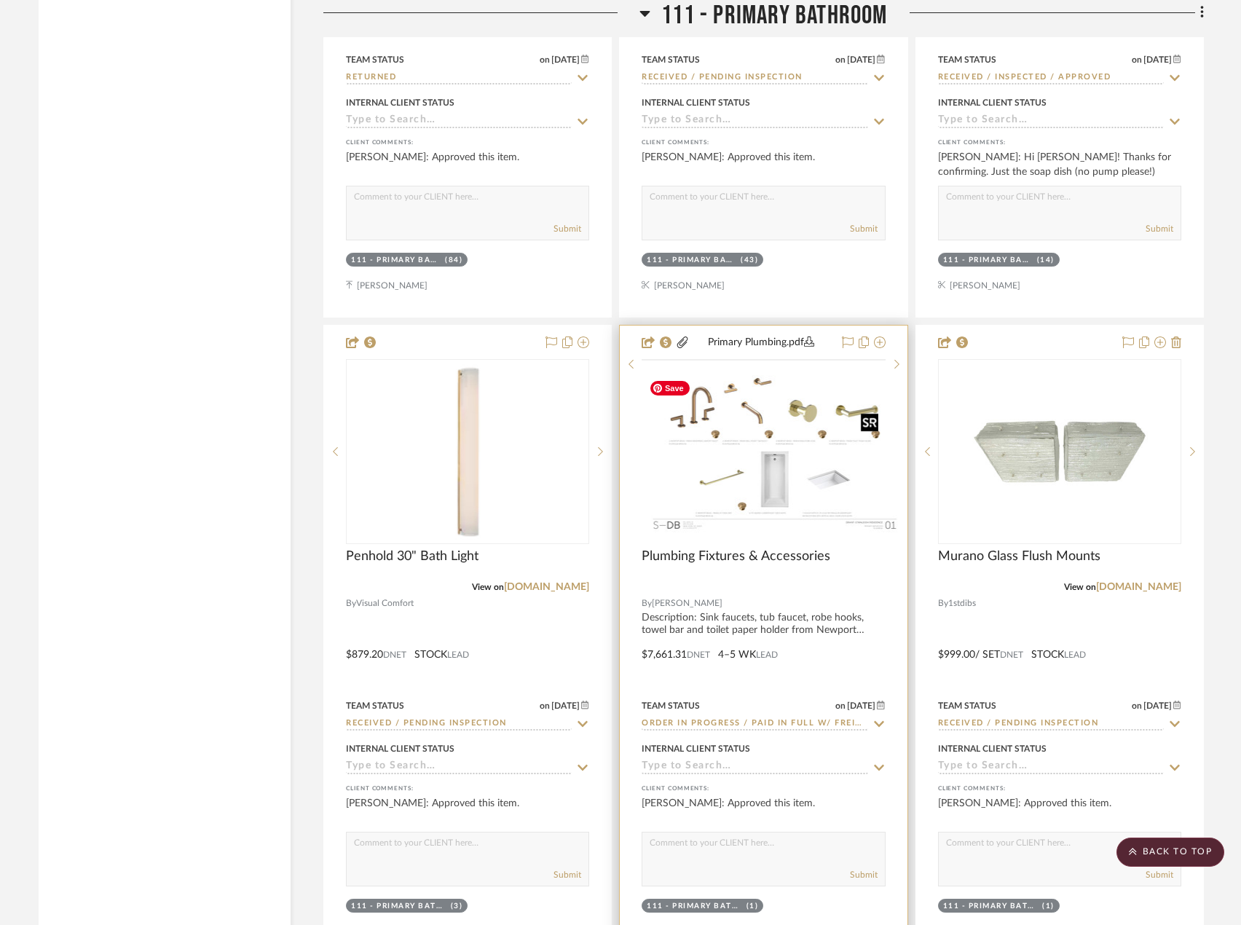
scroll to position [17166, 0]
